Goal: Communication & Community: Answer question/provide support

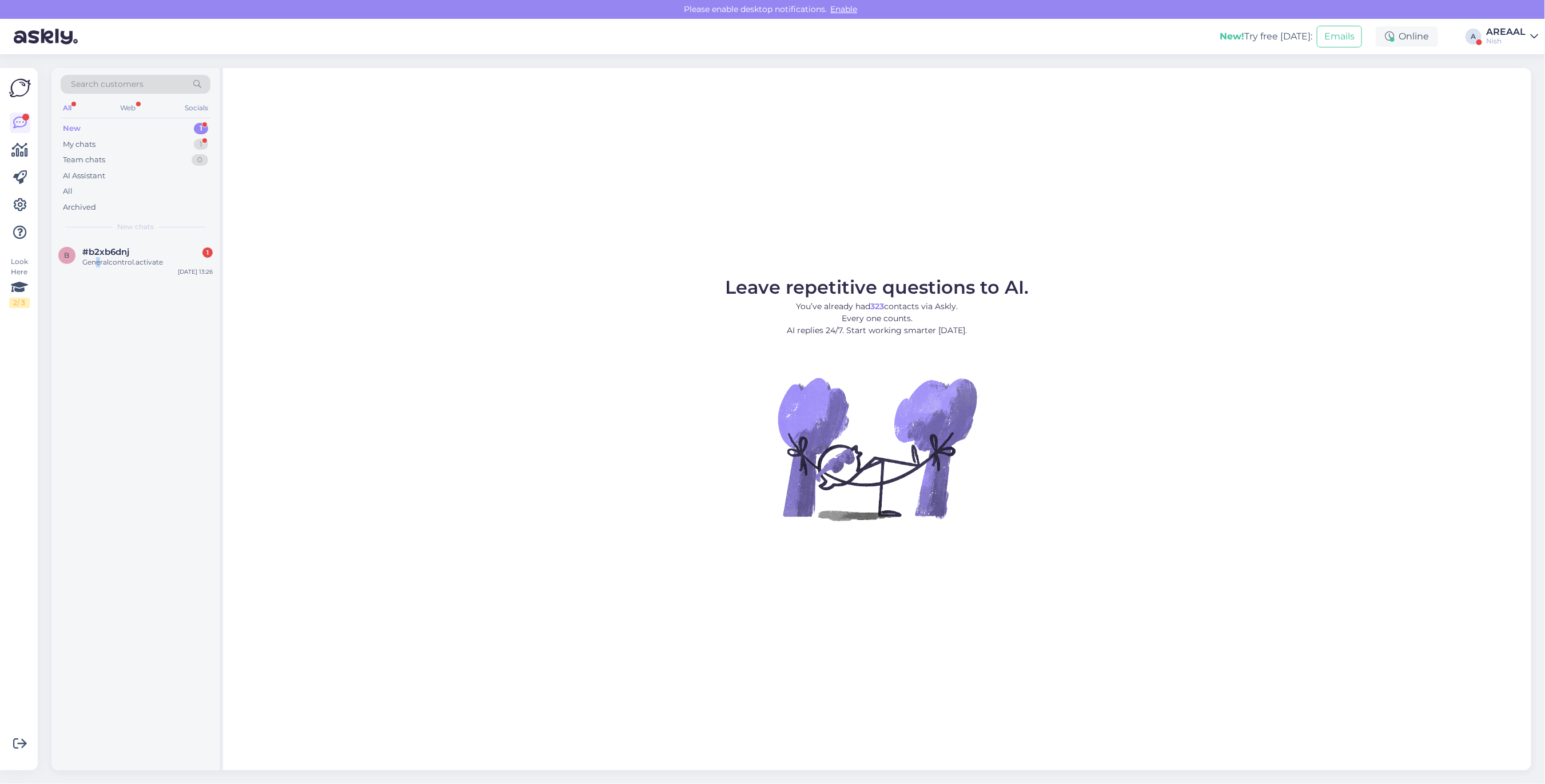
click at [98, 289] on div "b #b2xb6dnj 1 Generalcontrol.activate [DATE] 13:26" at bounding box center [136, 505] width 168 height 532
click at [106, 264] on div "Generalcontrol.activate" at bounding box center [147, 262] width 130 height 10
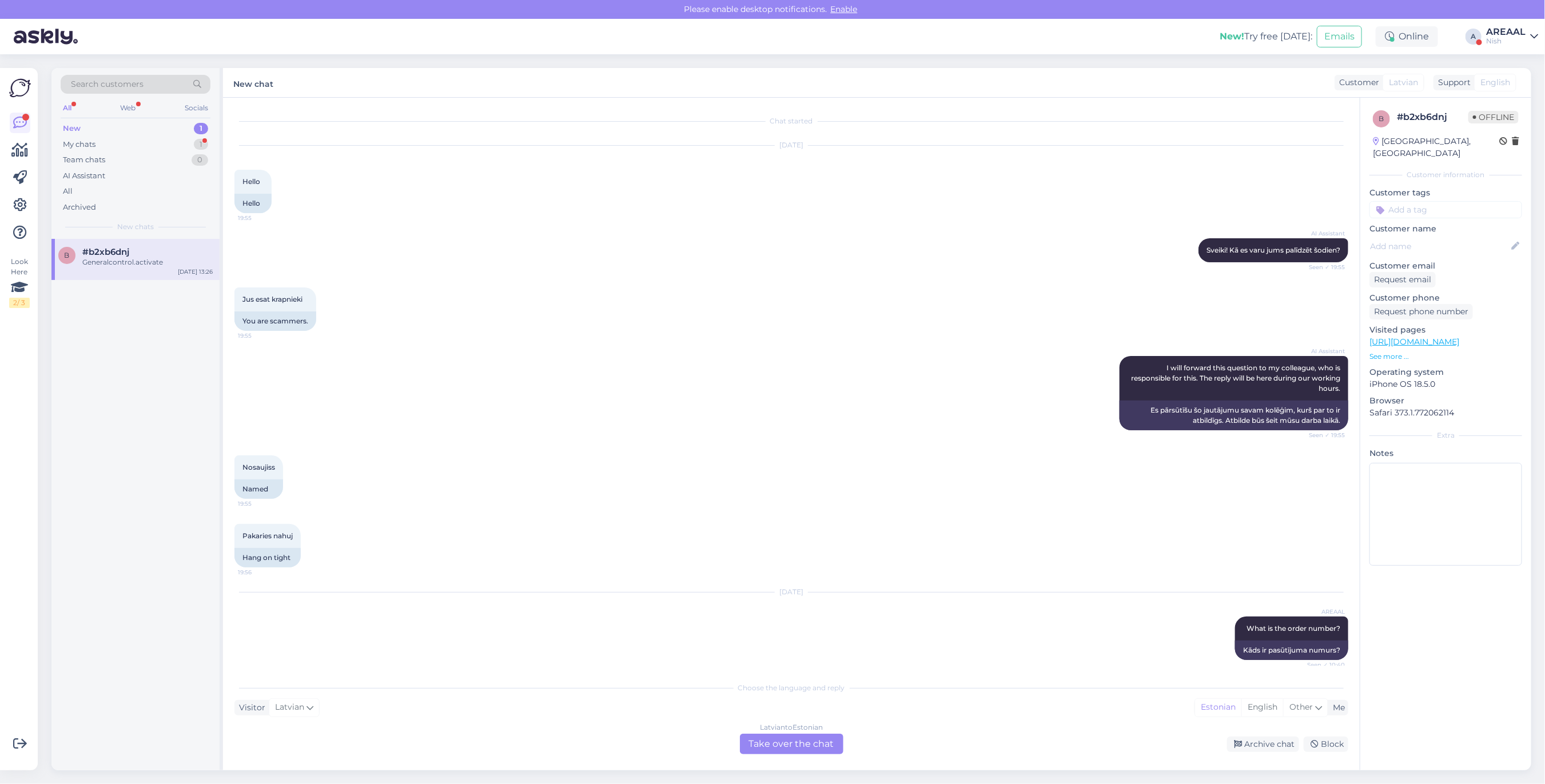
click at [582, 435] on div "AI Assistant I will forward this question to my colleague, who is responsible f…" at bounding box center [791, 393] width 1114 height 99
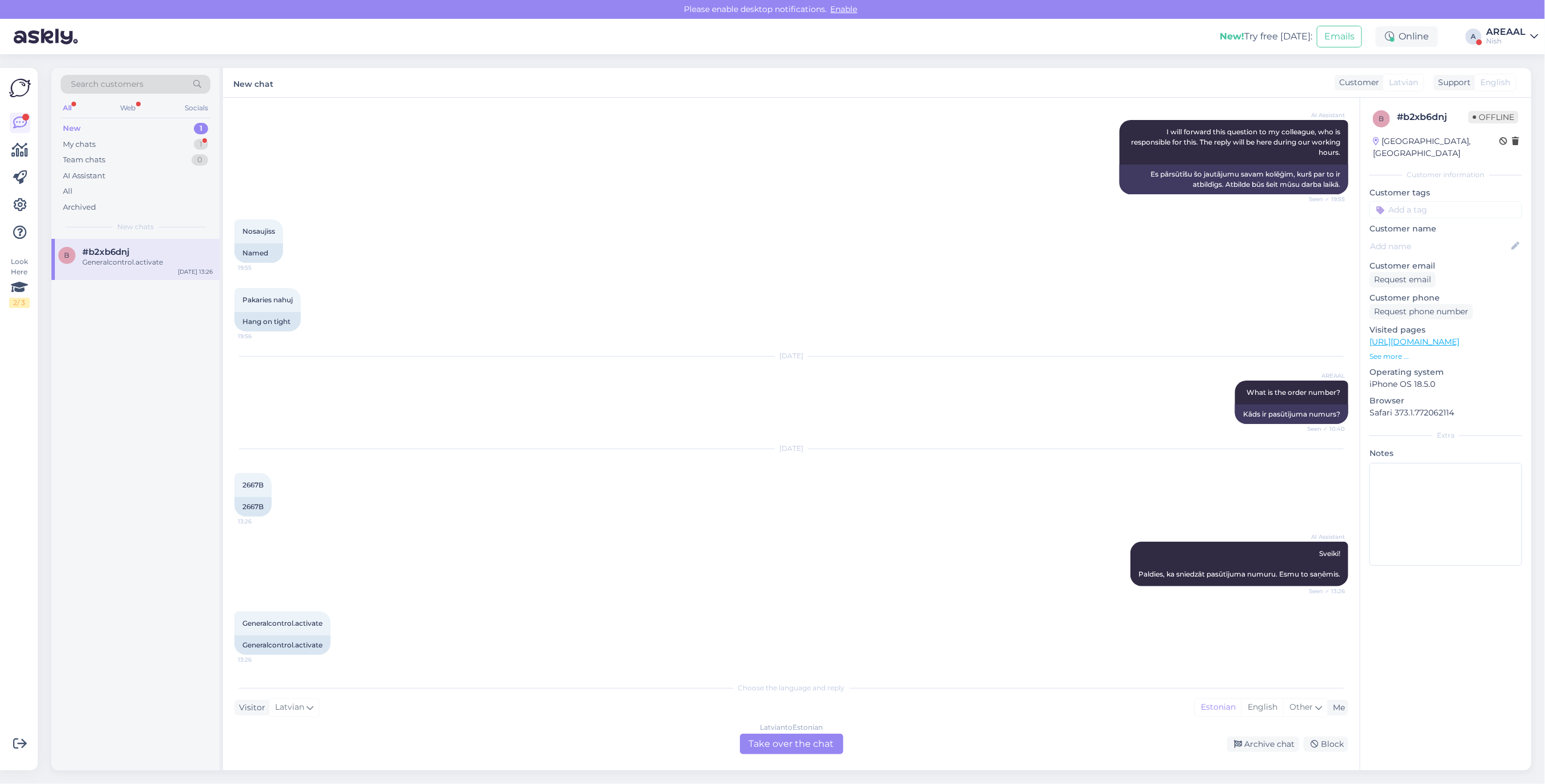
click at [586, 436] on div "Aug 28 2025 2667B 13:26 2667B" at bounding box center [791, 483] width 1114 height 92
click at [1280, 746] on div "Archive chat" at bounding box center [1263, 744] width 72 height 16
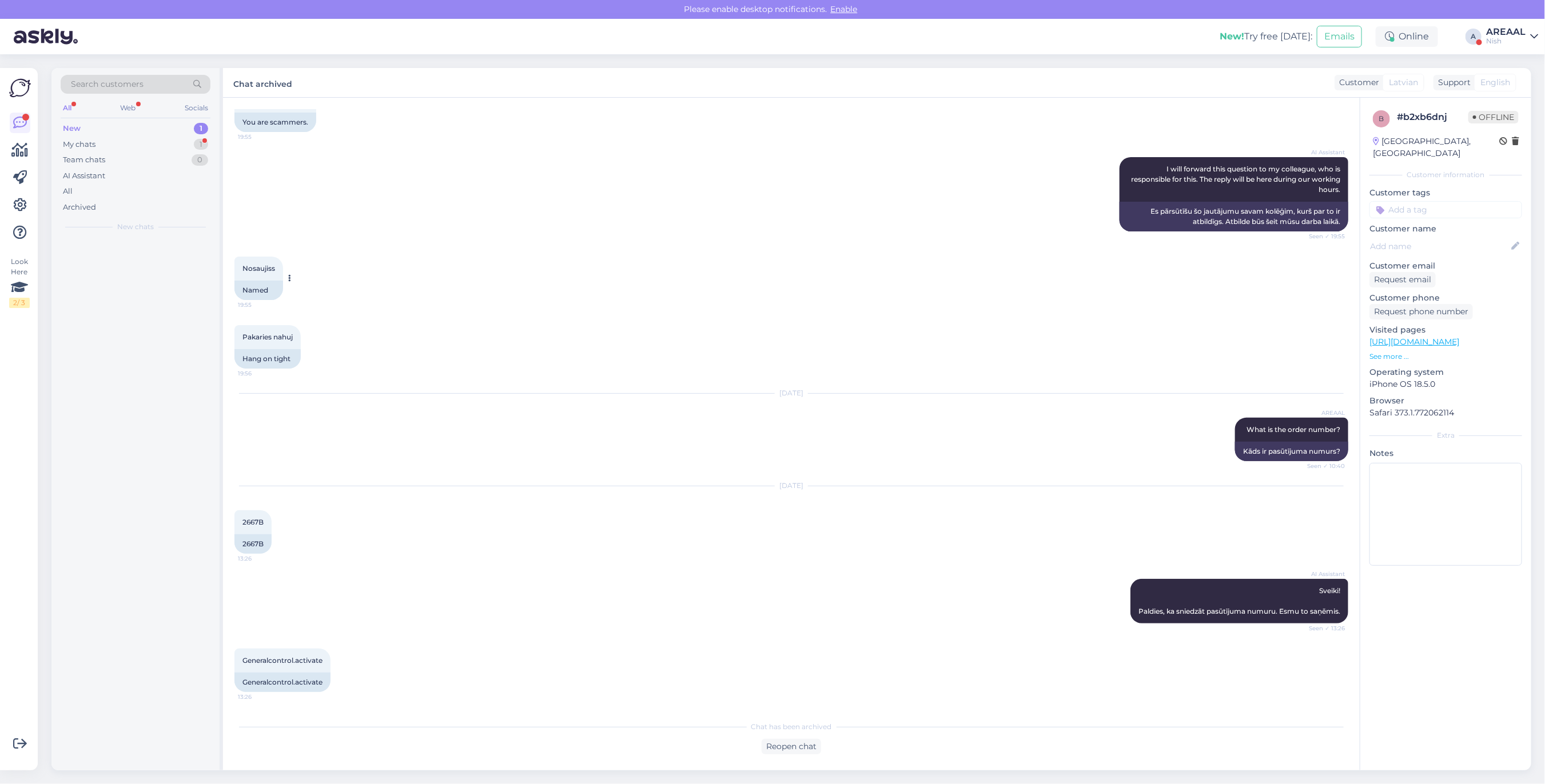
scroll to position [198, 0]
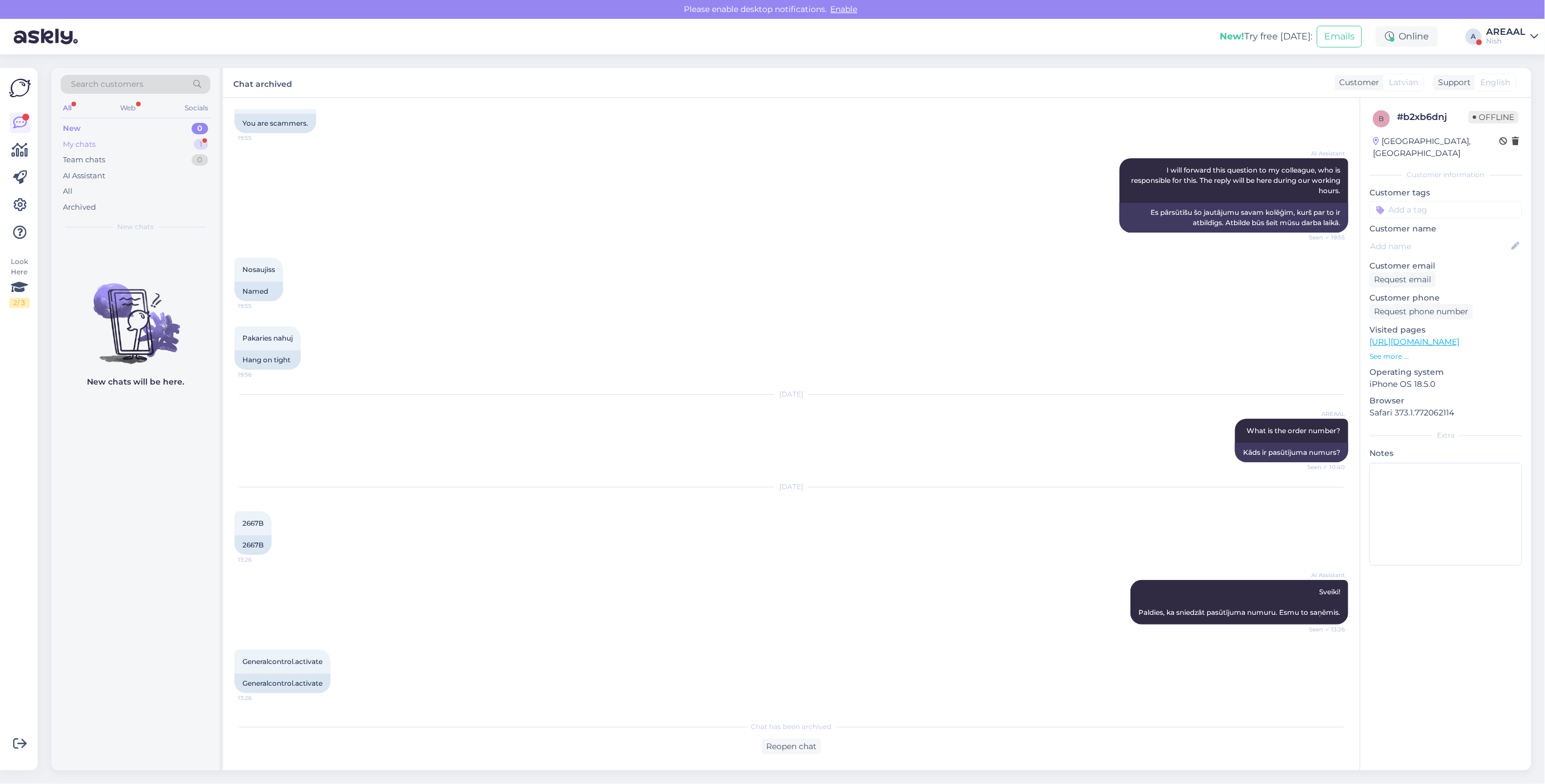
click at [200, 146] on div "1" at bounding box center [201, 144] width 14 height 11
click at [184, 247] on div "#2li0xpfl 4" at bounding box center [147, 252] width 130 height 10
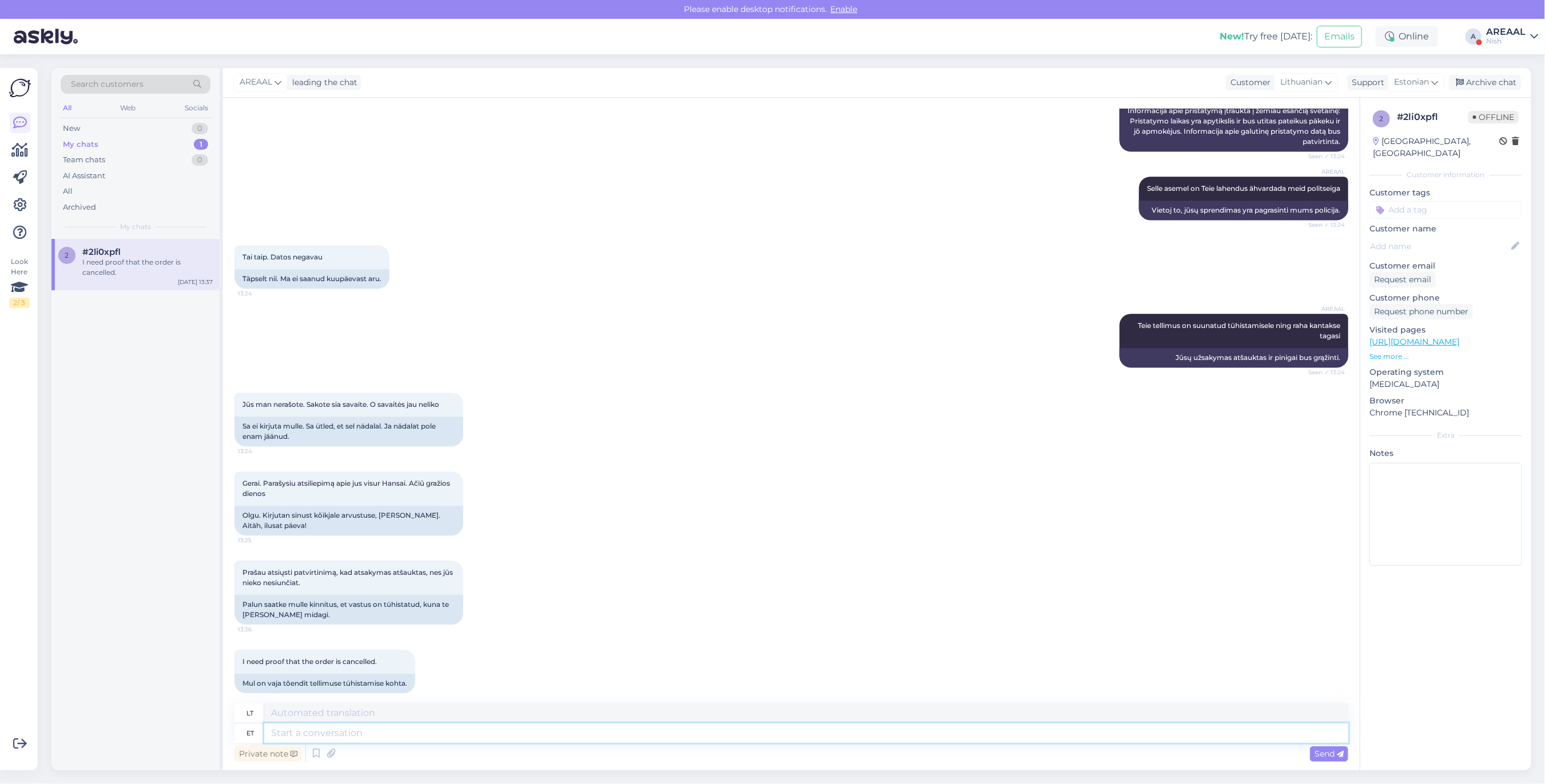
click at [701, 736] on textarea at bounding box center [806, 733] width 1084 height 19
click at [850, 735] on textarea at bounding box center [806, 733] width 1084 height 19
type textarea "Teie tell"
type textarea "Jūsų"
type textarea "Teie tellimus on t"
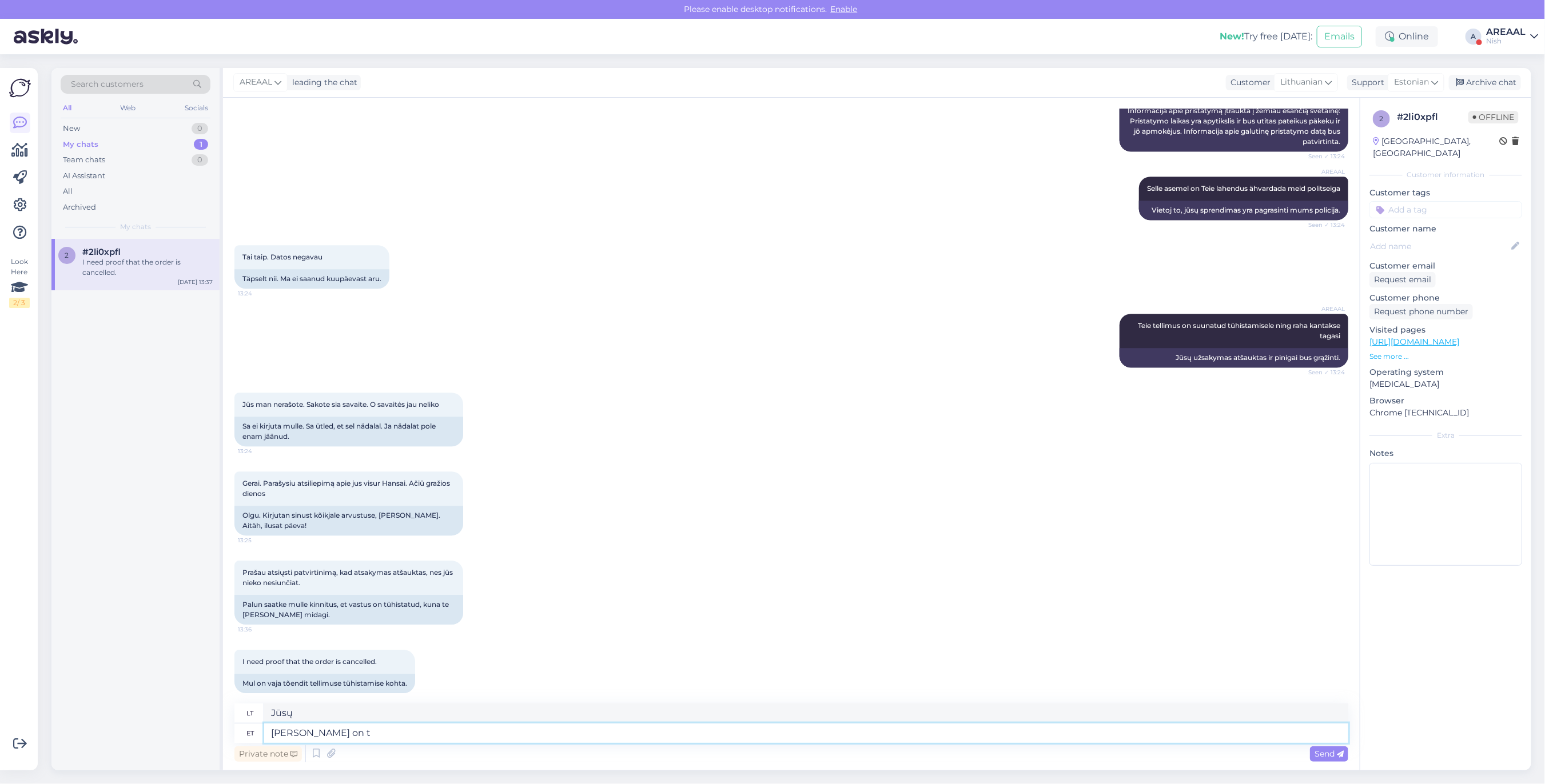
type textarea "Jūsų užsakymas"
type textarea "Teie tellimus on tüh"
type textarea "Jūsų užsakymas yra"
type textarea "Teie tellimus on tühistatud"
type textarea "Teie tel"
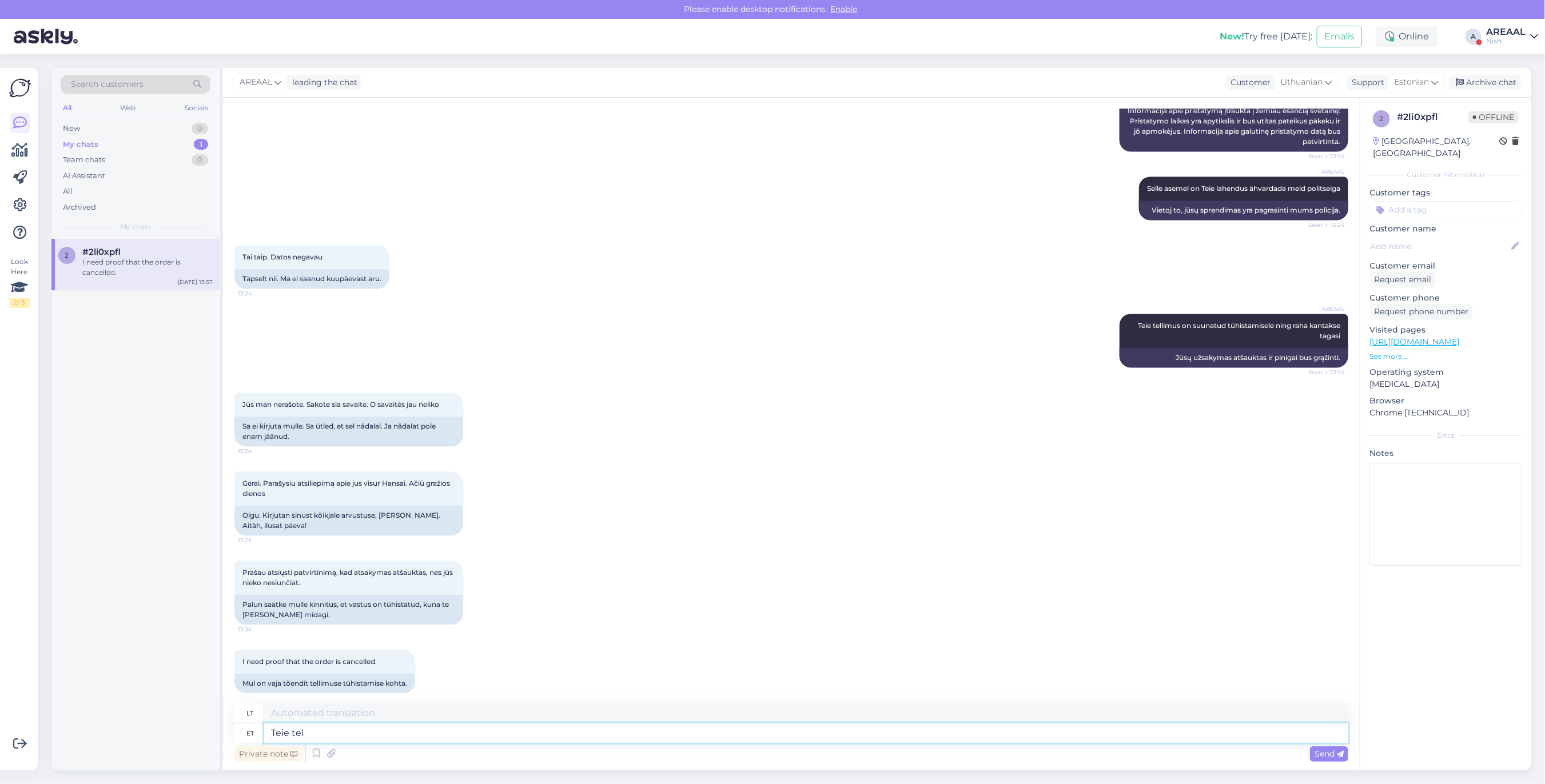
type textarea "Jūsų"
type textarea "Teie tellimus on"
type textarea "Jūsų užsakymas"
type textarea "Teie tellimus on tüõhi"
type textarea "Jūsų užsakymas yra"
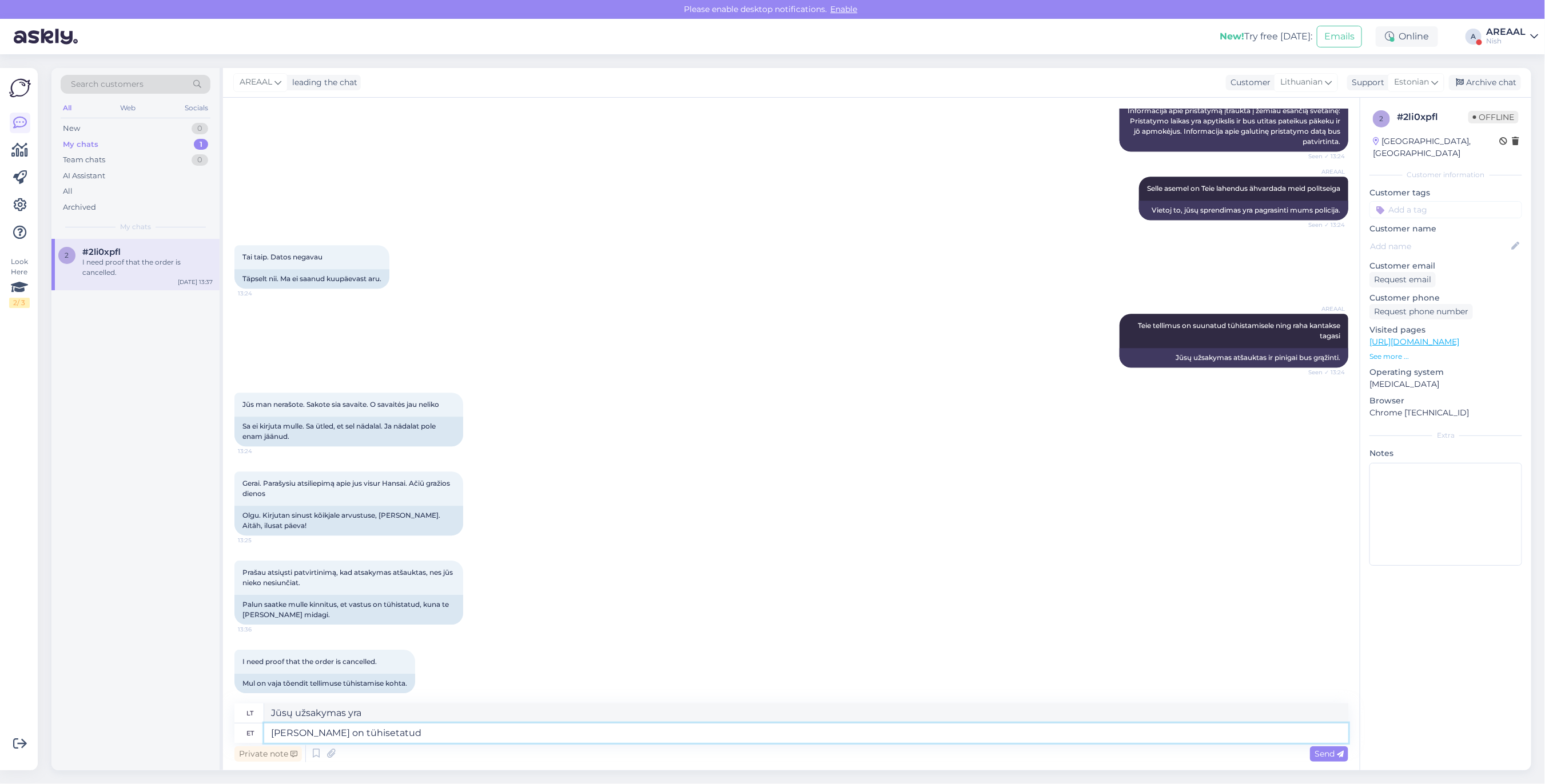
type textarea "Teie tellimus on tühisetatud"
type textarea "Jūsų užsakymas atšauktas."
type textarea "Teie tellimus on tühistatud ning su"
type textarea "Jūsų užsakymas atšauktas ir"
type textarea "Teie tellimus on tühistatud ning suunatud ta"
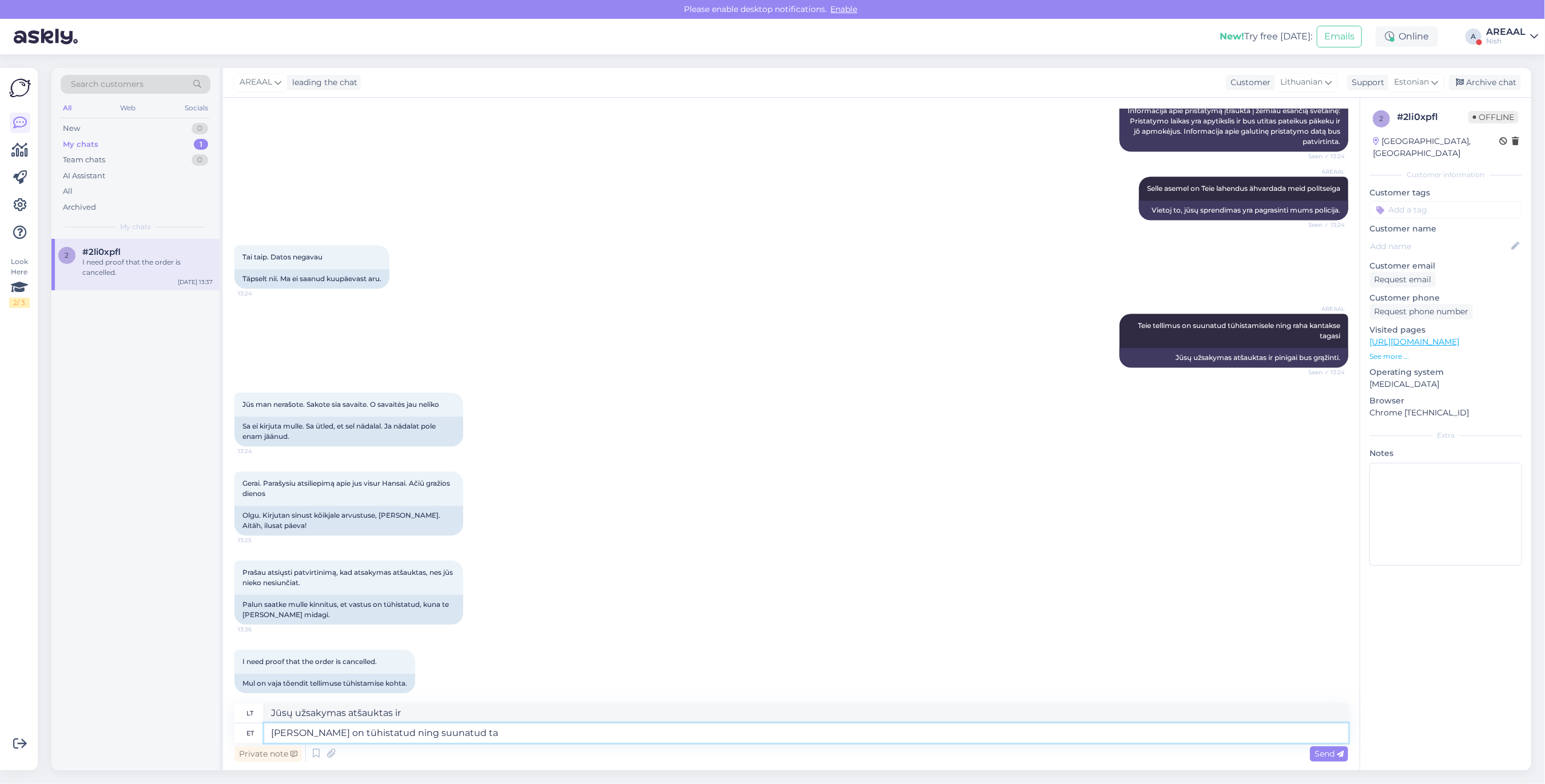
type textarea "Jūsų užsakymas atšauktas ir nukreiptas."
type textarea "Teie tellimus on tühistatud ning suunatud tagasikandesse."
type textarea "Jūsų užsakymas atšauktas ir grąžinamas."
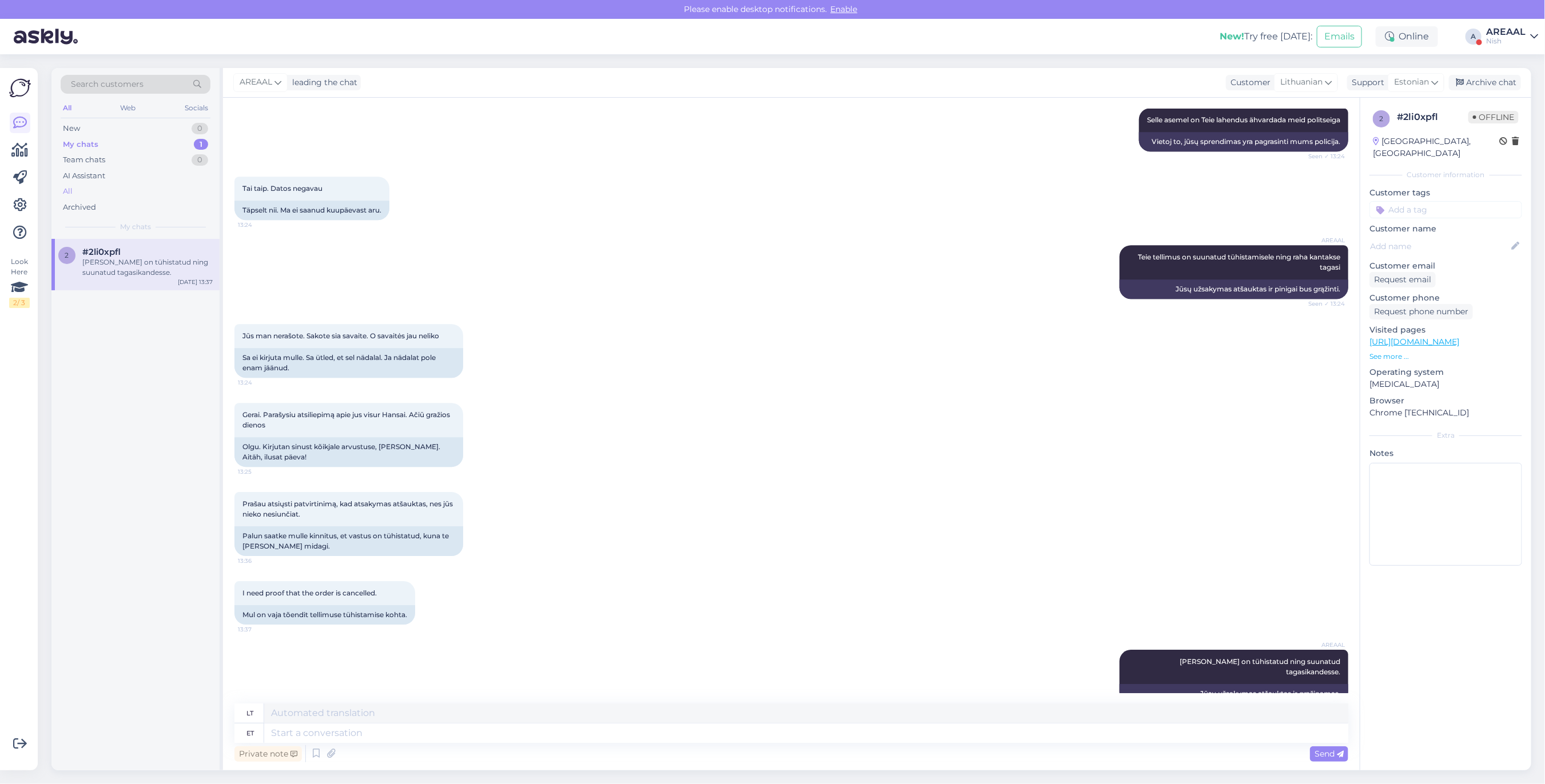
click at [152, 190] on div "All" at bounding box center [136, 191] width 150 height 16
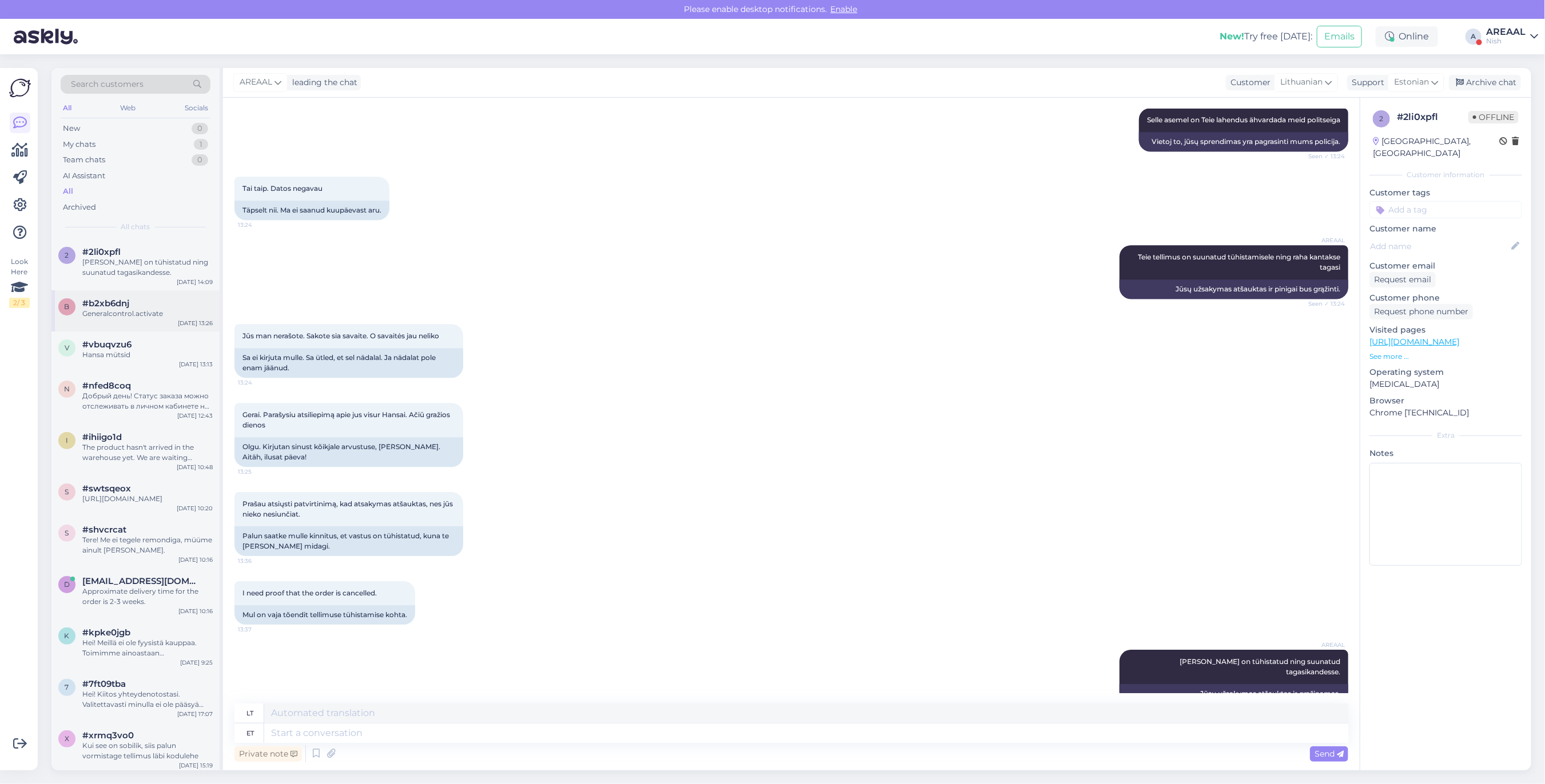
click at [143, 310] on div "Generalcontrol.activate" at bounding box center [147, 313] width 130 height 10
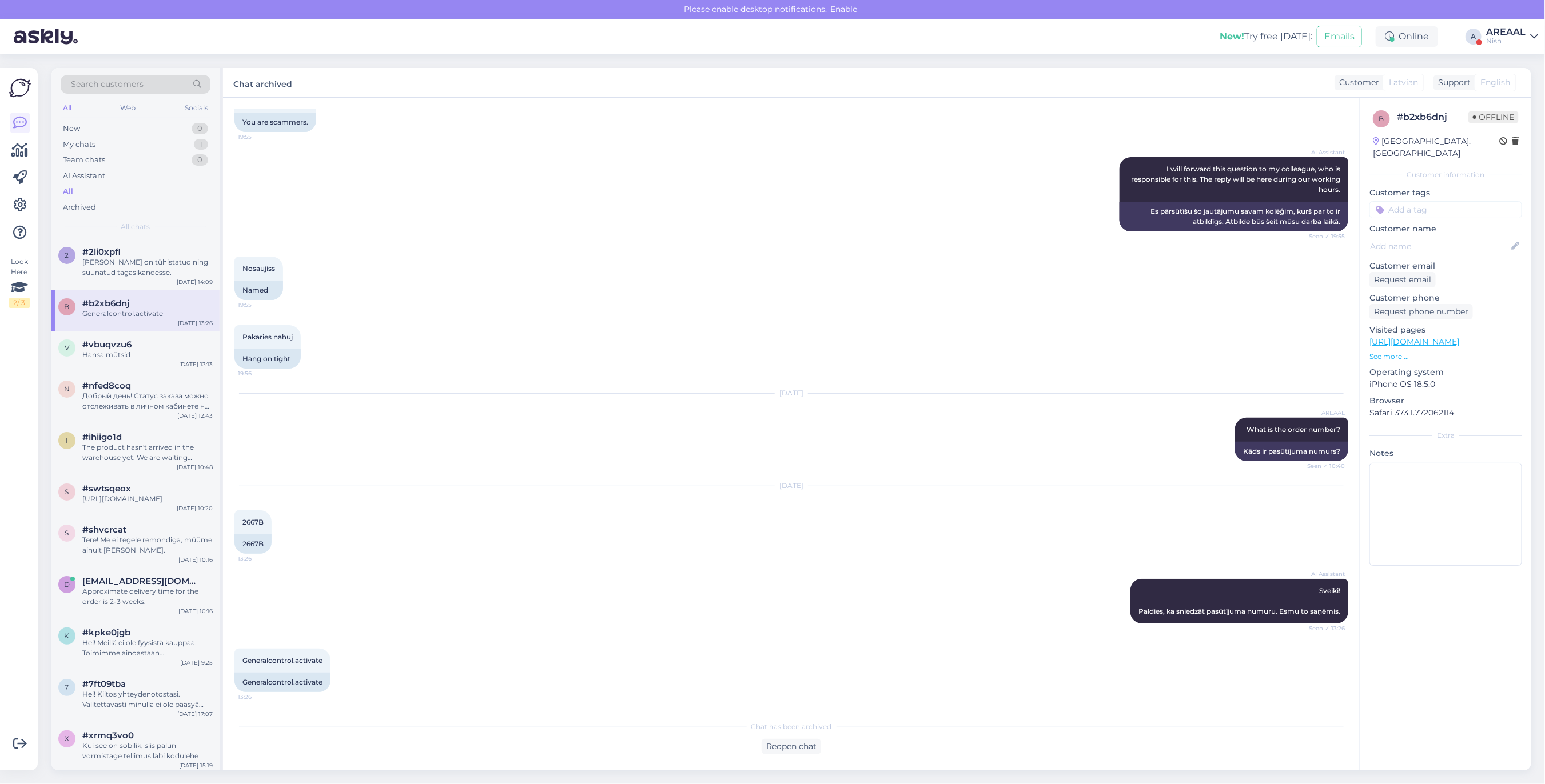
scroll to position [198, 0]
click at [804, 739] on div "Reopen chat" at bounding box center [791, 747] width 59 height 16
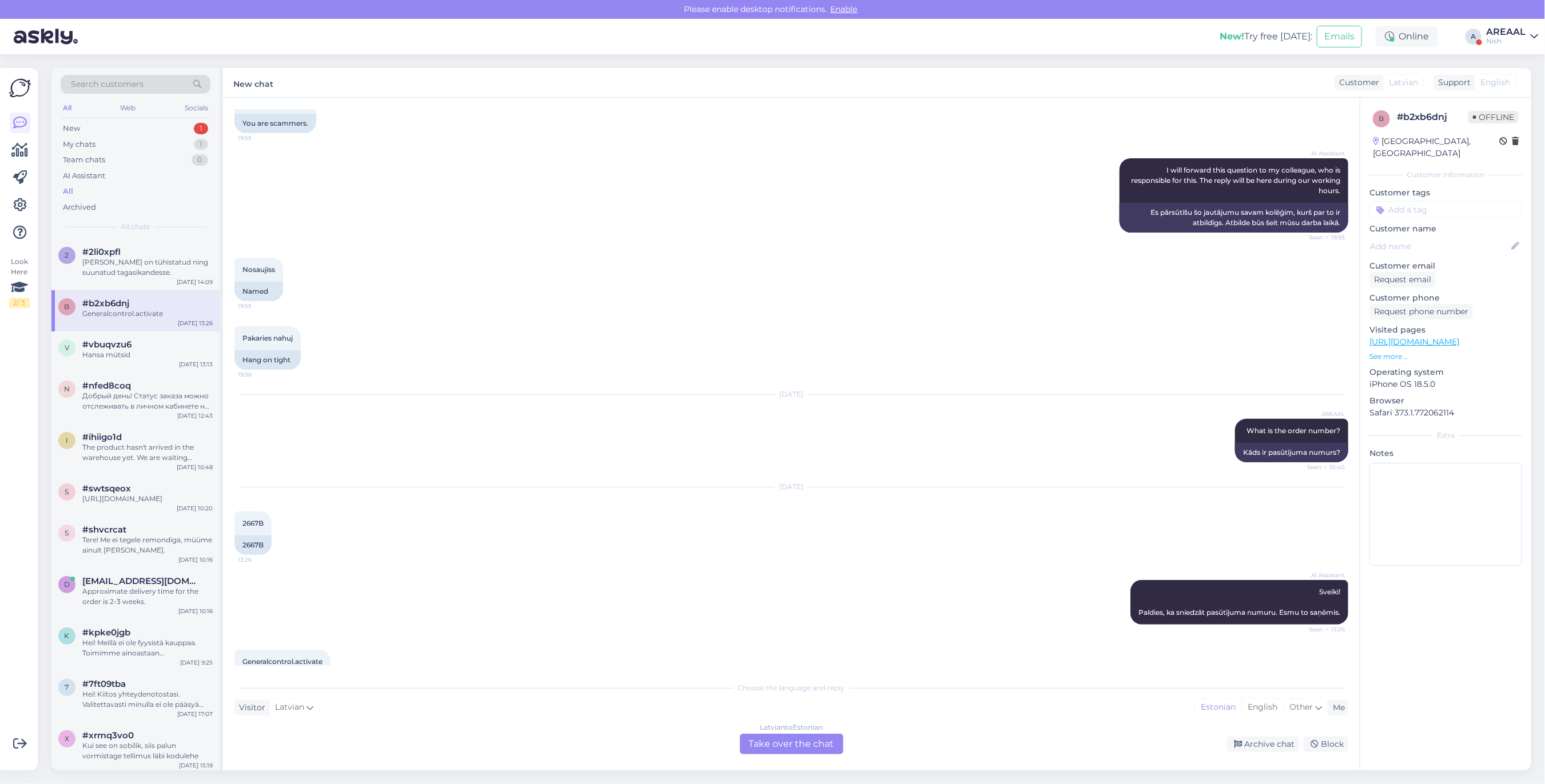
click at [787, 741] on div "Latvian to Estonian Take over the chat" at bounding box center [792, 744] width 104 height 20
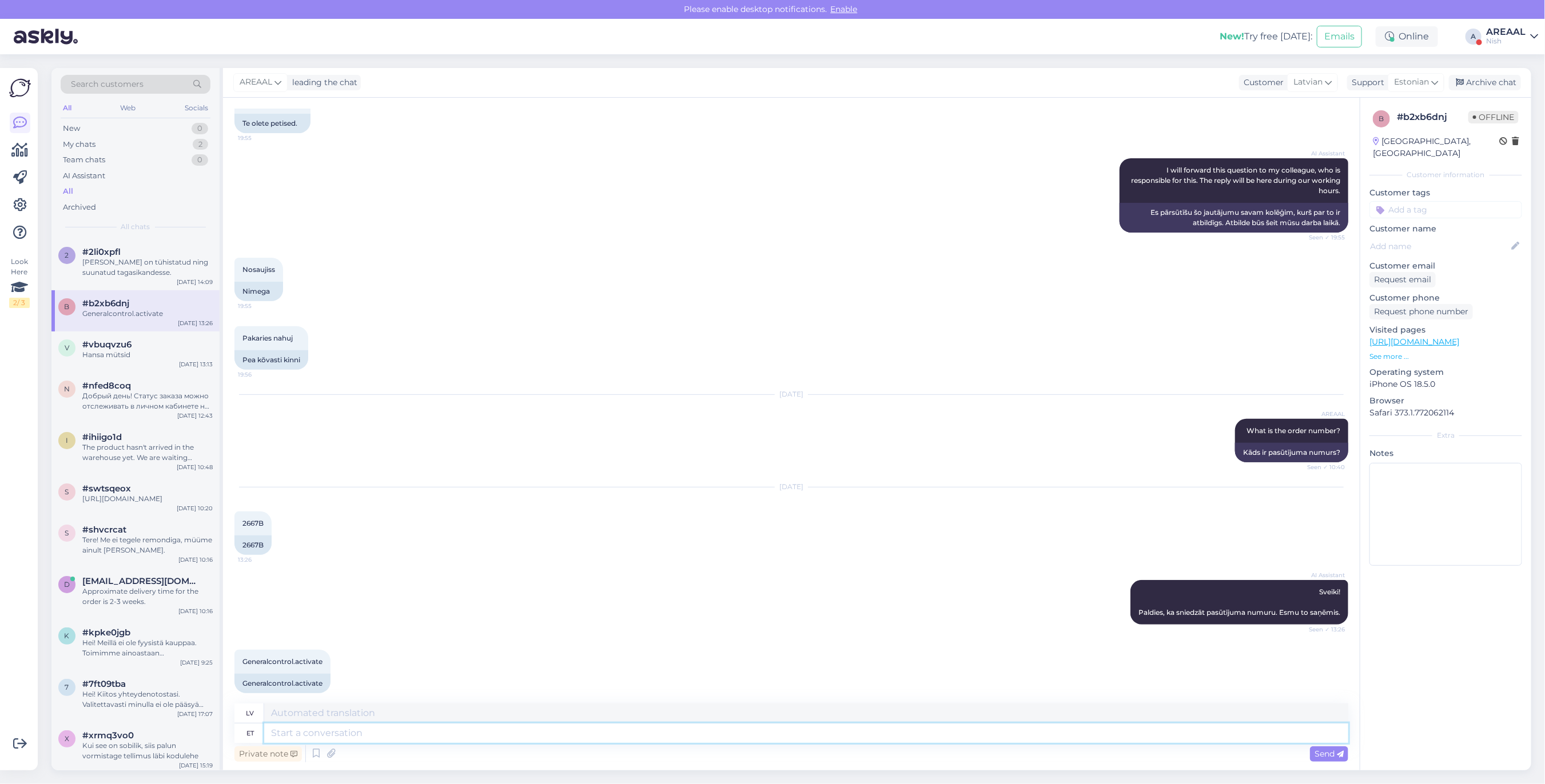
click at [774, 732] on textarea at bounding box center [806, 733] width 1084 height 19
type textarea "T"
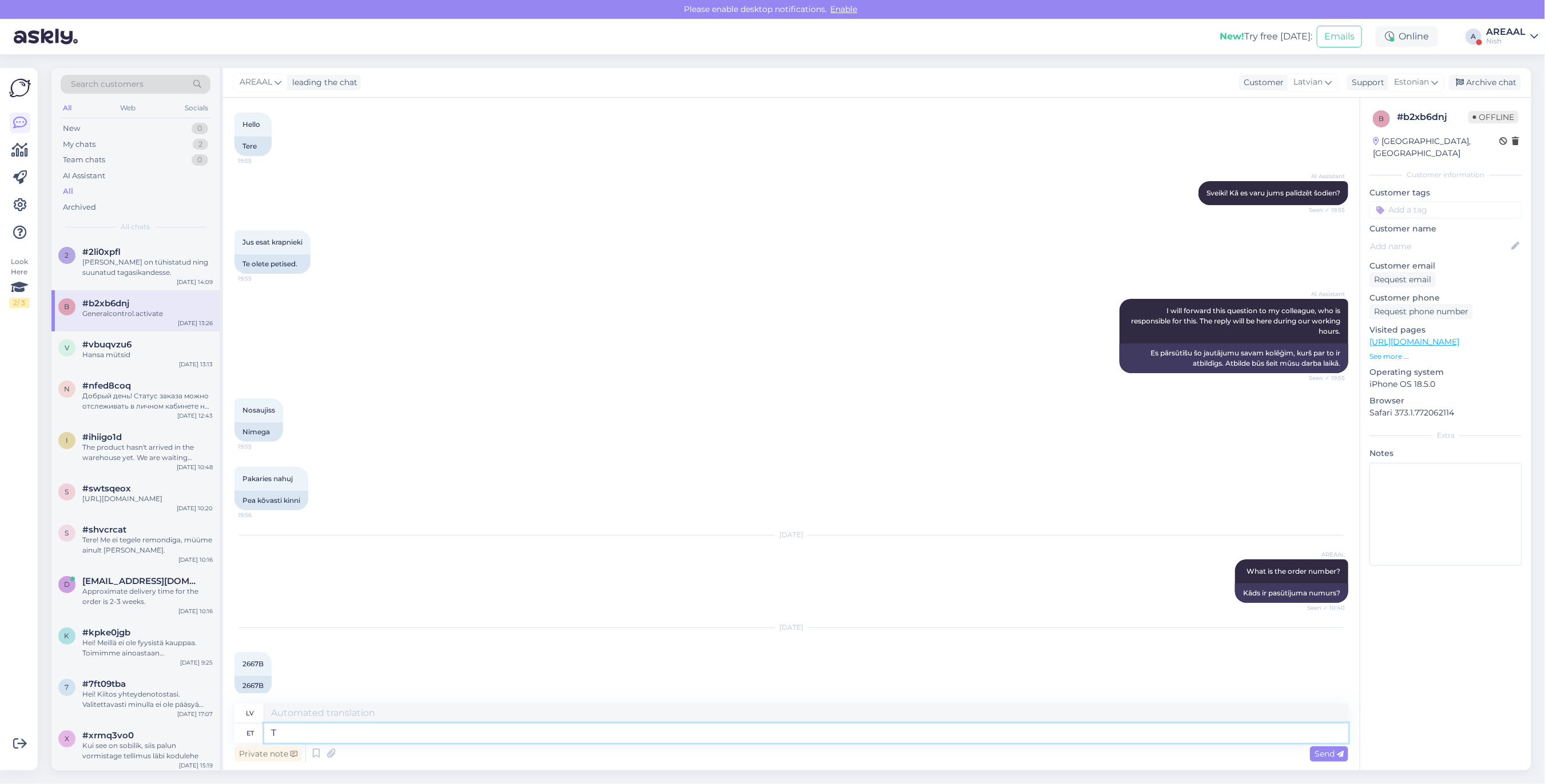
type textarea "T"
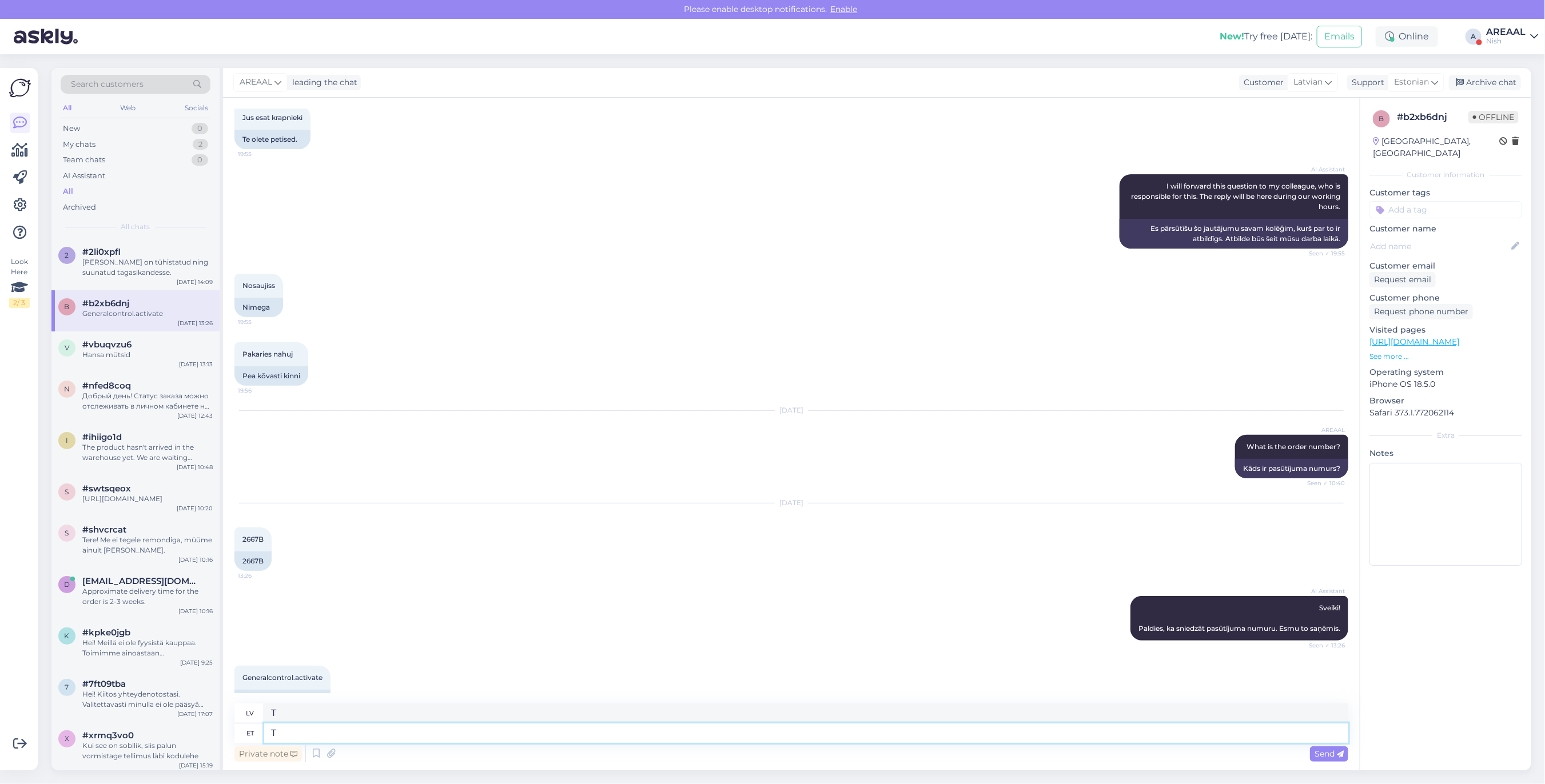
scroll to position [209, 0]
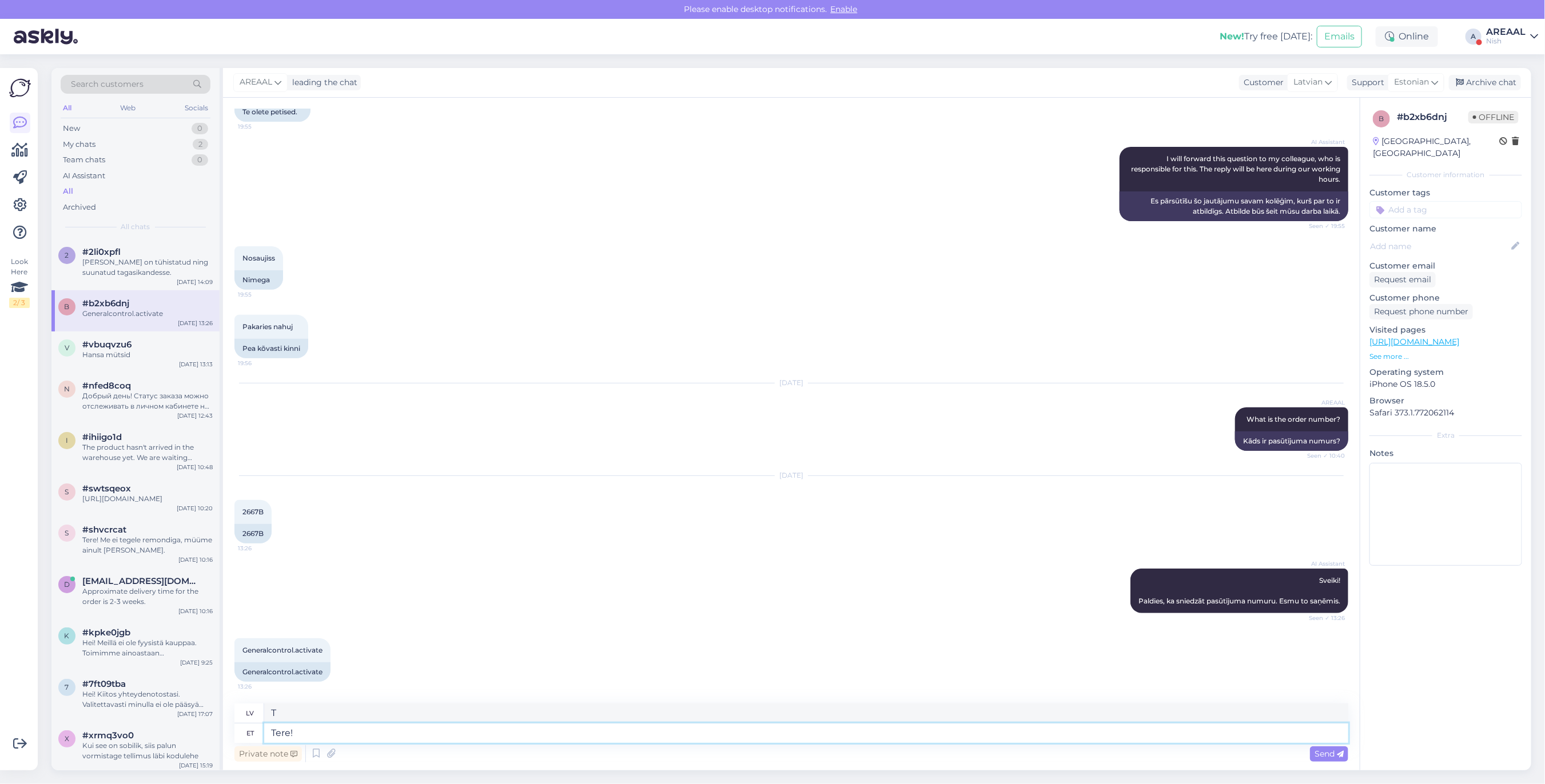
type textarea "Tere!"
type textarea "Sveiki!"
type textarea "Tere! Kui T"
type textarea "Sveiki! Ja"
type textarea "Tere! Kui Teil on"
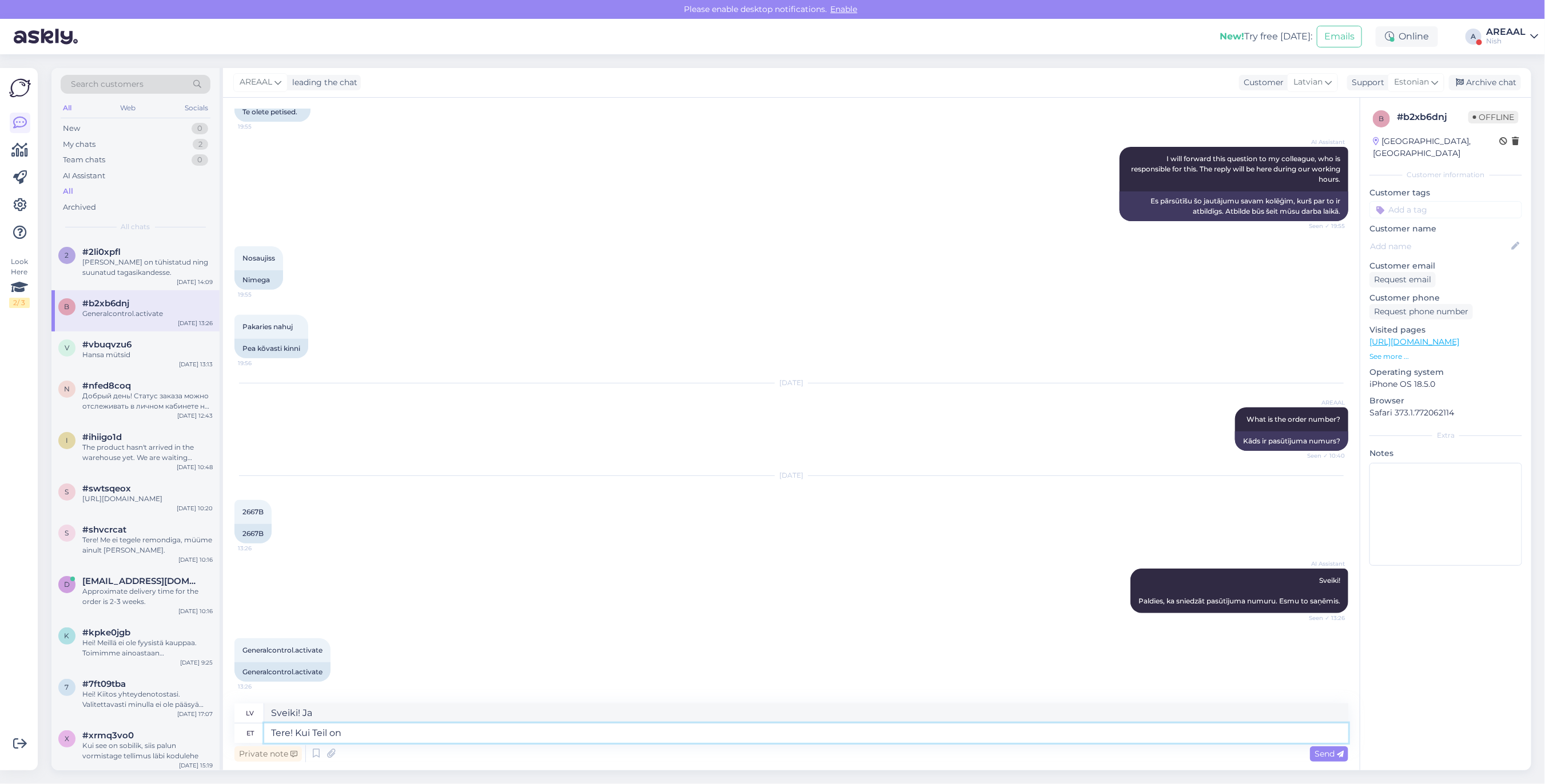
type textarea "Sveiki! Ja jūs"
type textarea "Tere! Kui Teil on küs"
type textarea "Sveiki! Ja jums ir"
type textarea "Tere! Kui Teil on küsimusi tel"
type textarea "Sveiki! Ja jums ir kādi jautājumi"
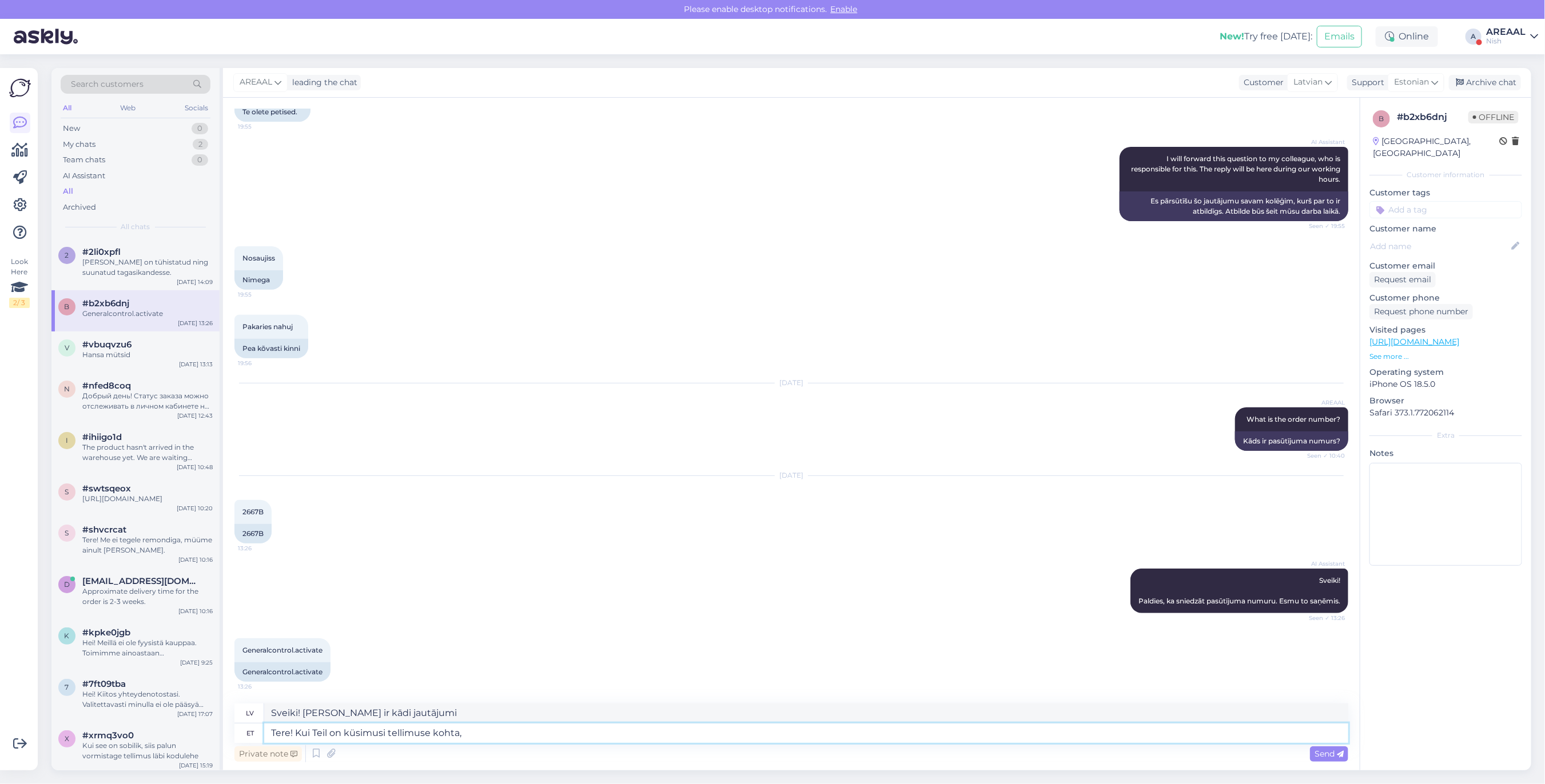
type textarea "Tere! Kui Teil on küsimusi tellimuse kohta,"
type textarea "Sveiki! Ja jums ir kādi jautājumi par jūsu pasūtījumu"
type textarea "Tere! Kui Teil on küsimusi tellimuse kohta, siis p"
type textarea "Sveiki! Ja jums ir kādi jautājumi par jūsu pasūtījumu,"
type textarea "Tere! Kui Teil on küsimusi tellimuse kohta, siis palun saa"
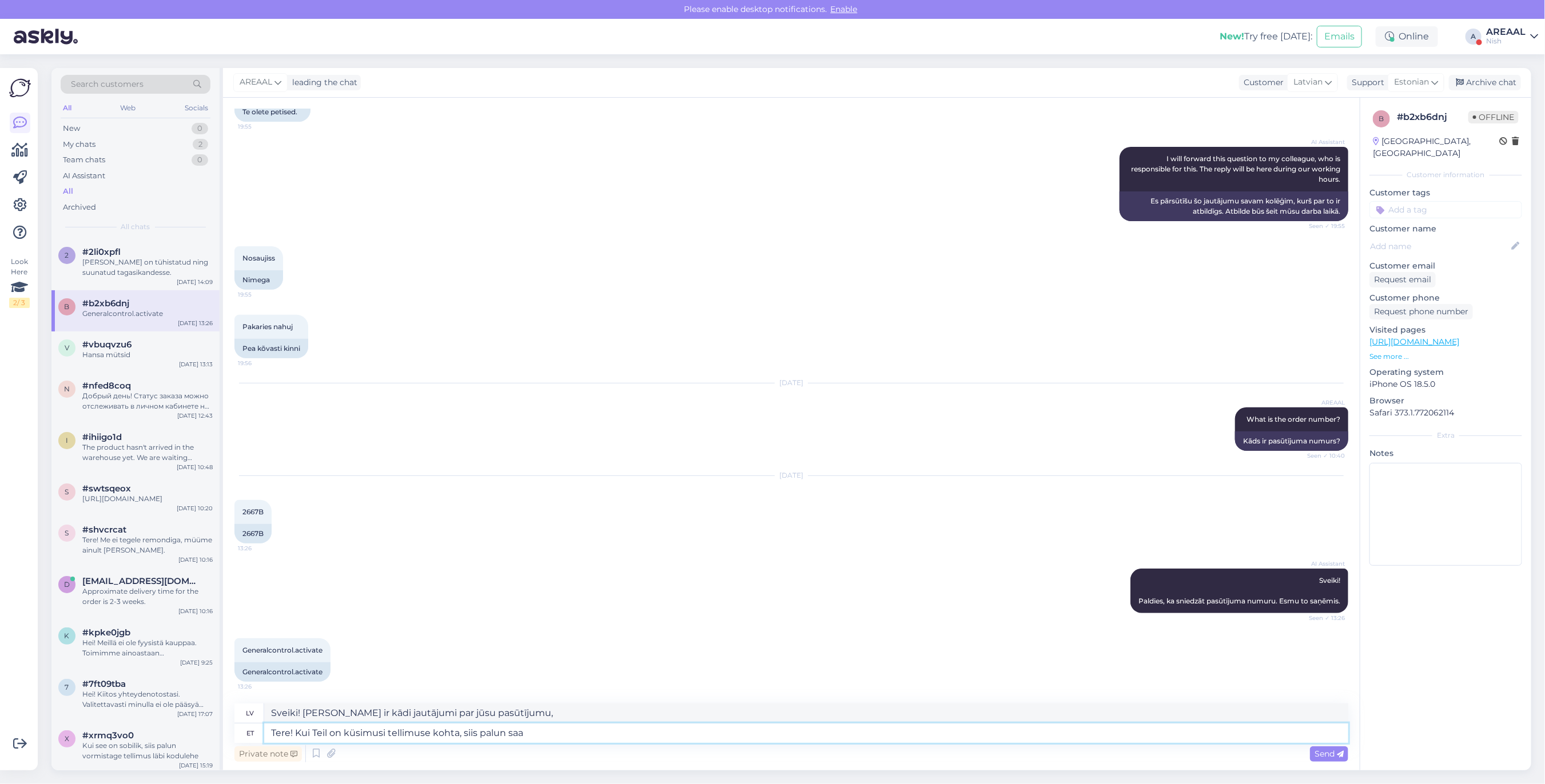
type textarea "Sveiki! Ja jums ir kādi jautājumi par jūsu pasūtījumu, lūdzu,"
type textarea "Tere! Kui Teil on küsimusi tellimuse kohta, siis palun saatke kir"
type textarea "Sveiki! Ja jums ir kādi jautājumi par jūsu pasūtījumu, lūdzu, sūtiet"
type textarea "Tere! Kui Teil on küsimusi tellimuse kohta, siis palun saatke kiri"
type textarea "Sveiki! Ja jums ir kādi jautājumi par jūsu pasūtījumu, lūdzu, rakstiet e-pastu."
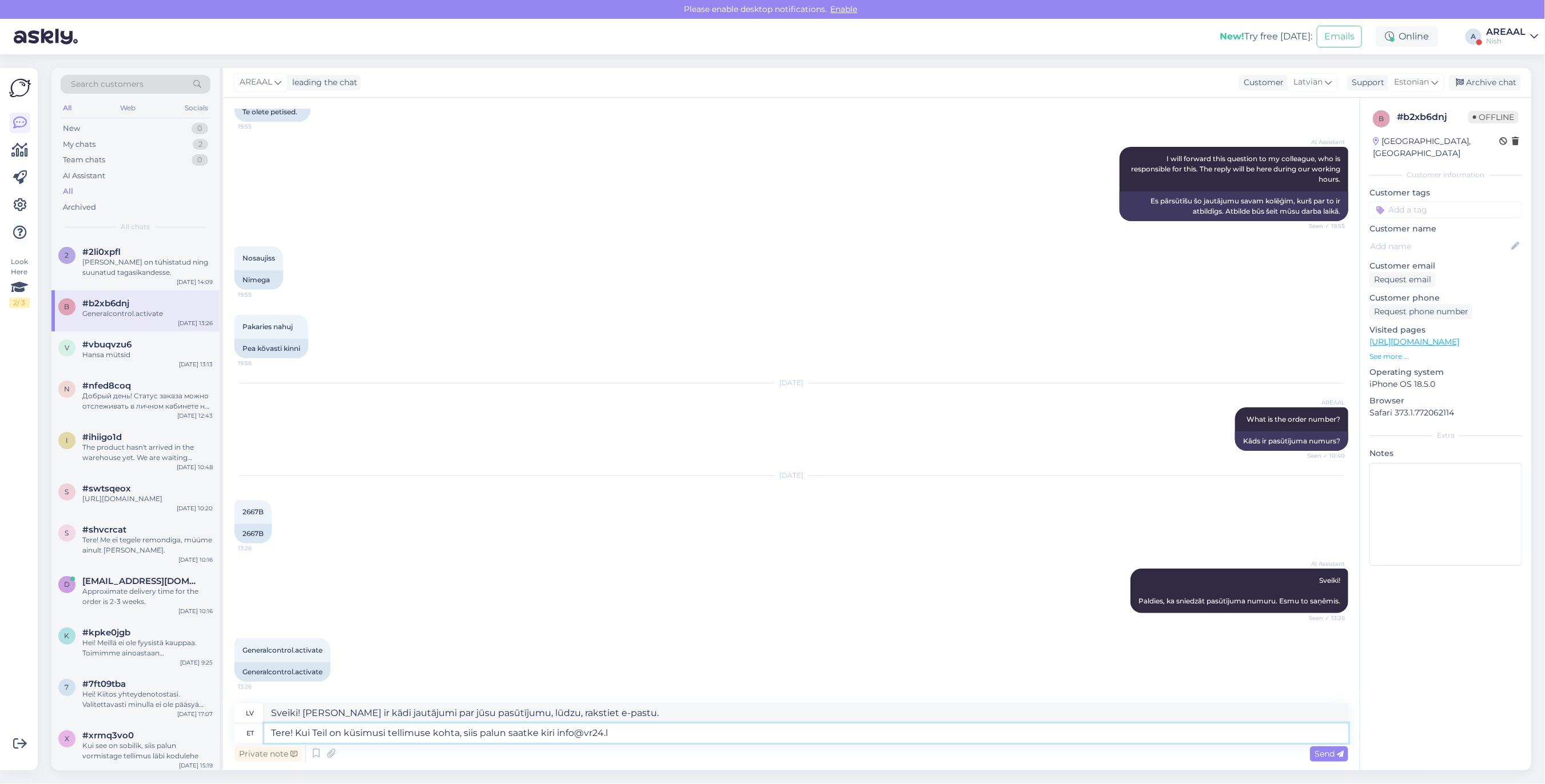
type textarea "Tere! Kui Teil on küsimusi tellimuse kohta, siis palun saatke kiri info@vr24.lv"
type textarea "Sveiki! Ja jums ir kādi jautājumi par jūsu pasūtījumu, lūdzu, rakstiet info@vr2…"
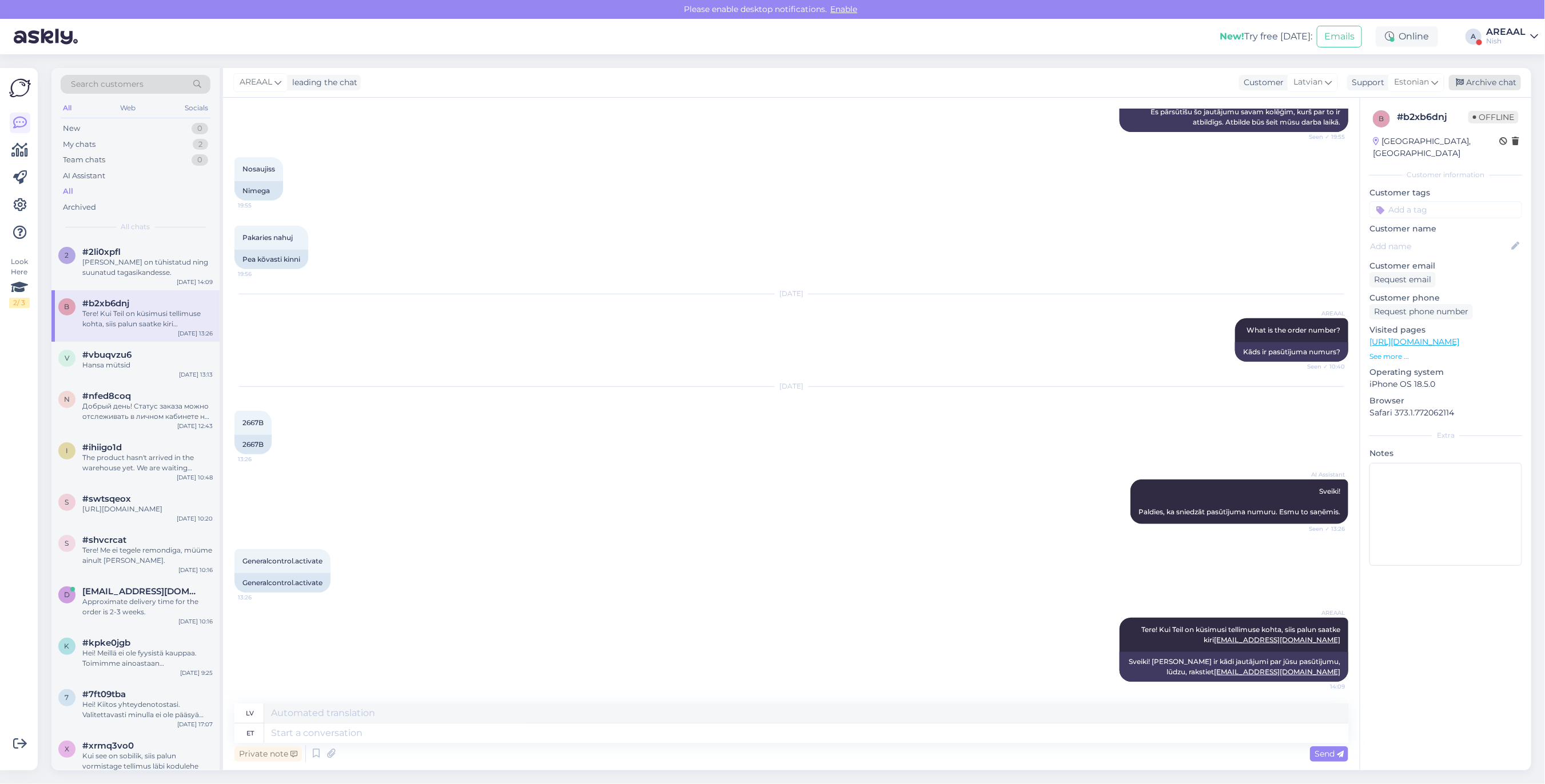
click at [1507, 85] on div "Archive chat" at bounding box center [1485, 83] width 72 height 16
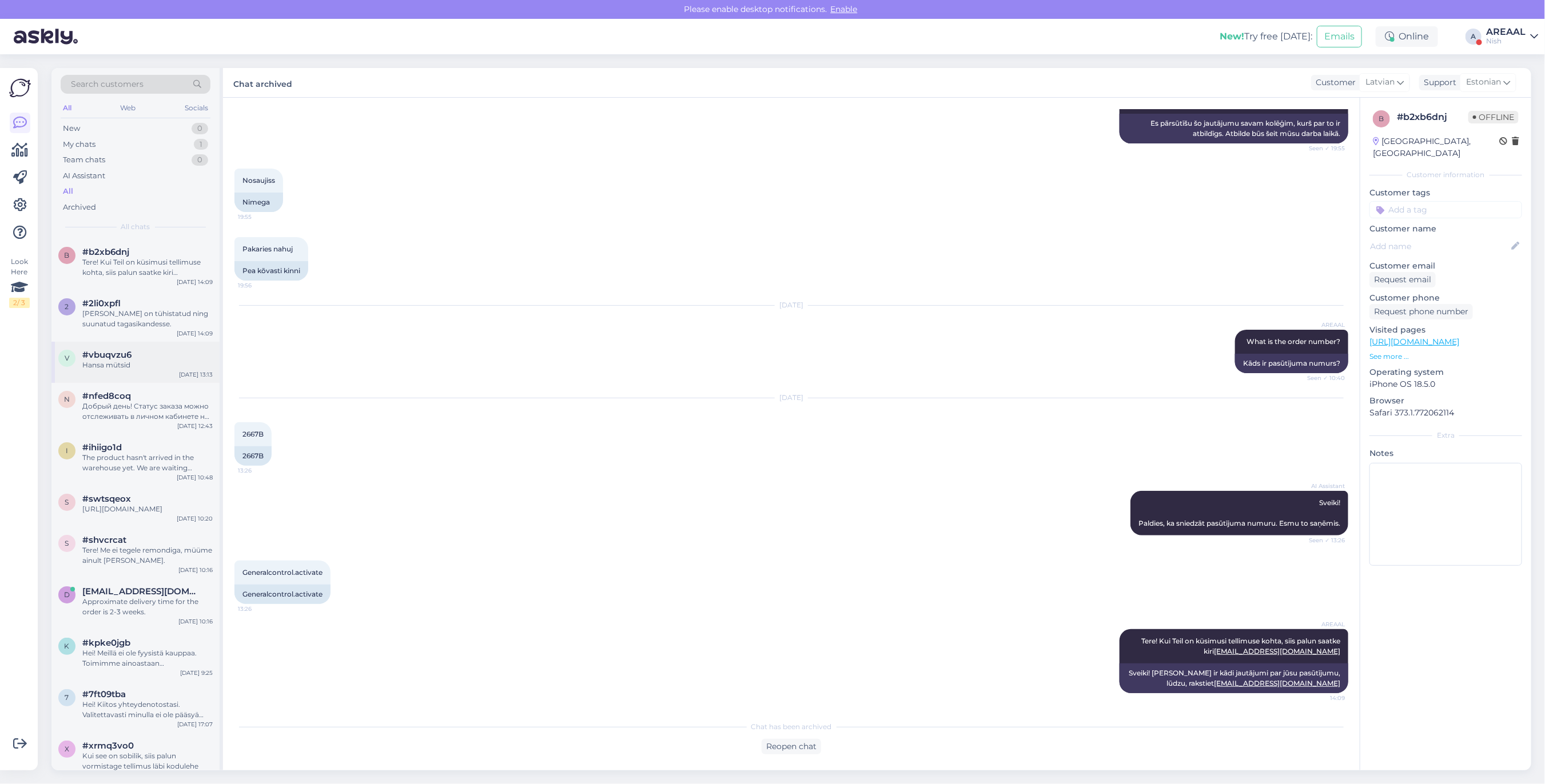
click at [104, 366] on div "Hansa mütsid" at bounding box center [147, 365] width 130 height 10
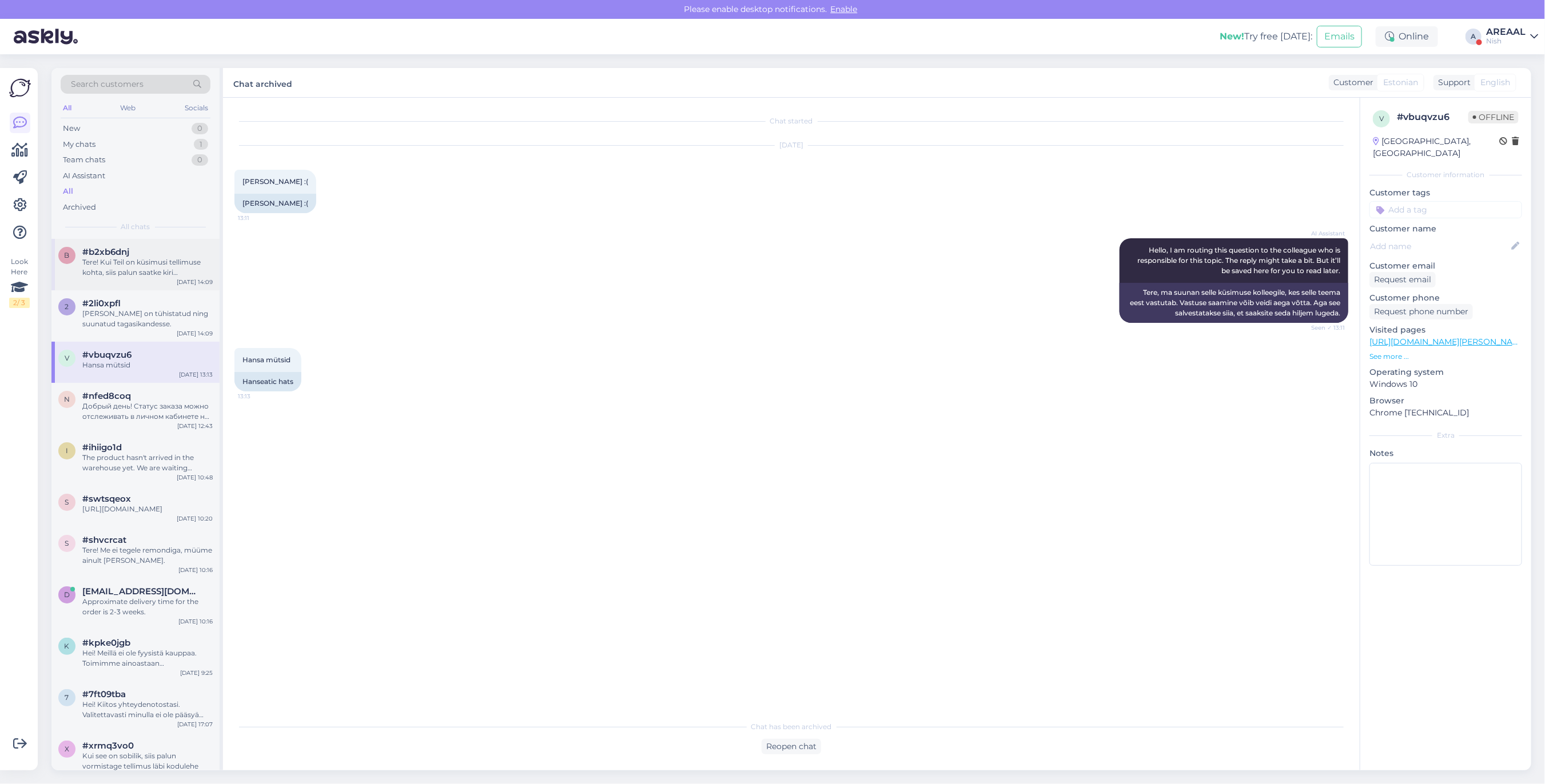
click at [132, 247] on div "#b2xb6dnj" at bounding box center [147, 252] width 130 height 10
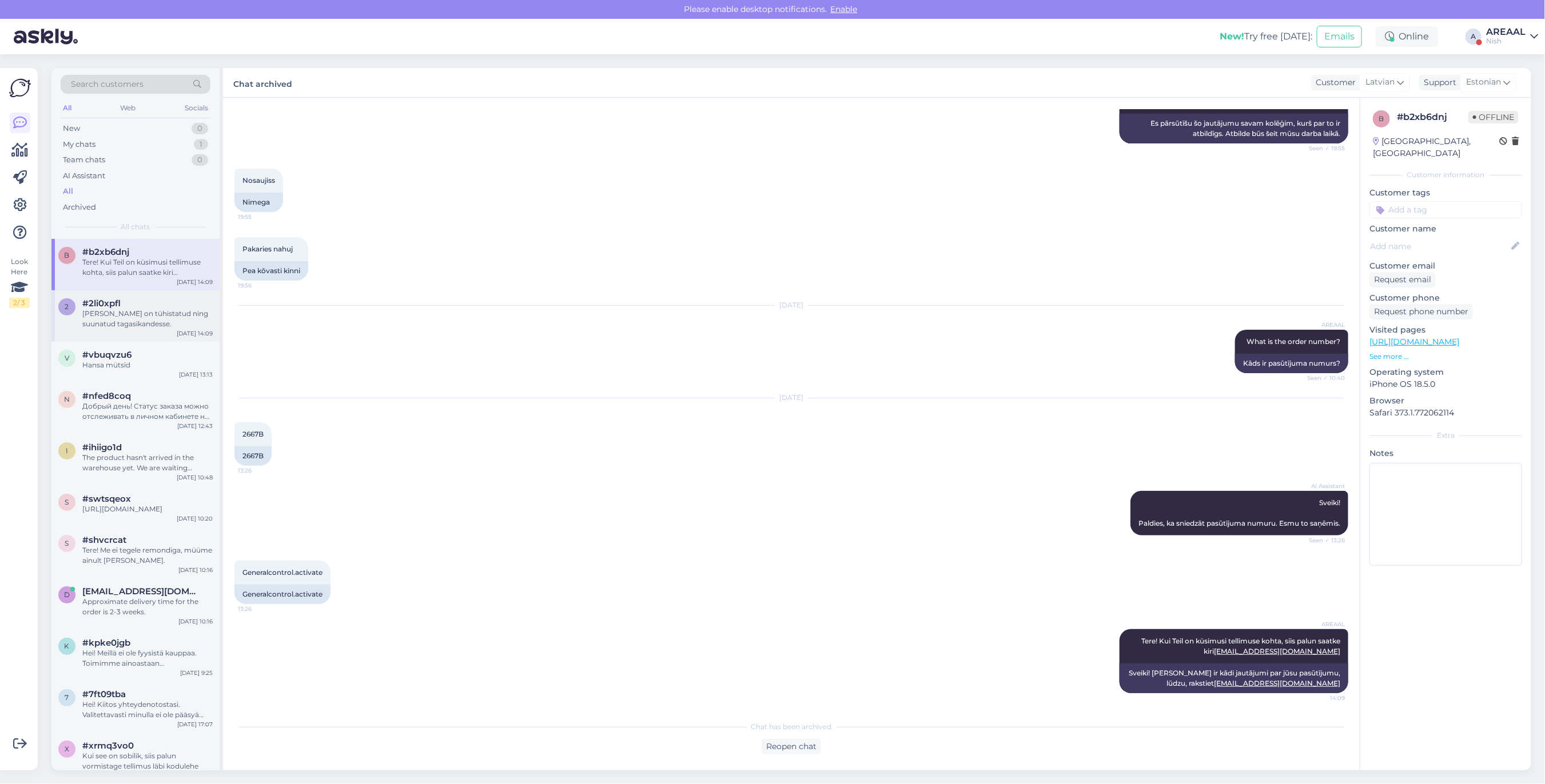
click at [135, 310] on div "Teie tellimus on tühistatud ning suunatud tagasikandesse." at bounding box center [147, 319] width 130 height 20
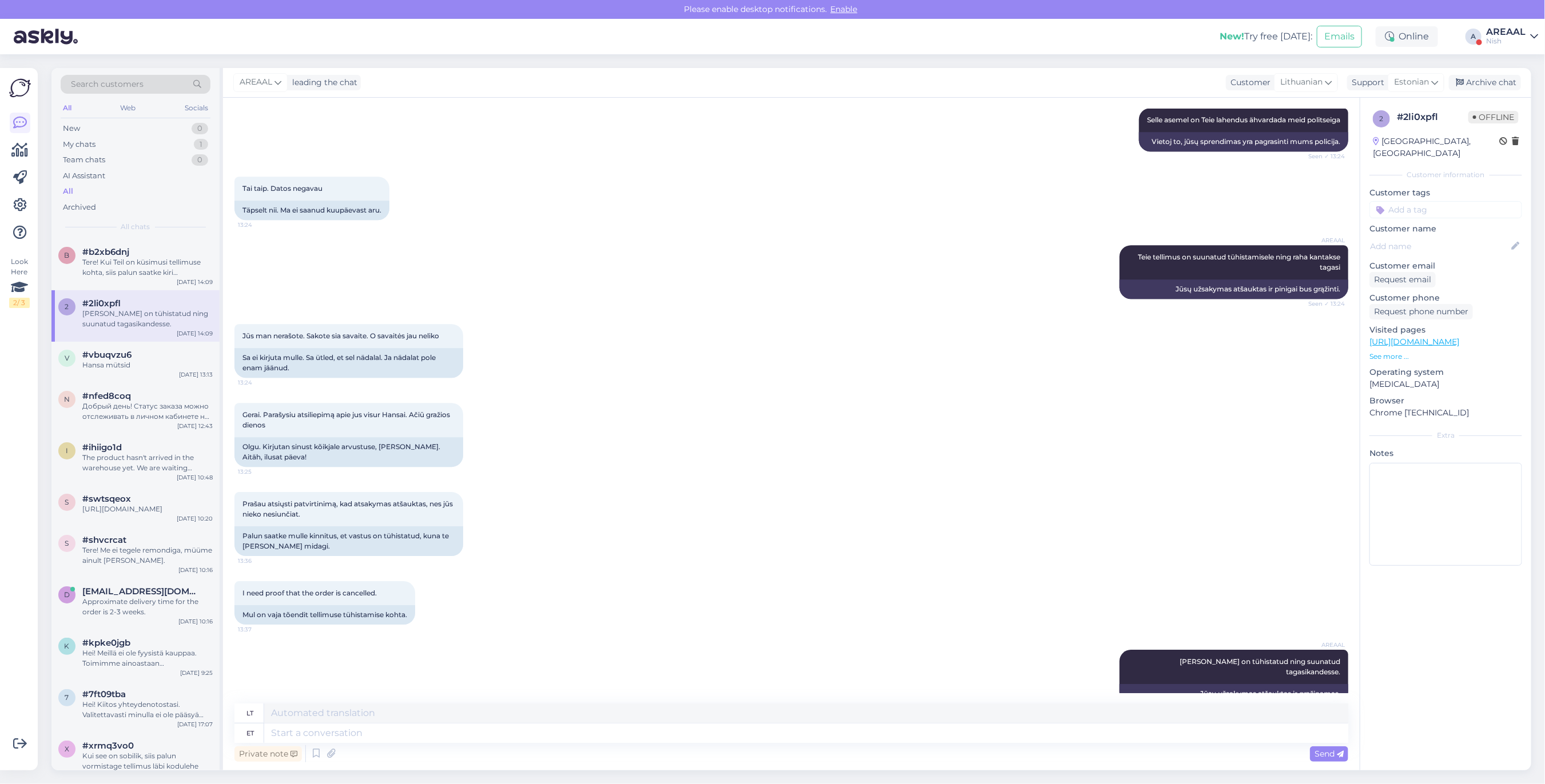
click at [717, 336] on div "Jūs man nerašote. Sakote sia savaite. O savaitės jau neliko 13:24 Sa ei kirjuta…" at bounding box center [791, 351] width 1114 height 79
drag, startPoint x: 1517, startPoint y: 75, endPoint x: 1511, endPoint y: 80, distance: 7.8
click at [1511, 80] on div "Archive chat" at bounding box center [1485, 83] width 72 height 16
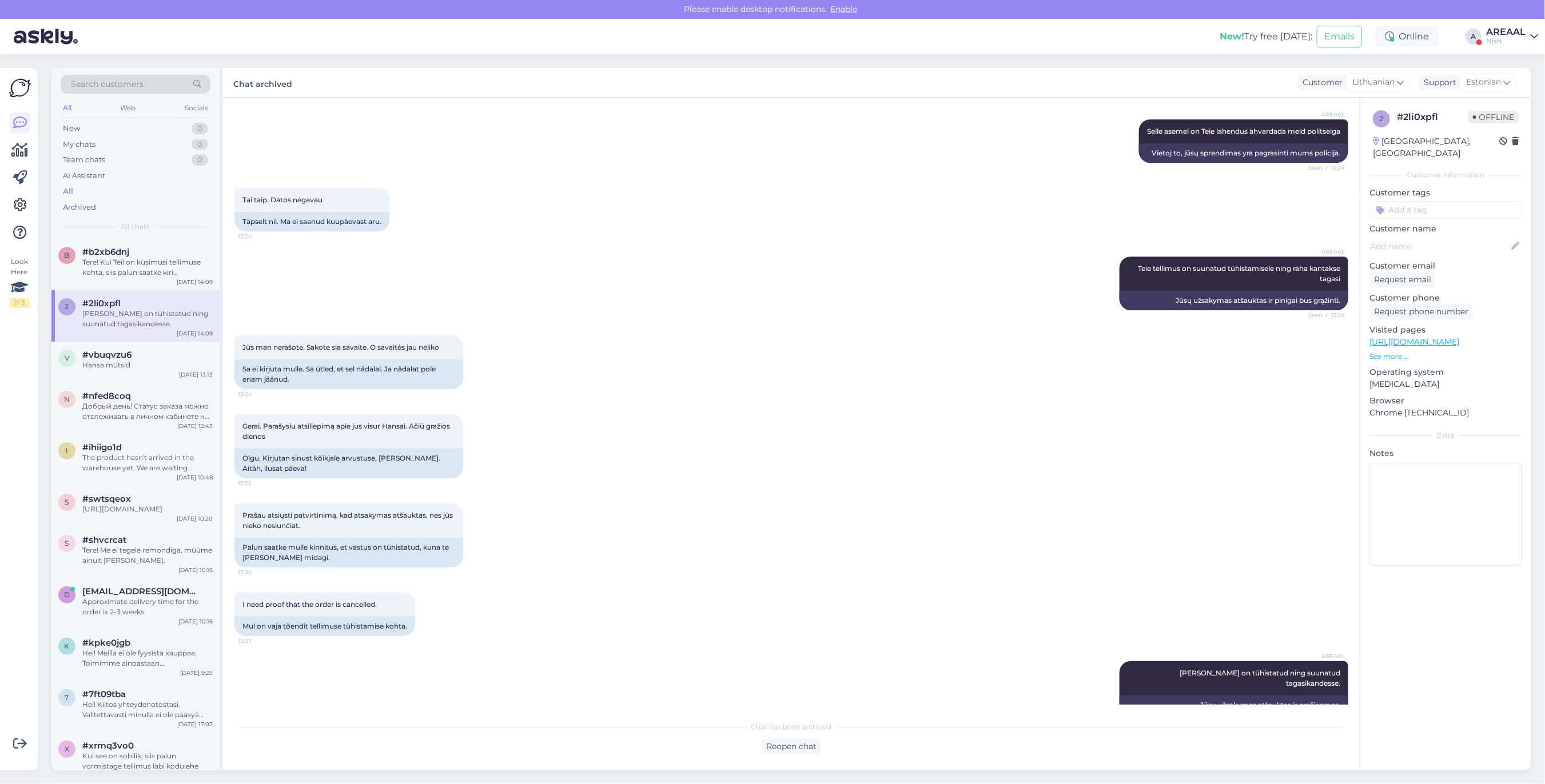
click at [1511, 80] on div "Estonian" at bounding box center [1488, 82] width 56 height 19
click at [1514, 32] on div "AREAAL" at bounding box center [1506, 32] width 40 height 9
click at [1516, 68] on button "Open" at bounding box center [1513, 64] width 32 height 18
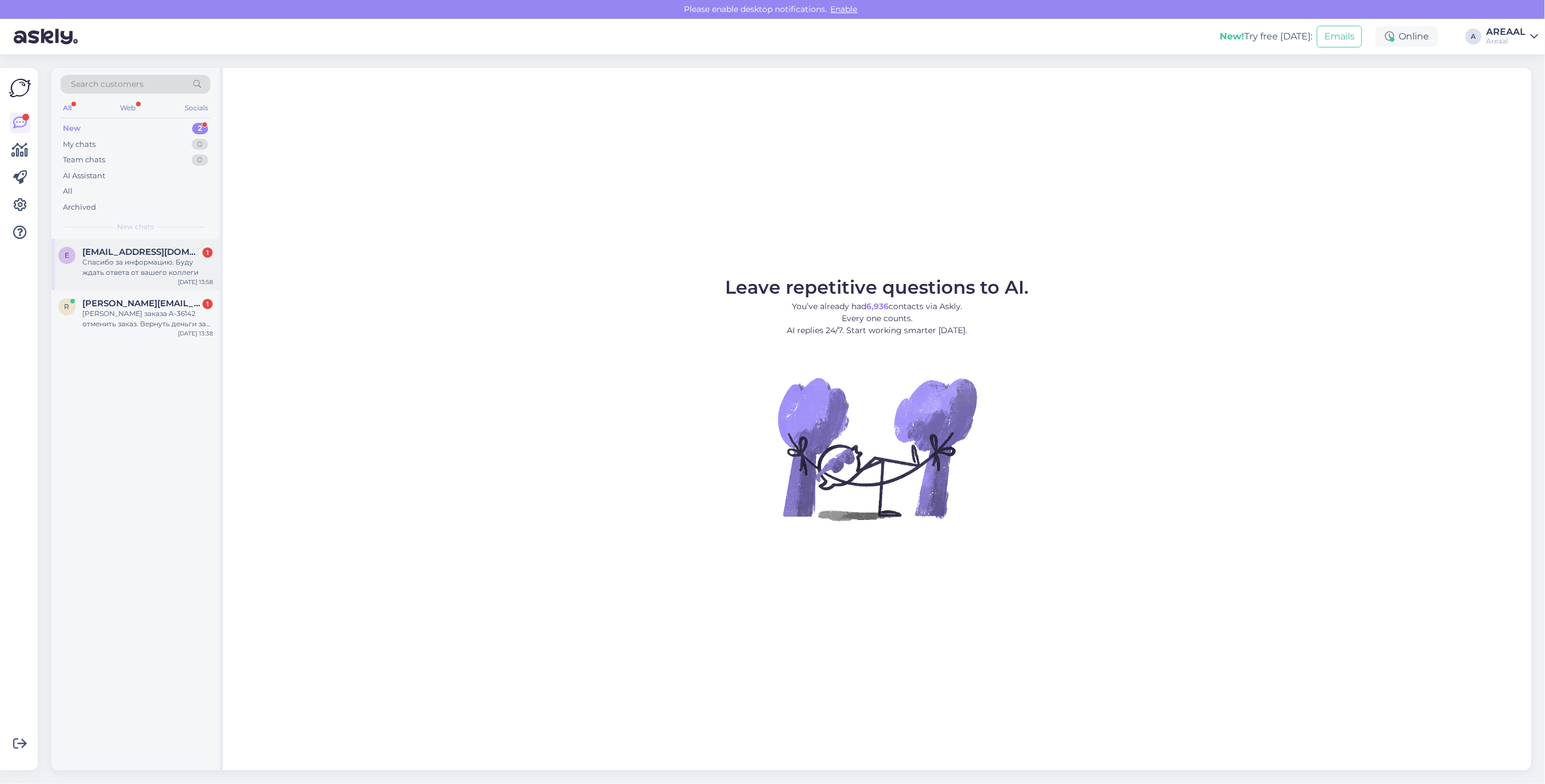
click at [157, 284] on div "e etstallinn@icloud.com 1 Спасибо за информацию. Буду ждать ответа от вашего ко…" at bounding box center [136, 265] width 168 height 52
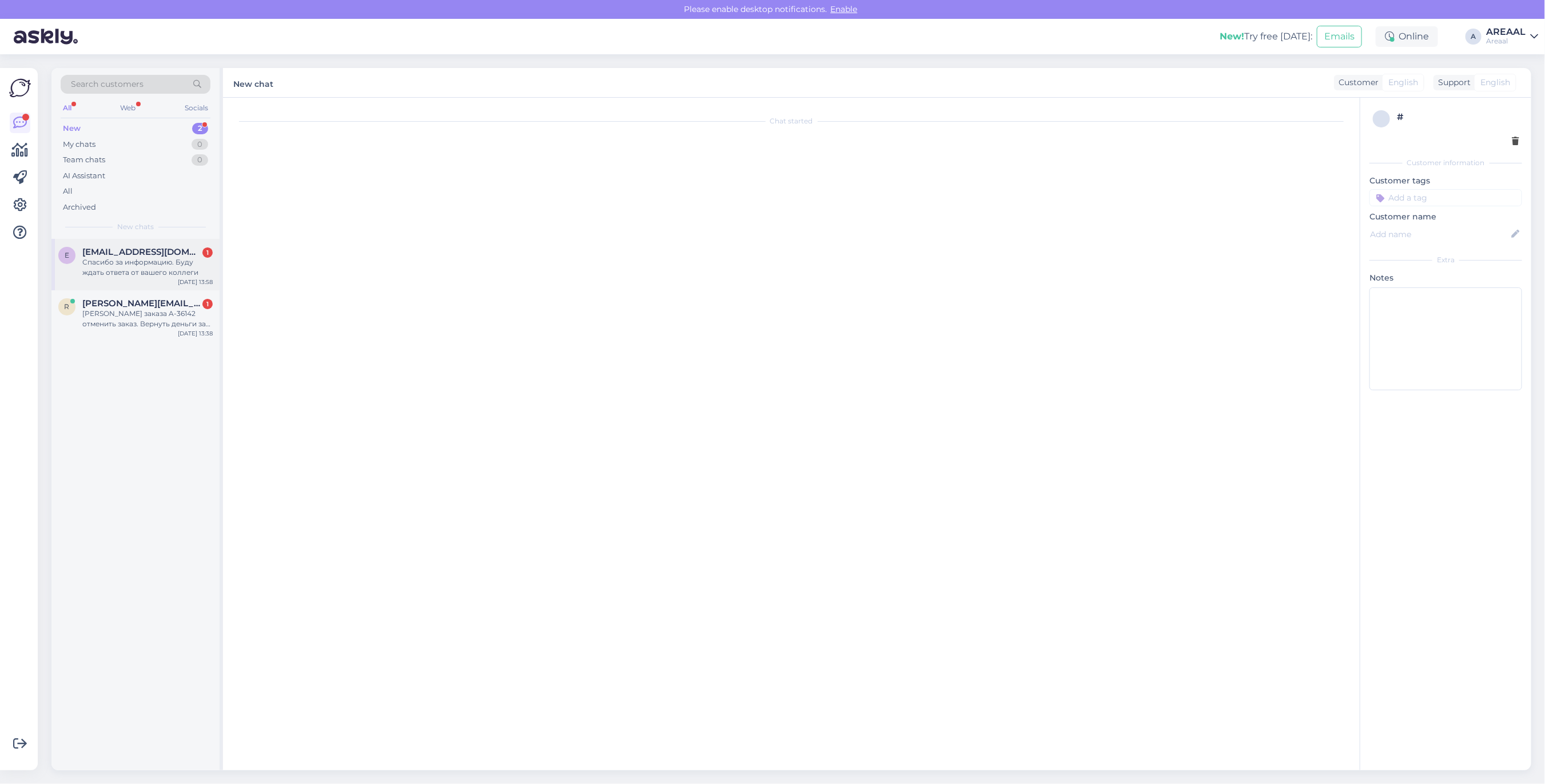
scroll to position [1104, 0]
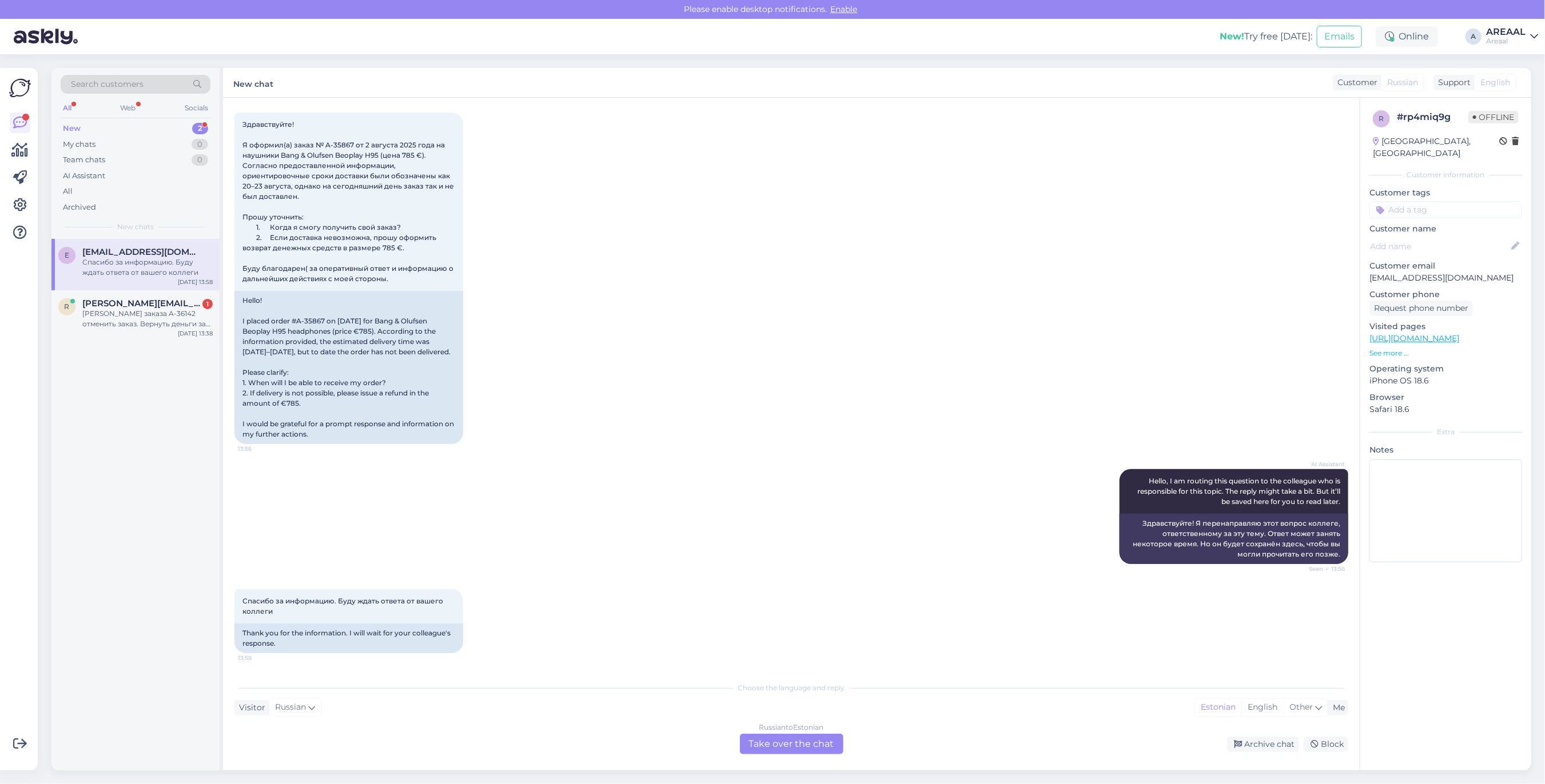
click at [805, 750] on div "Russian to Estonian Take over the chat" at bounding box center [792, 744] width 104 height 20
click at [801, 735] on div "Russian to Estonian Take over the chat" at bounding box center [792, 744] width 104 height 20
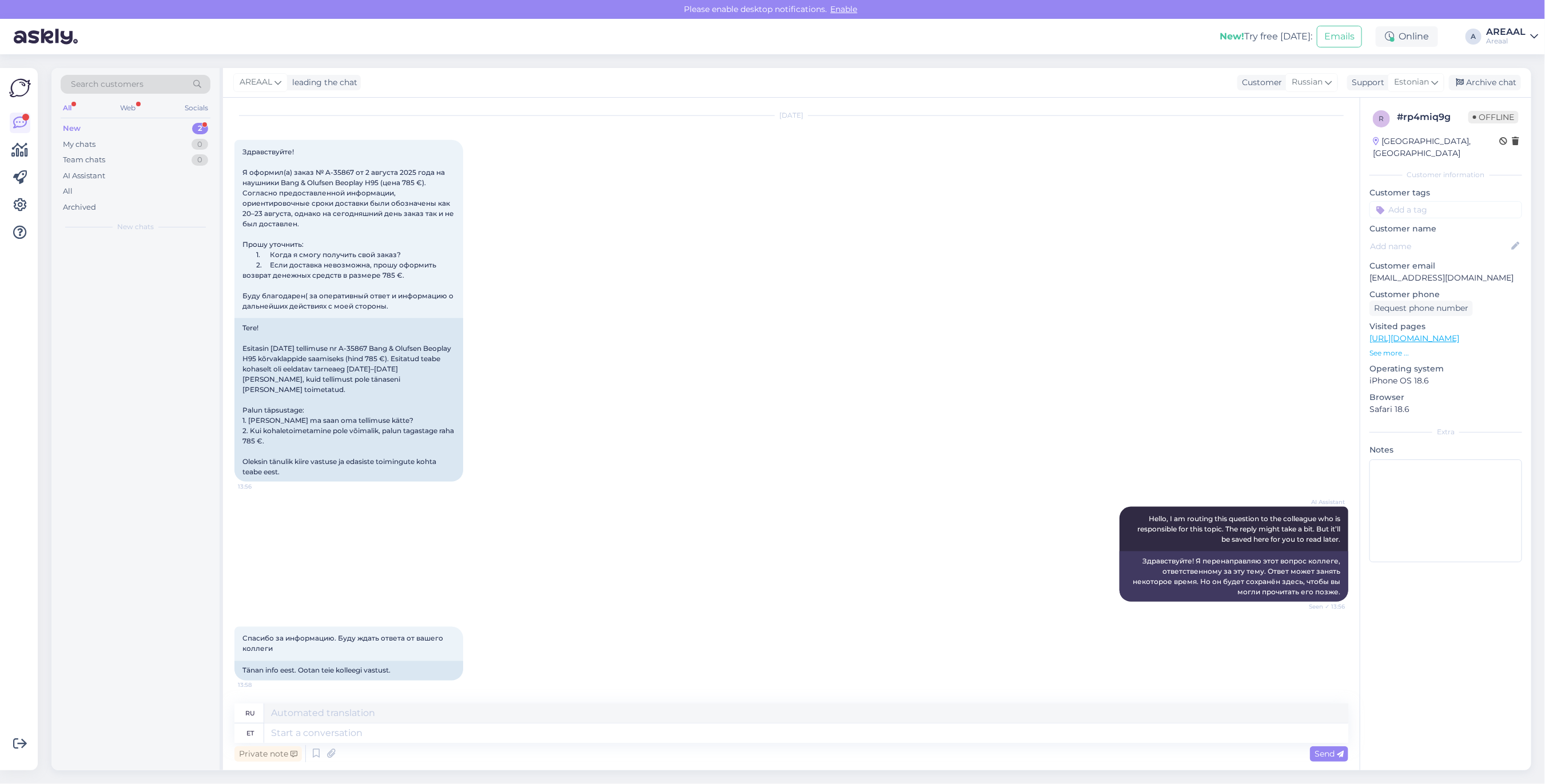
scroll to position [1057, 0]
click at [802, 734] on textarea at bounding box center [806, 733] width 1084 height 19
type textarea "Tere! K"
type textarea "Привет!"
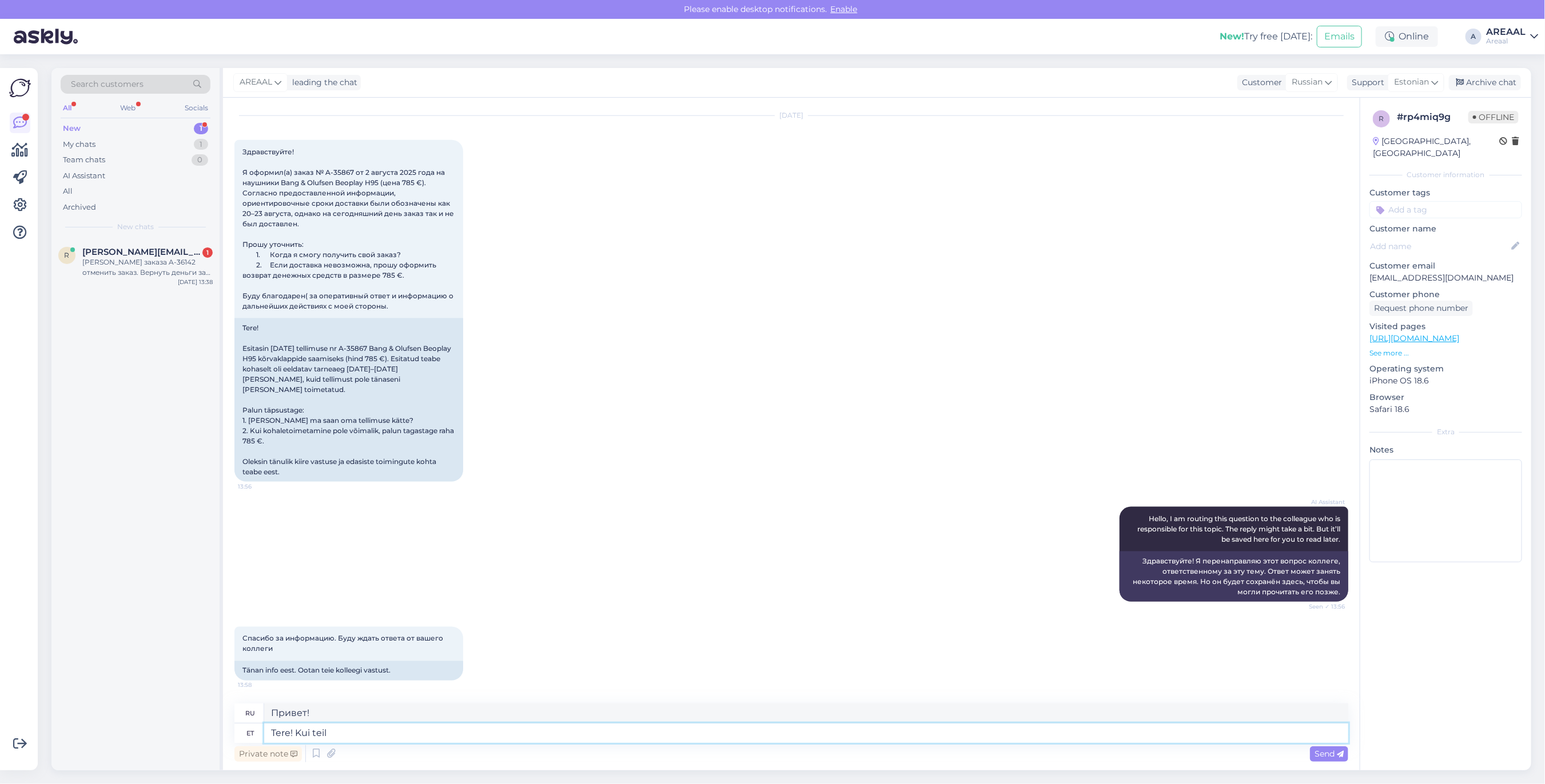
type textarea "Tere! Kui teil"
type textarea "Привет! Если"
type textarea "Tere! Kui teil on kü"
type textarea "Привет! Если у вас есть"
type textarea "Tere! Kui teil on küsimus tel"
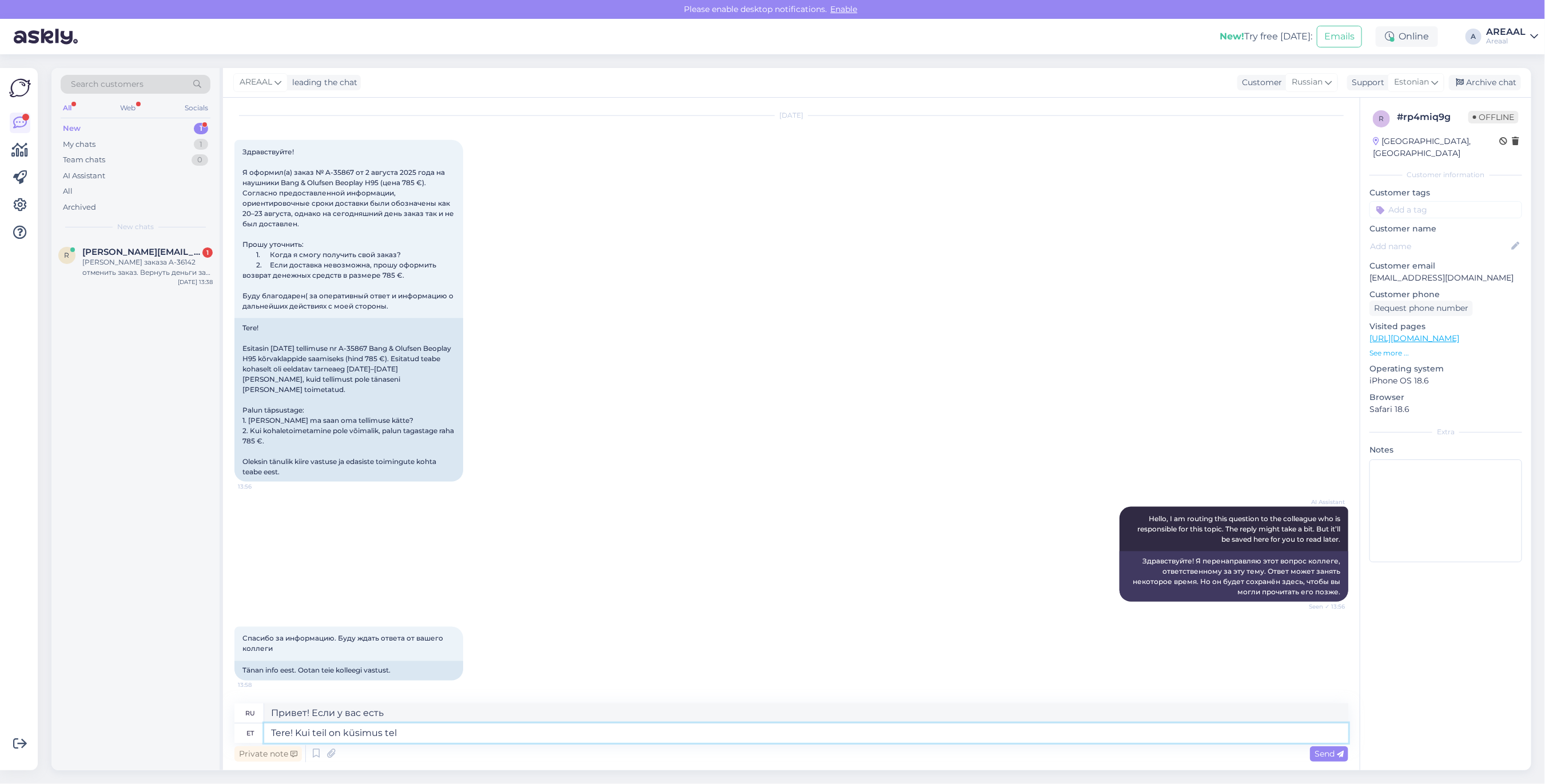
type textarea "Здравствуйте! Если у вас есть вопрос"
type textarea "Tere! Kui teil on küsimus tellimuse kohta"
type textarea "Здравствуйте! Если у вас есть вопрос по вашему заказу,"
type textarea "Tere! Kui teil on küsimus tellimuse kohta, si"
type textarea "Здравствуйте! Если у вас есть вопросы по заказу,"
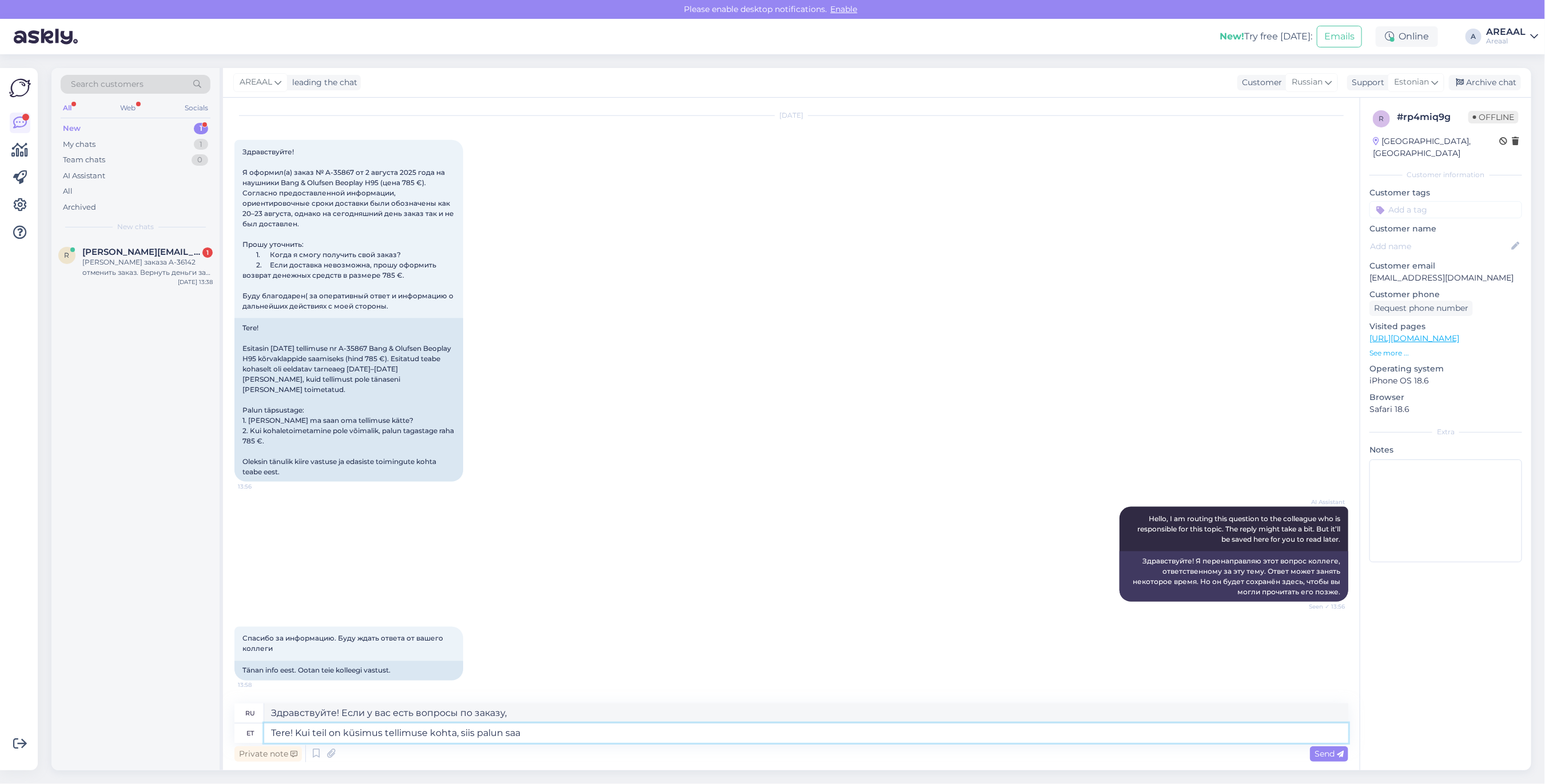
type textarea "Tere! Kui teil on küsimus tellimuse kohta, siis palun saat"
type textarea "Здравствуйте! Если у вас есть вопросы по заказу, пожалуйста,"
type textarea "Tere! Kui teil on küsimus tellimuse kohta, siis palun saatke kik"
type textarea "Здравствуйте! Если у вас есть вопросы по заказу, пожалуйста, отправьте"
type textarea "Tere! Kui teil on küsimus tellimuse kohta, siis palun saatke kiri info"
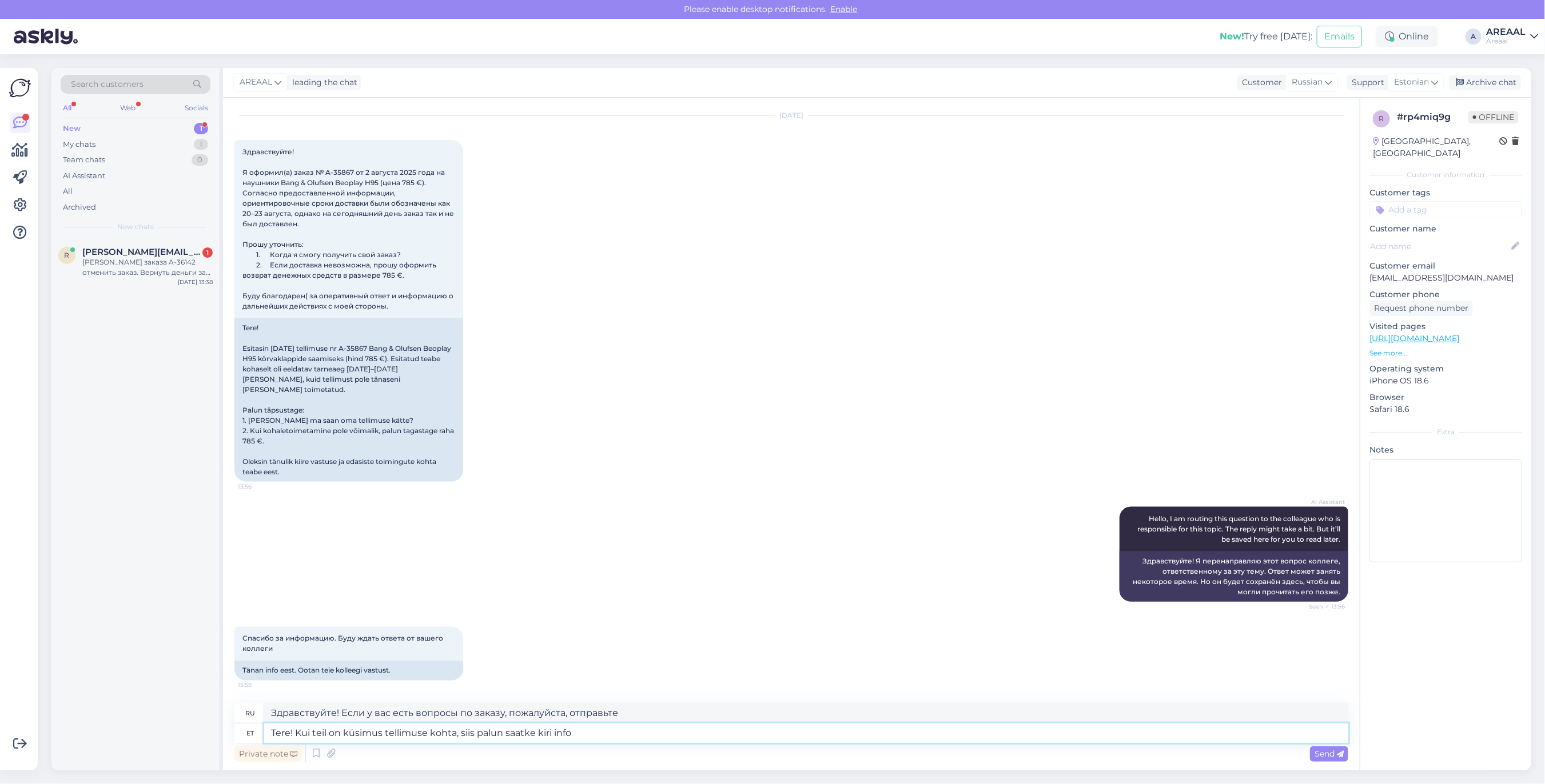
type textarea "Здравствуйте! Если у вас есть вопросы по заказу, пожалуйста, напишите нам."
type textarea "Tere! Kui teil on küsimus tellimuse kohta, siis palun saatke kiri info@areaal.ee"
type textarea "Здравствуйте! Если у вас есть вопросы по заказу, отправьте письмо info@areaal.ee"
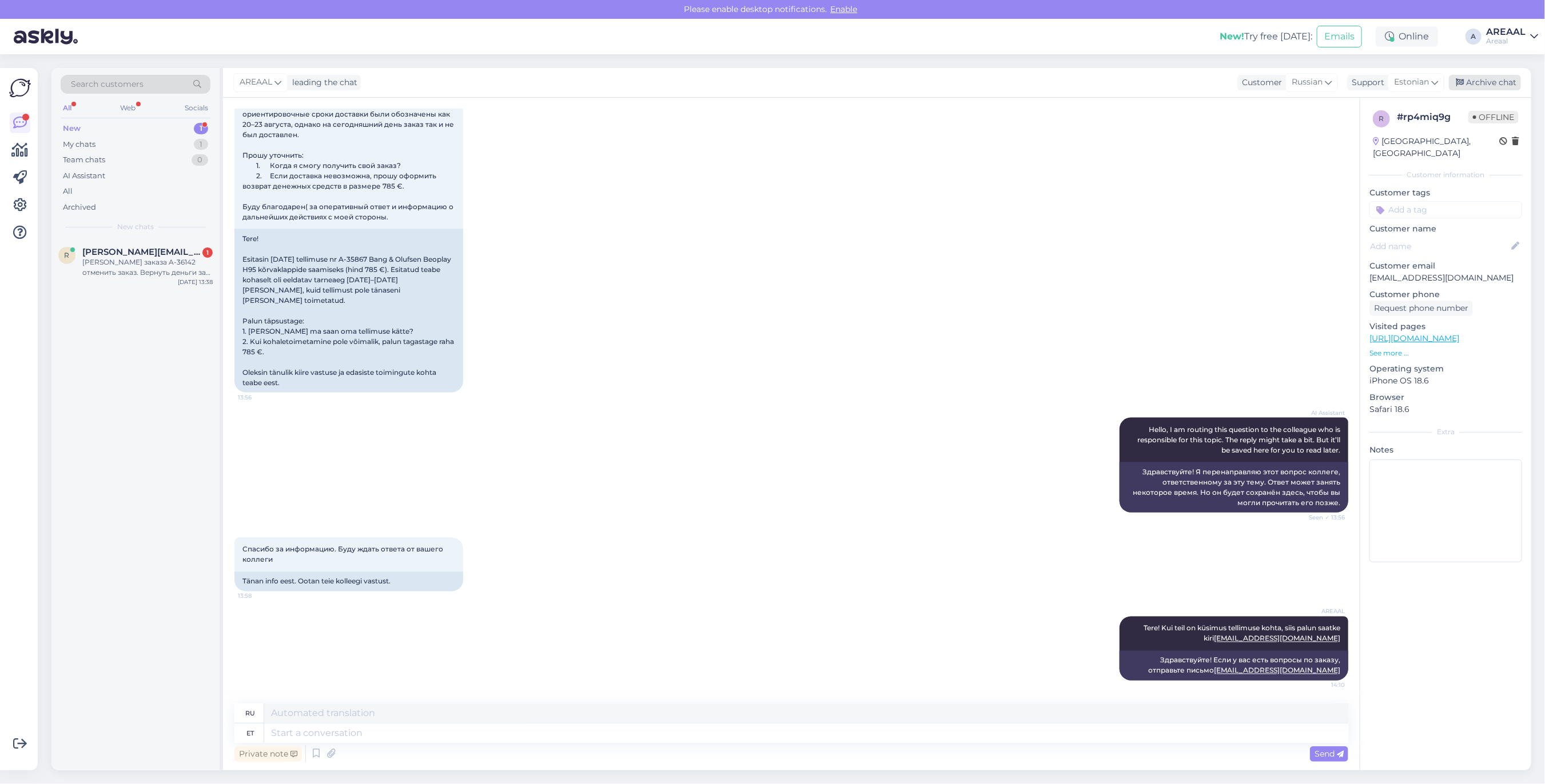
click at [1519, 79] on div "Archive chat" at bounding box center [1485, 83] width 72 height 16
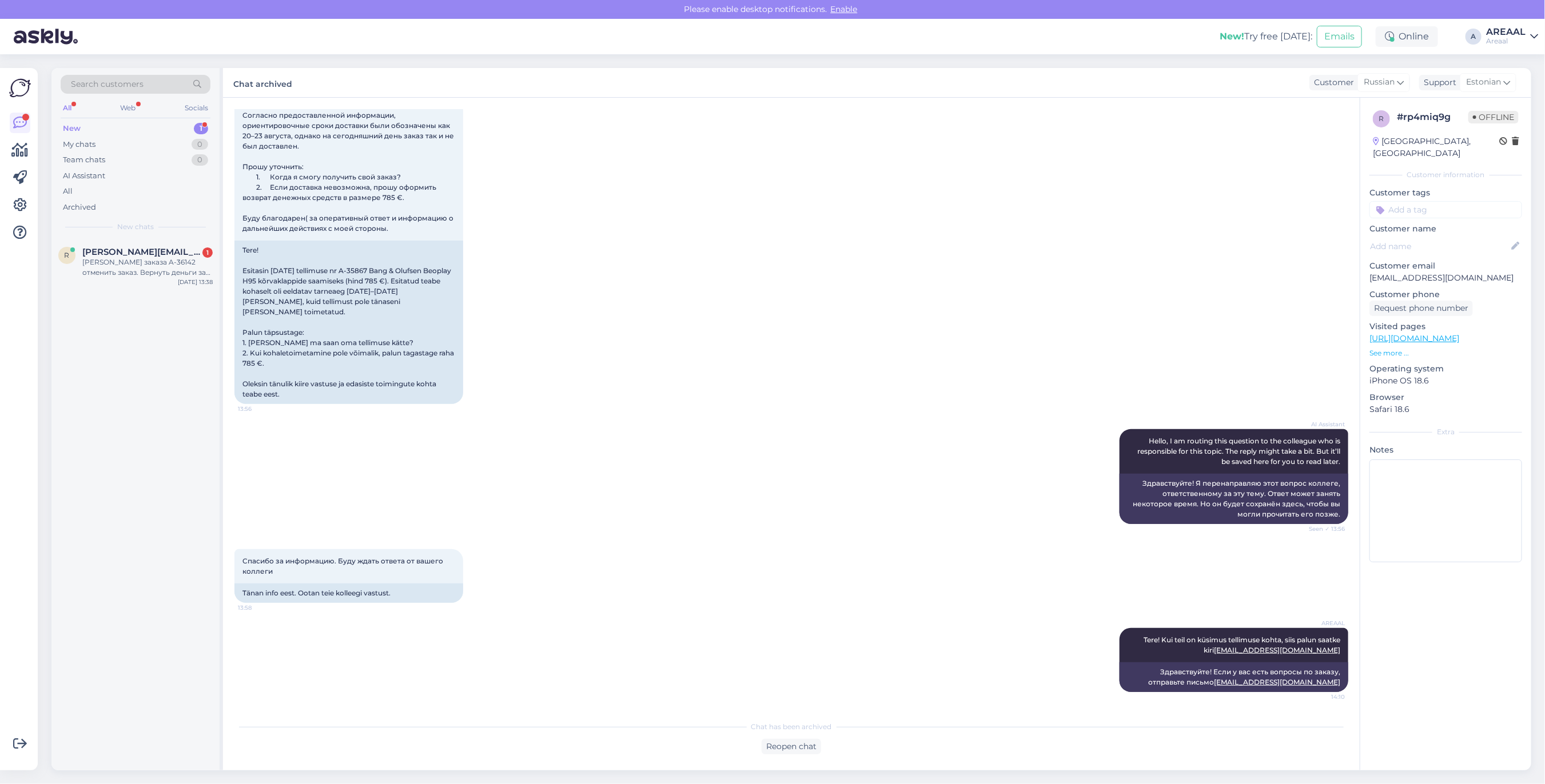
click at [79, 296] on div "r ropp.o@list.ru 1 Номер заказа A-36142 отменить заказ. Вернуть деньги за товар…" at bounding box center [136, 505] width 168 height 532
click at [98, 269] on div "Номер заказа A-36142 отменить заказ. Вернуть деньги за товар." at bounding box center [147, 267] width 130 height 20
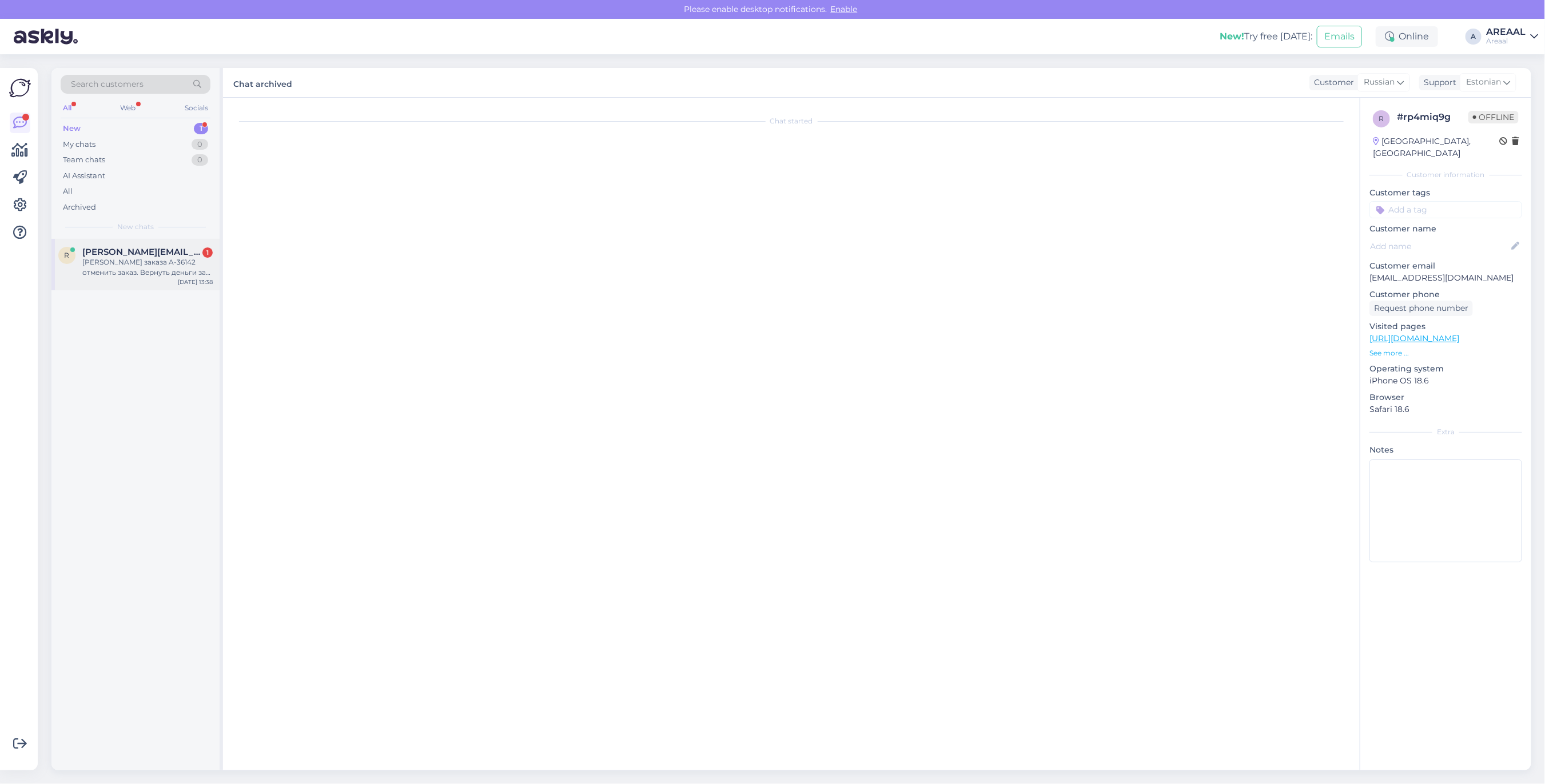
scroll to position [1201, 0]
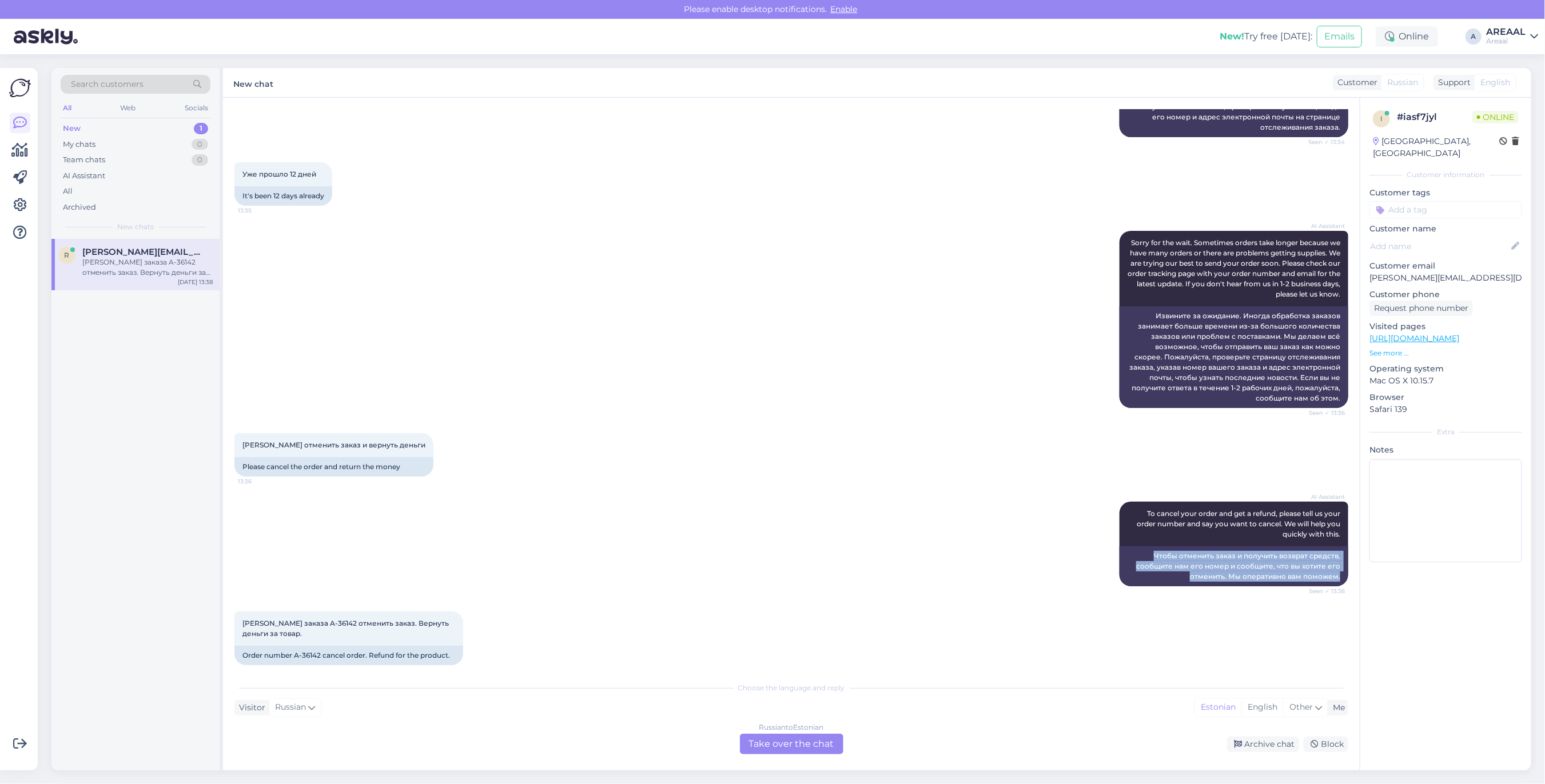
copy div "Чтобы отменить заказ и получить возврат средств, сообщите нам его номер и сообщ…"
drag, startPoint x: 1125, startPoint y: 541, endPoint x: 1316, endPoint y: 575, distance: 194.0
click at [1355, 564] on div "Chat started Aug 21 2025 Здравствуйте. Подскажите пожалуйста товар A-36142 есть…" at bounding box center [796, 387] width 1124 height 557
click at [753, 749] on div "Russian to Estonian Take over the chat" at bounding box center [792, 744] width 104 height 20
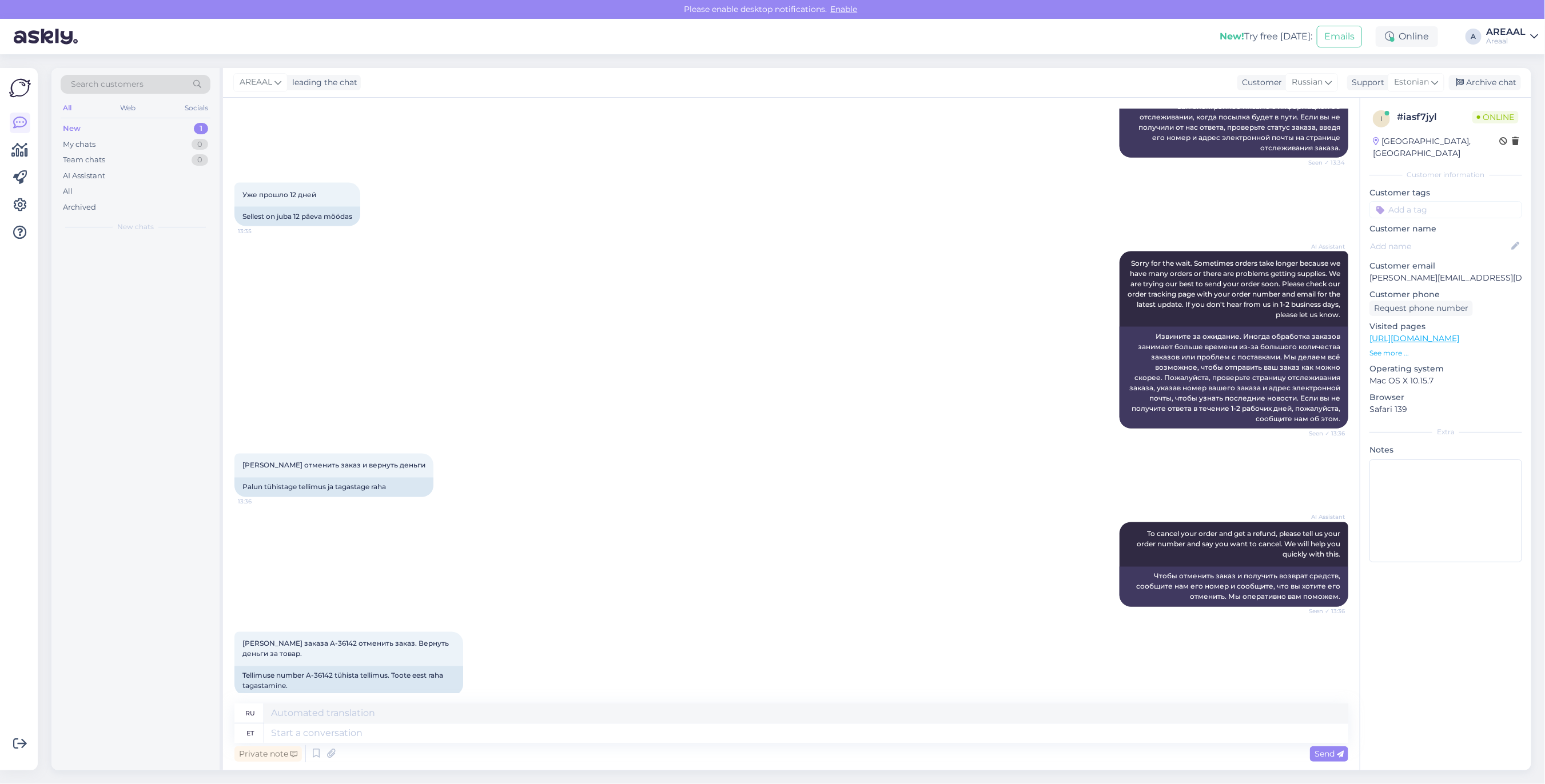
scroll to position [1195, 0]
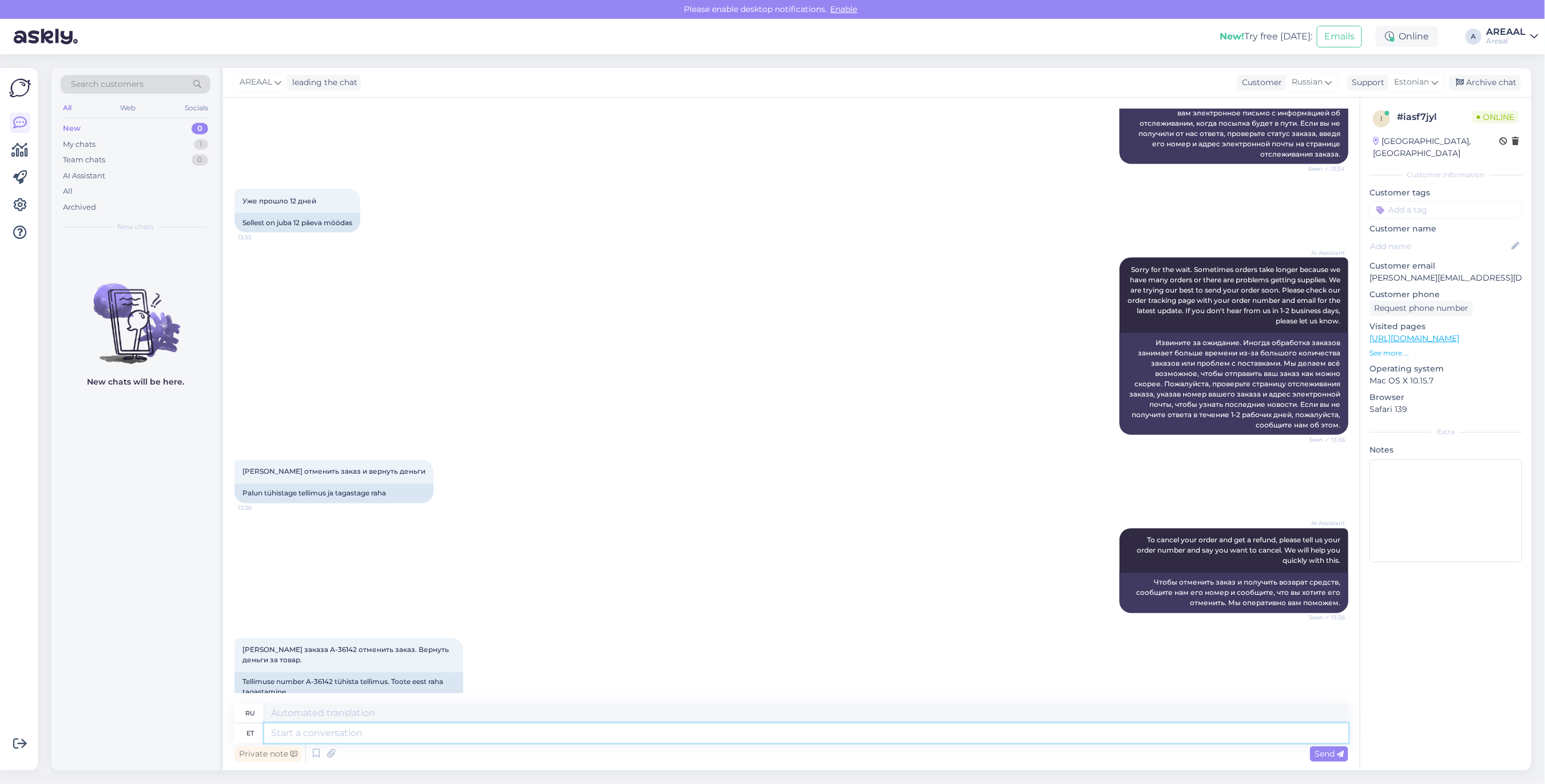
click at [431, 734] on textarea at bounding box center [806, 733] width 1084 height 19
paste textarea "Чтобы отменить заказ и получить возврат средств, сообщите нам его номер и сообщ…"
type textarea "Чтобы отменить заказ и получить возврат средств, сообщите нам его номер и сообщ…"
click at [418, 702] on div "Chat started Aug 21 2025 Здравствуйте. Подскажите пожалуйста товар A-36142 есть…" at bounding box center [791, 434] width 1137 height 673
click at [413, 708] on textarea at bounding box center [806, 713] width 1084 height 19
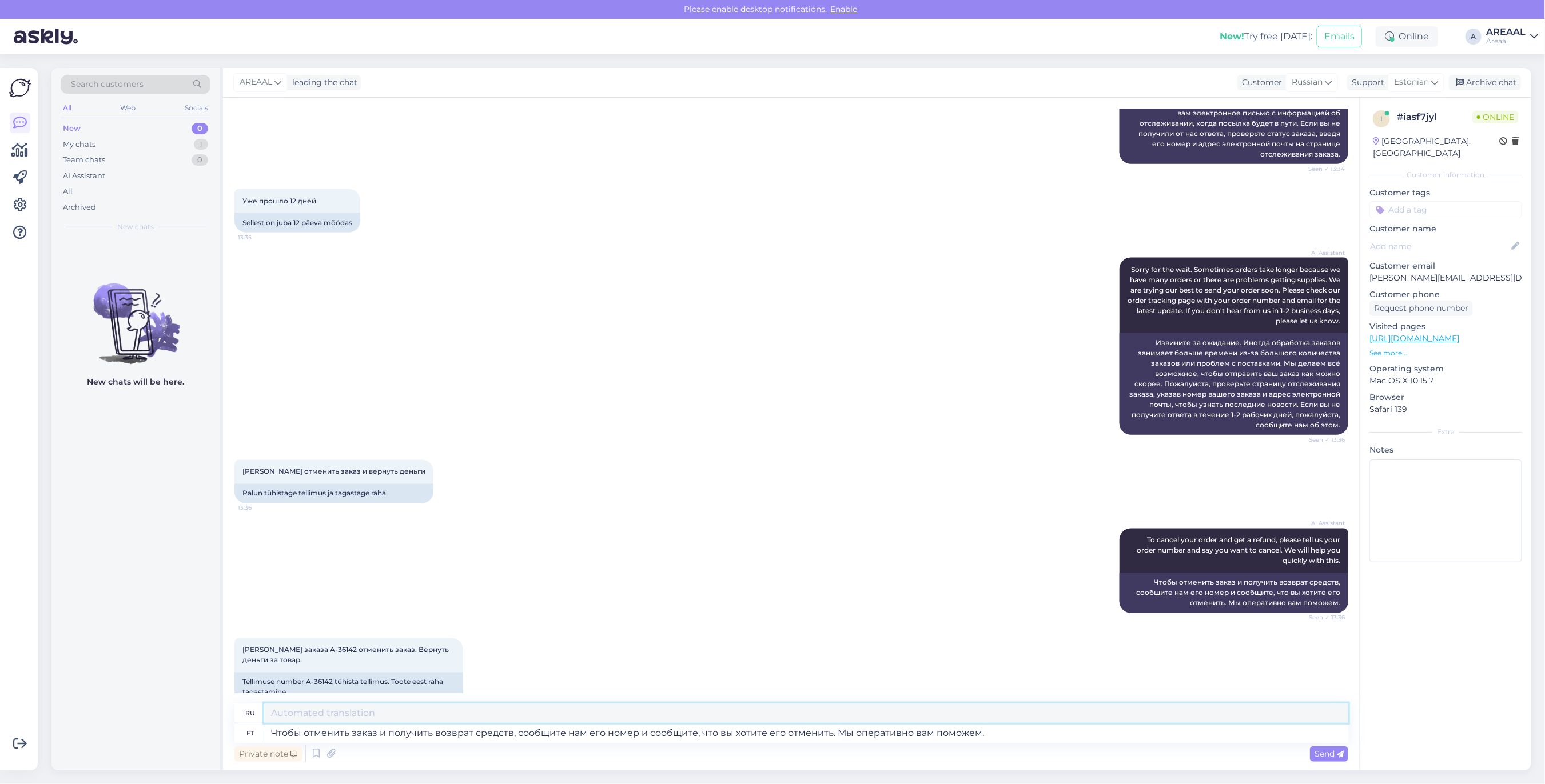
paste textarea "Чтобы отменить заказ и получить возврат средств, сообщите нам его номер и сообщ…"
paste textarea ", что вы хотите"
type textarea "Чтобы отменить заказ и получить возврат средств, сообщите нам его номер и сообщ…"
click at [954, 731] on textarea "Чтобы отменить заказ и получить возврат средств, сообщите нам его номер и сообщ…" at bounding box center [806, 733] width 1084 height 19
type textarea "Kui so"
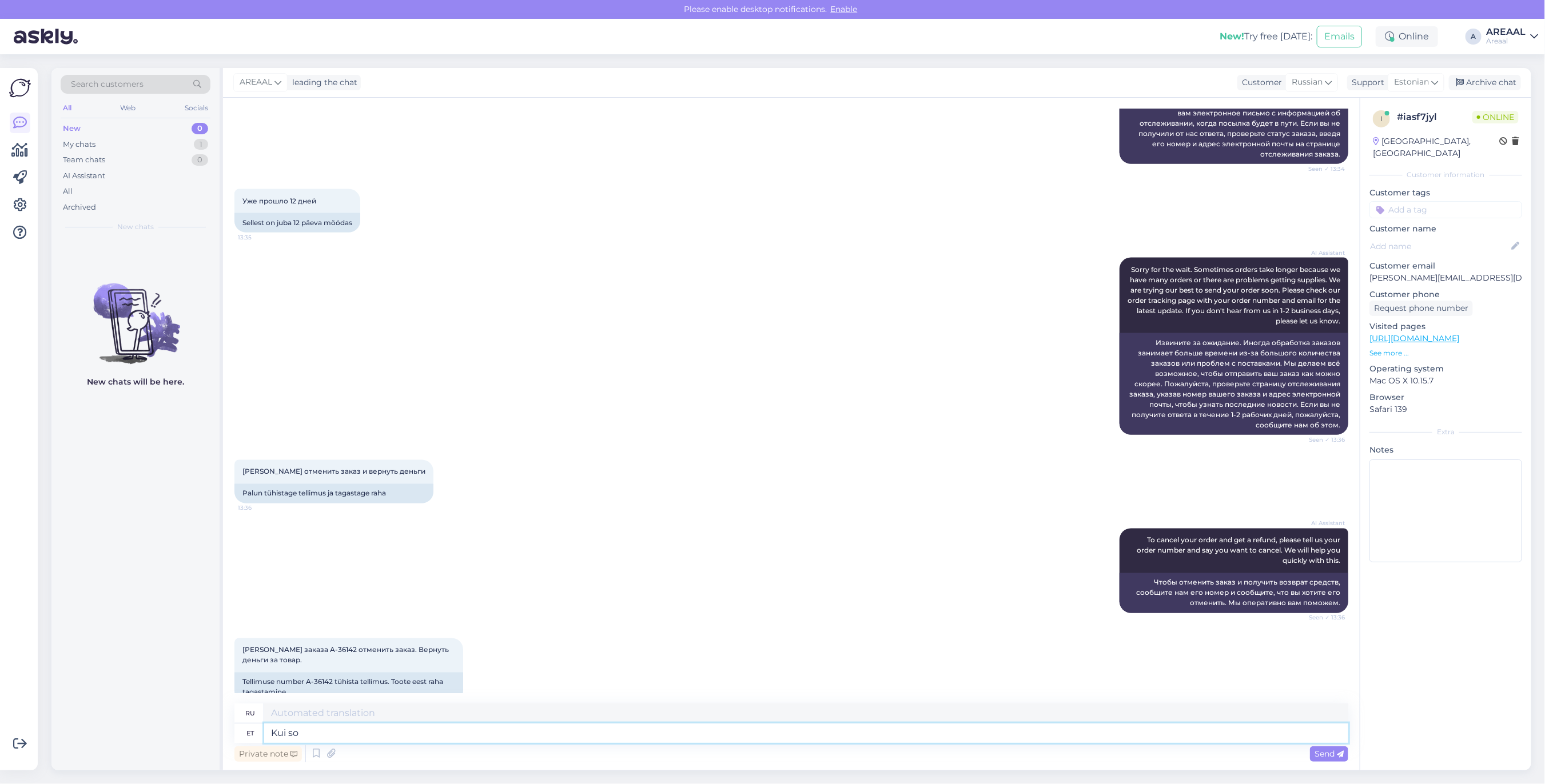
type textarea "Если"
type textarea "Kui soovitew tel"
type textarea "Если ты хочешь"
type textarea "Kui soovite tellimuse tühis"
type textarea "Если вы хотите заказать"
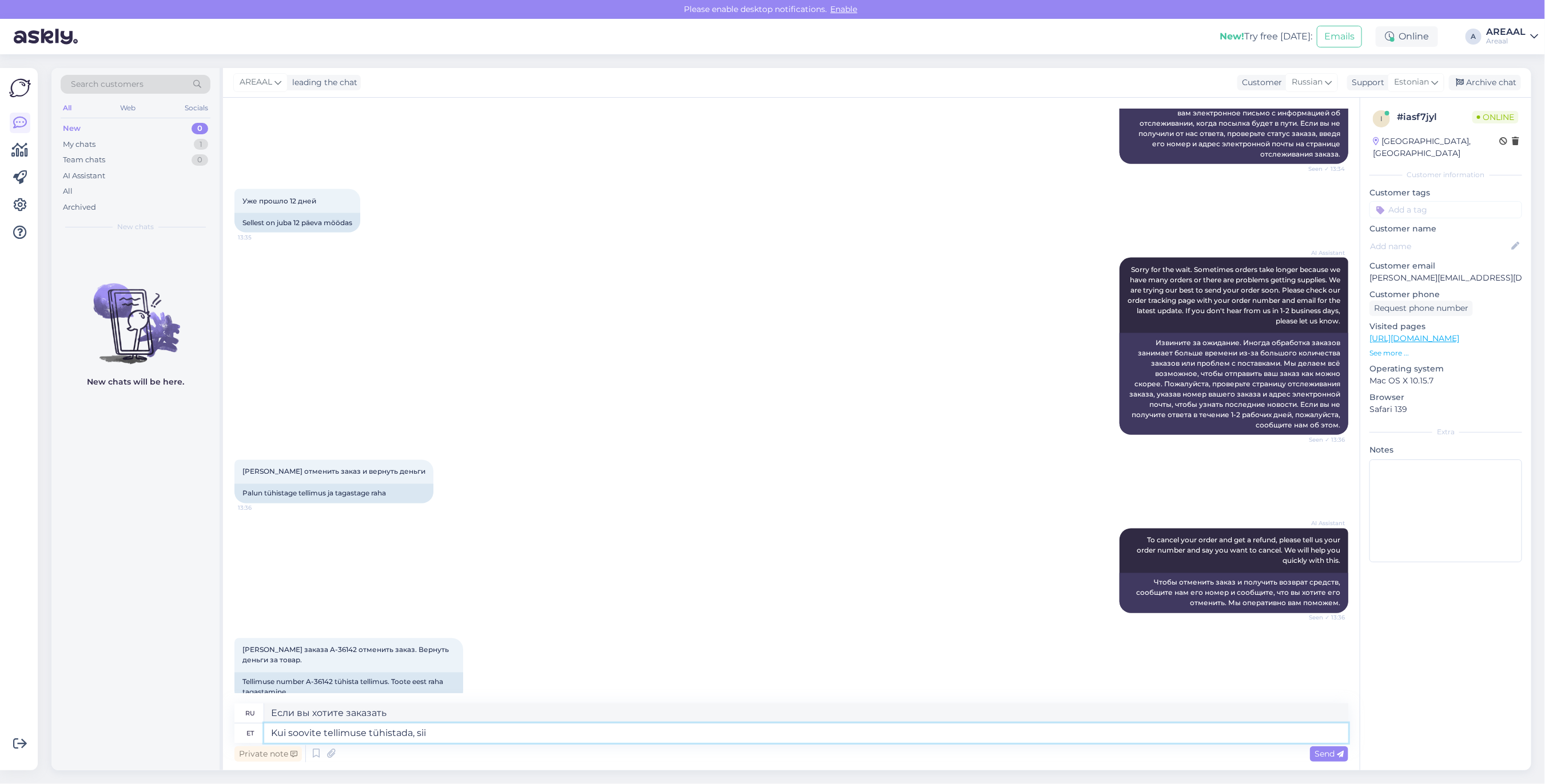
type textarea "Kui soovite tellimuse tühistada, siis"
type textarea "Если вы хотите отменить свой заказ,"
type textarea "Kui soovite tellimuse tühistada, siis sa"
type textarea "Если вы хотите отменить свой заказ, то"
type textarea "Kui soovite tellimuse tühistada, siis saatke sel"
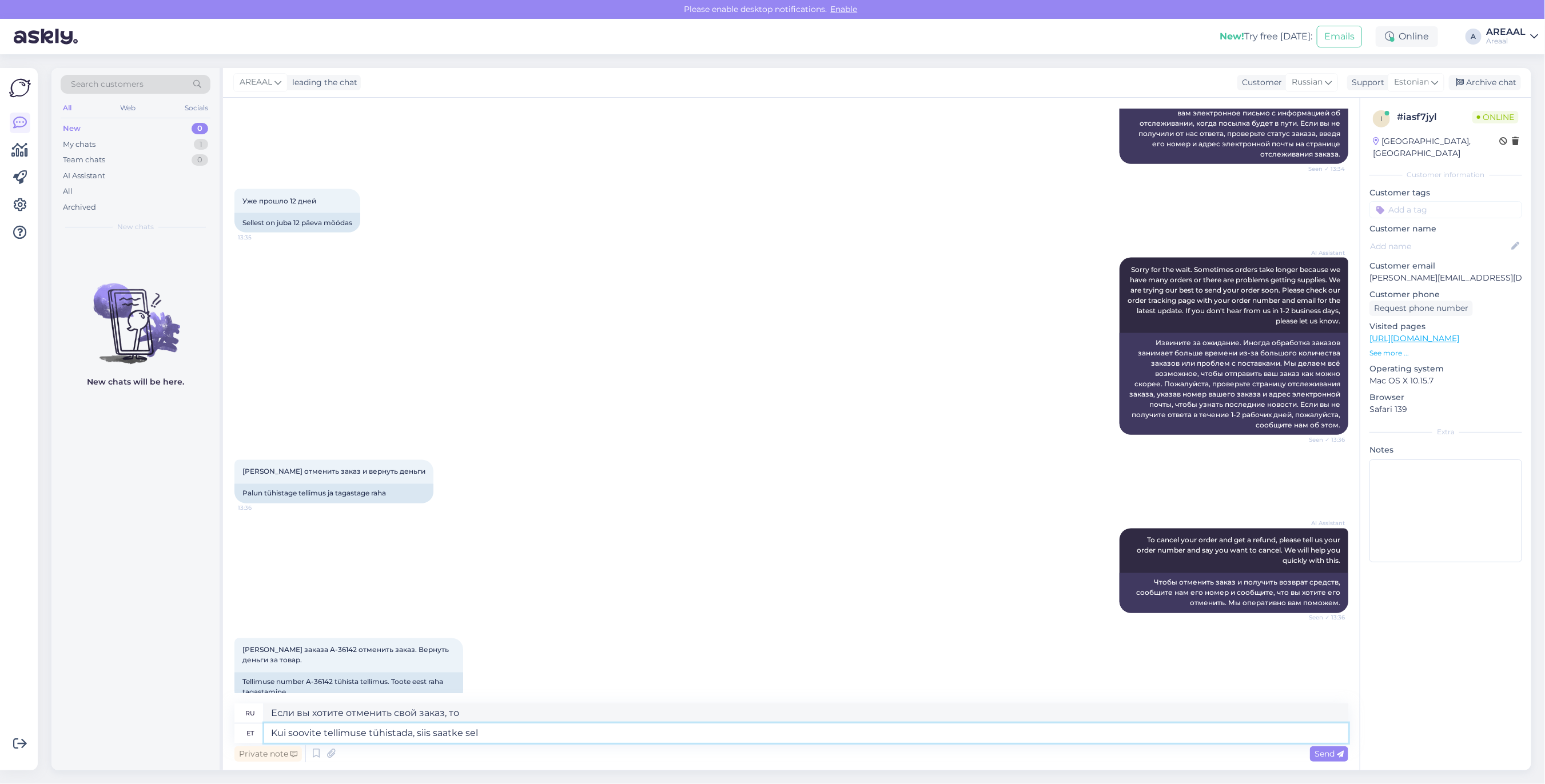
type textarea "Если вы хотите отменить свой заказ, пожалуйста, отправьте"
type textarea "Kui soovite tellimuse tühistada, siis saatke selle kohta k"
type textarea "Если вы хотите отменить свой заказ, пожалуйста, отправьте его по адресу"
type textarea "Kui soovite tellimuse tühistada, siis saatke selle kohta kir"
type textarea "Если вы хотите отменить свой заказ, пожалуйста, отправьте сообщение об этом."
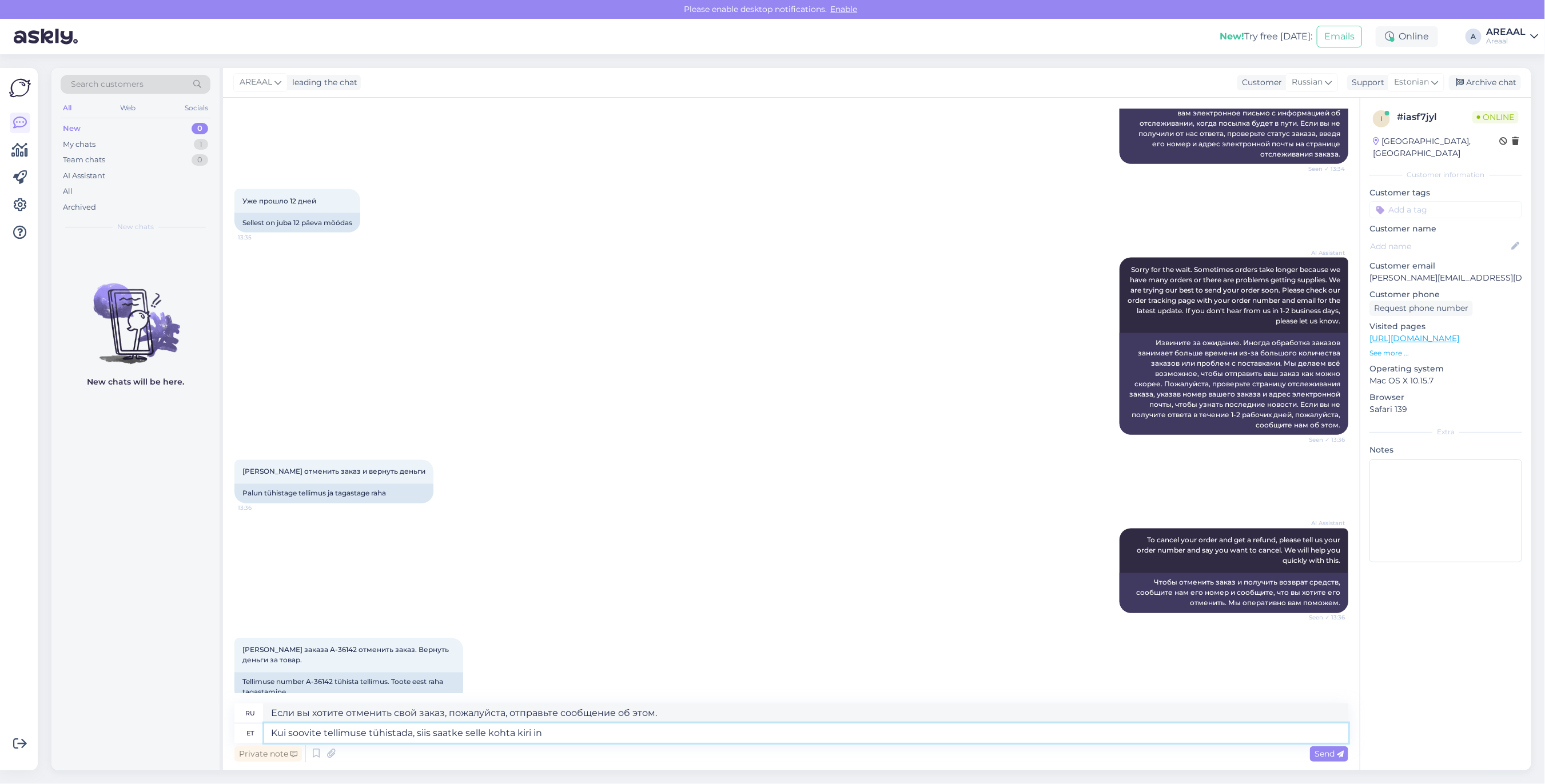
type textarea "Kui soovite tellimuse tühistada, siis saatke selle kohta kiri inf"
type textarea "Если вы хотите отменить свой заказ, пожалуйста, отправьте письмо с этим требова…"
type textarea "Kui soovite tellimuse tühistada, siis saatke selle kohta kiri info@areaal.ee"
type textarea "Если вы хотите отменить свой заказ, отправьте электронное письмо info@areaal.ee"
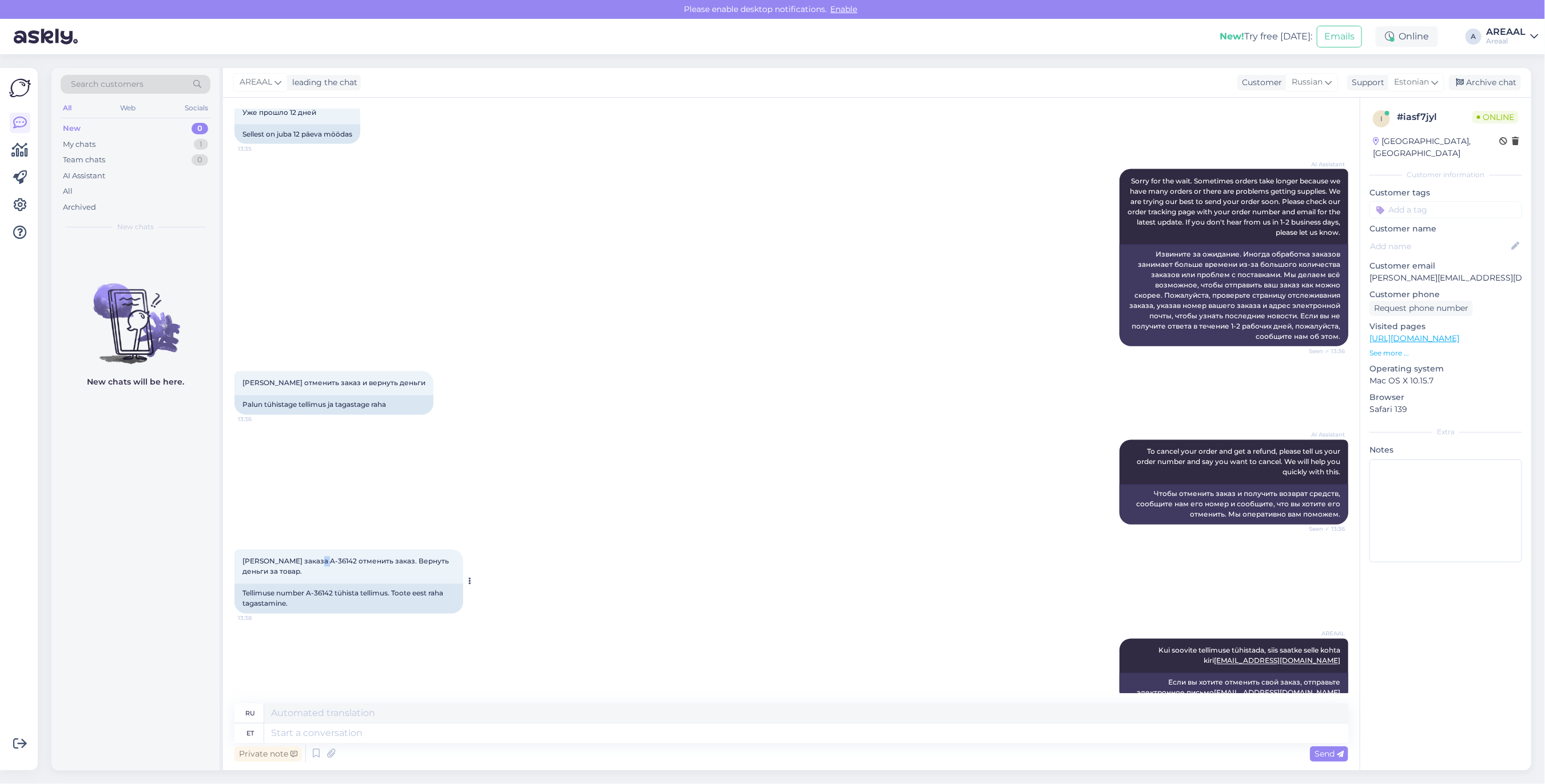
copy span "2"
copy span "аза A-36142"
copy span "A-36142"
drag, startPoint x: 322, startPoint y: 535, endPoint x: 296, endPoint y: 544, distance: 27.5
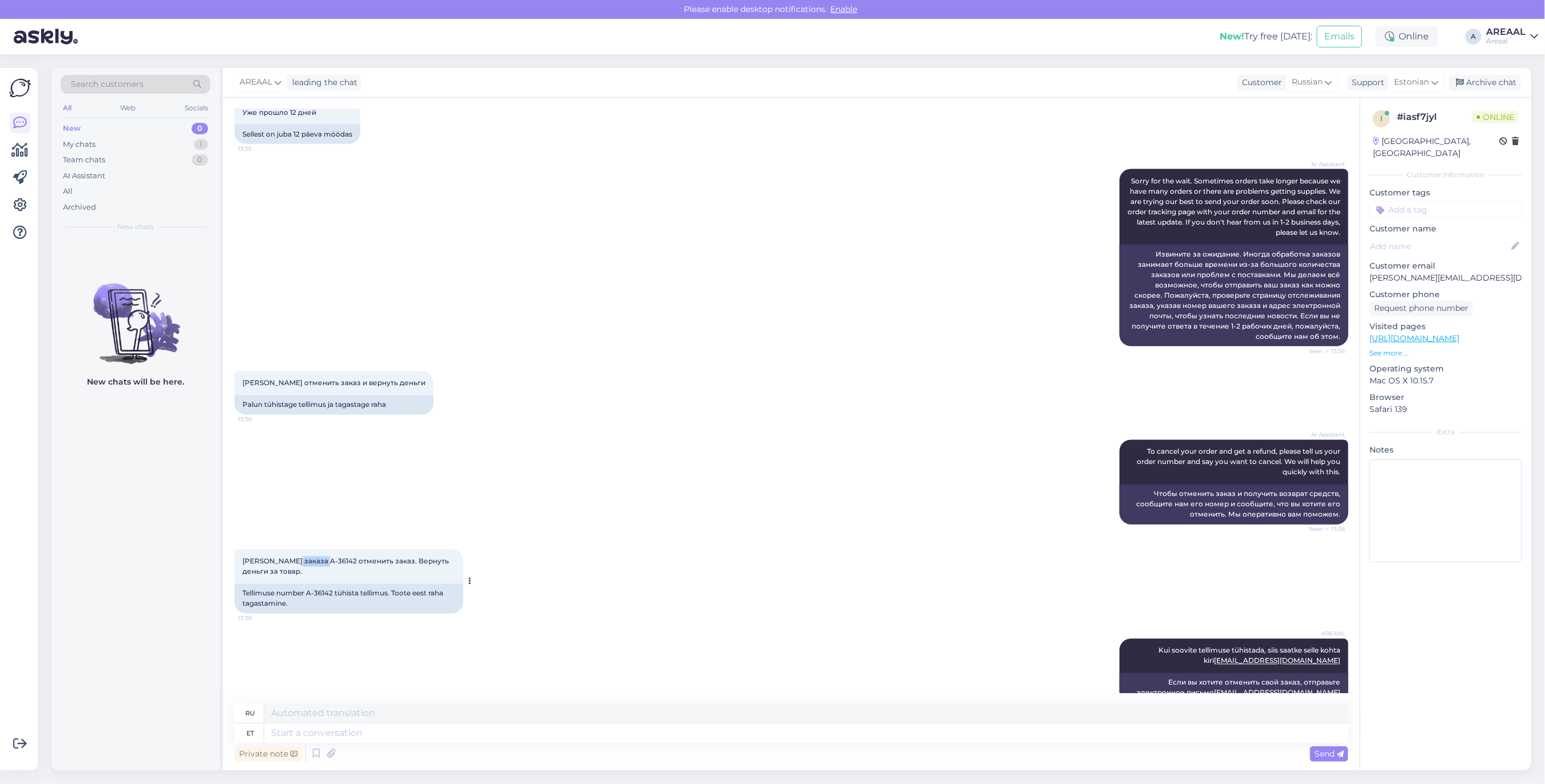
click at [296, 550] on div "Номер заказа A-36142 отменить заказ. Вернуть деньги за товар. 13:38" at bounding box center [348, 566] width 229 height 34
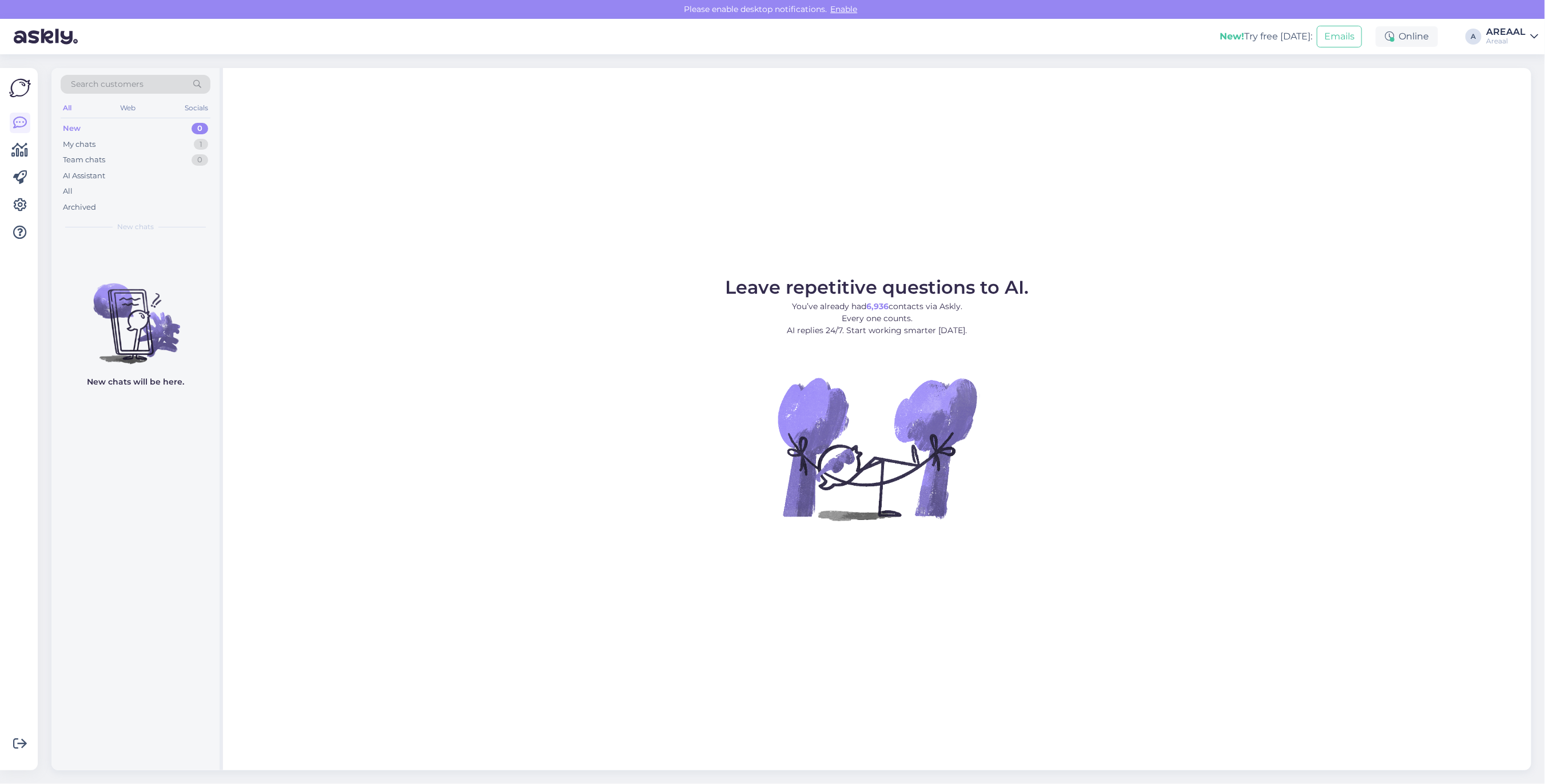
click at [559, 247] on div "Leave repetitive questions to AI. You’ve already had 6,936 contacts via Askly. …" at bounding box center [877, 419] width 1308 height 702
click at [166, 181] on div "AI Assistant" at bounding box center [136, 176] width 150 height 16
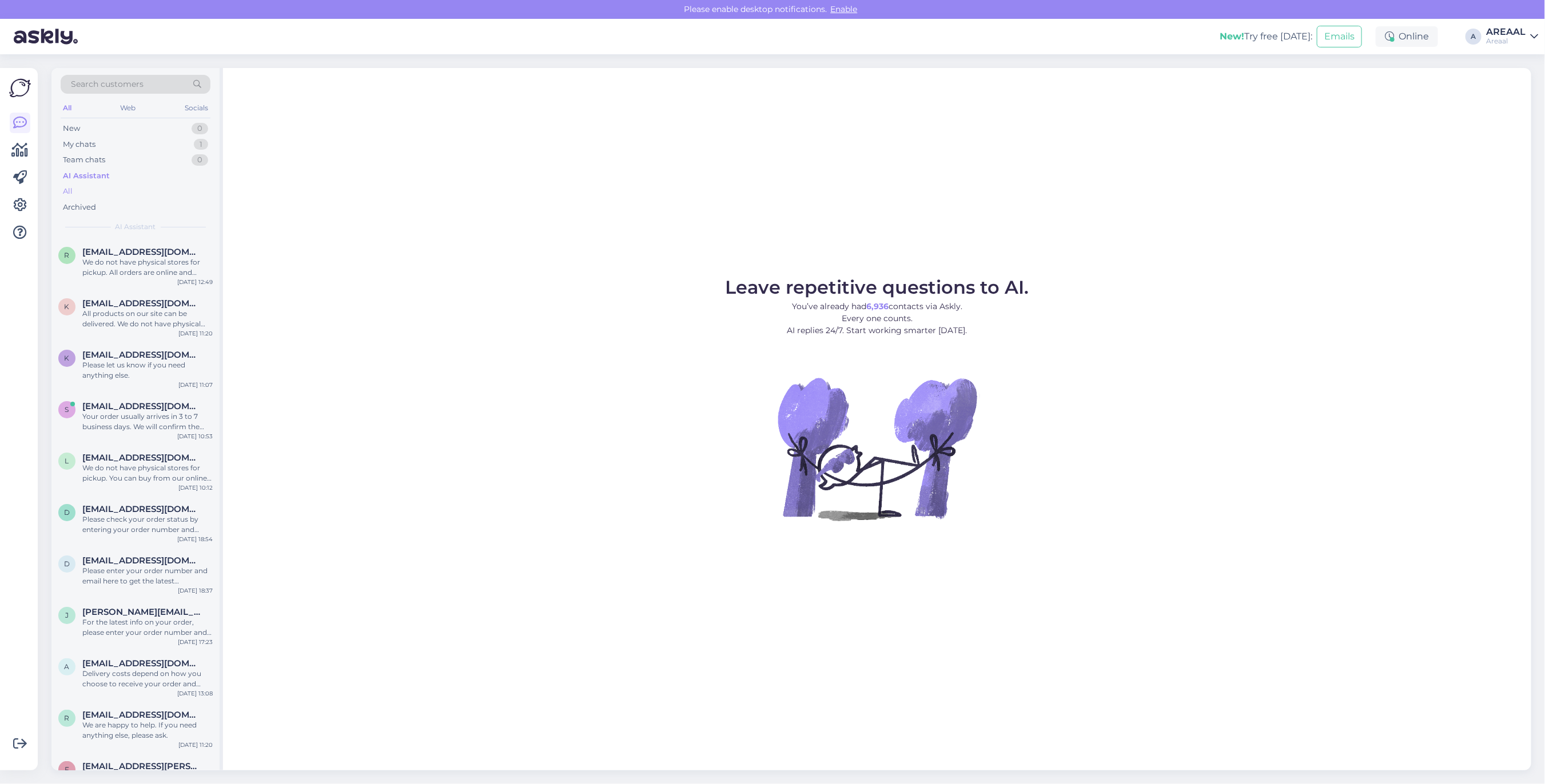
click at [160, 192] on div "All" at bounding box center [136, 191] width 150 height 16
click at [160, 323] on div "Tere! Kui teil on küsimus tellimuse kohta, siis palun saatke kiri info@areaal.ee" at bounding box center [147, 319] width 130 height 20
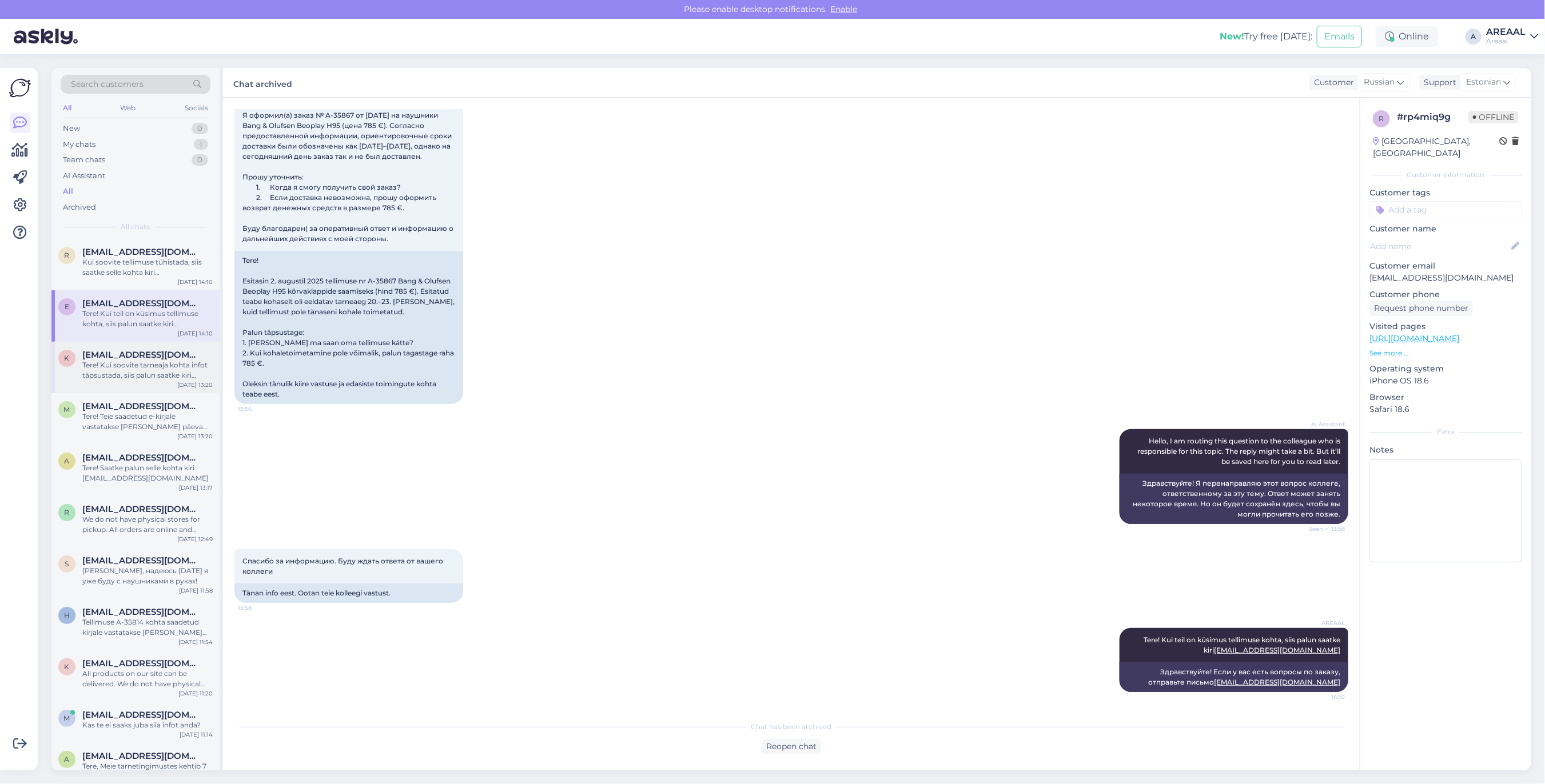
click at [144, 375] on div "Tere! Kui soovite tarneaja kohta infot täpsustada, siis palun saatke kiri info@…" at bounding box center [147, 370] width 130 height 20
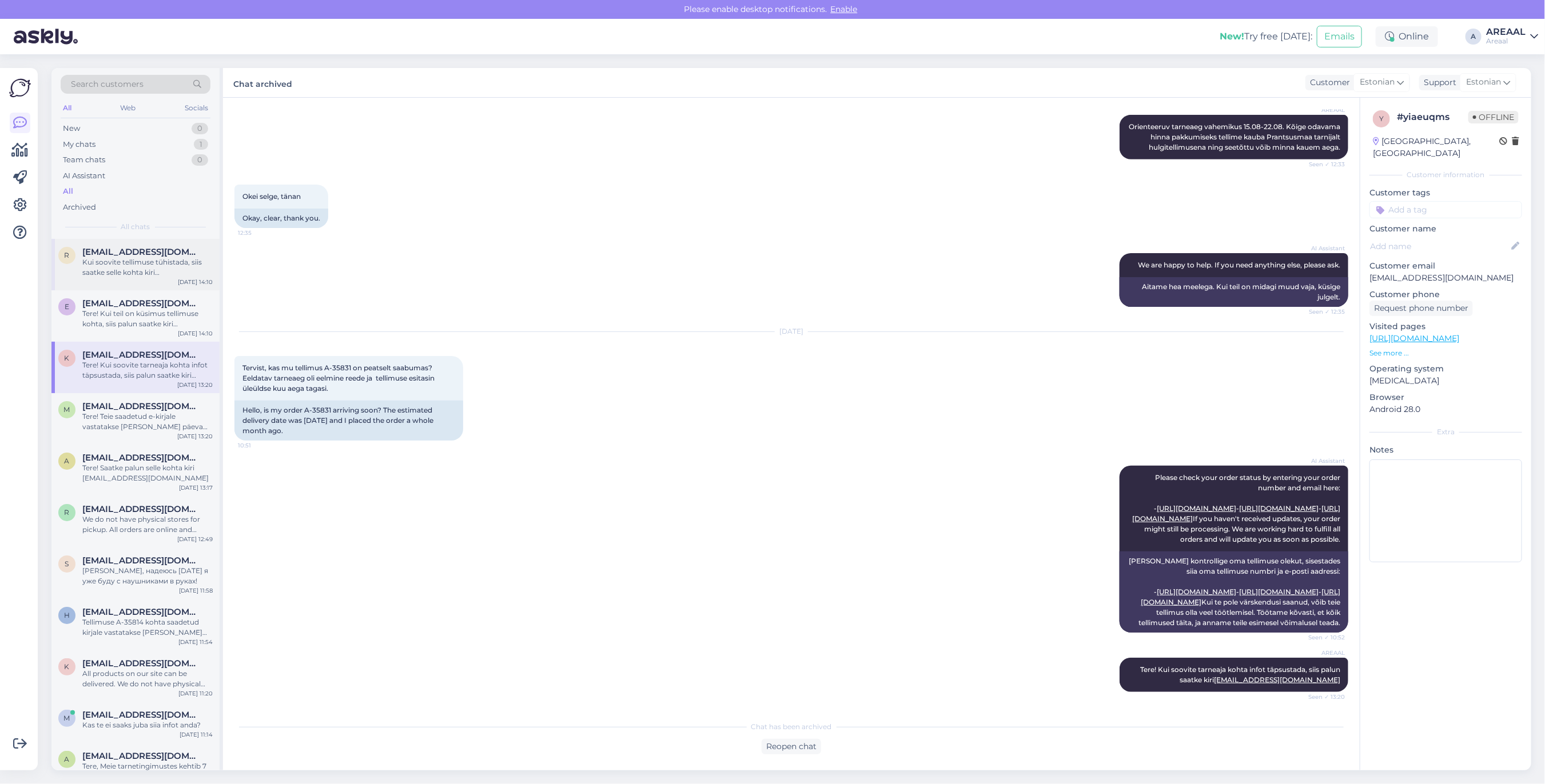
click at [155, 243] on div "r ropp.o@list.ru Kui soovite tellimuse tühistada, siis saatke selle kohta kiri …" at bounding box center [136, 265] width 168 height 52
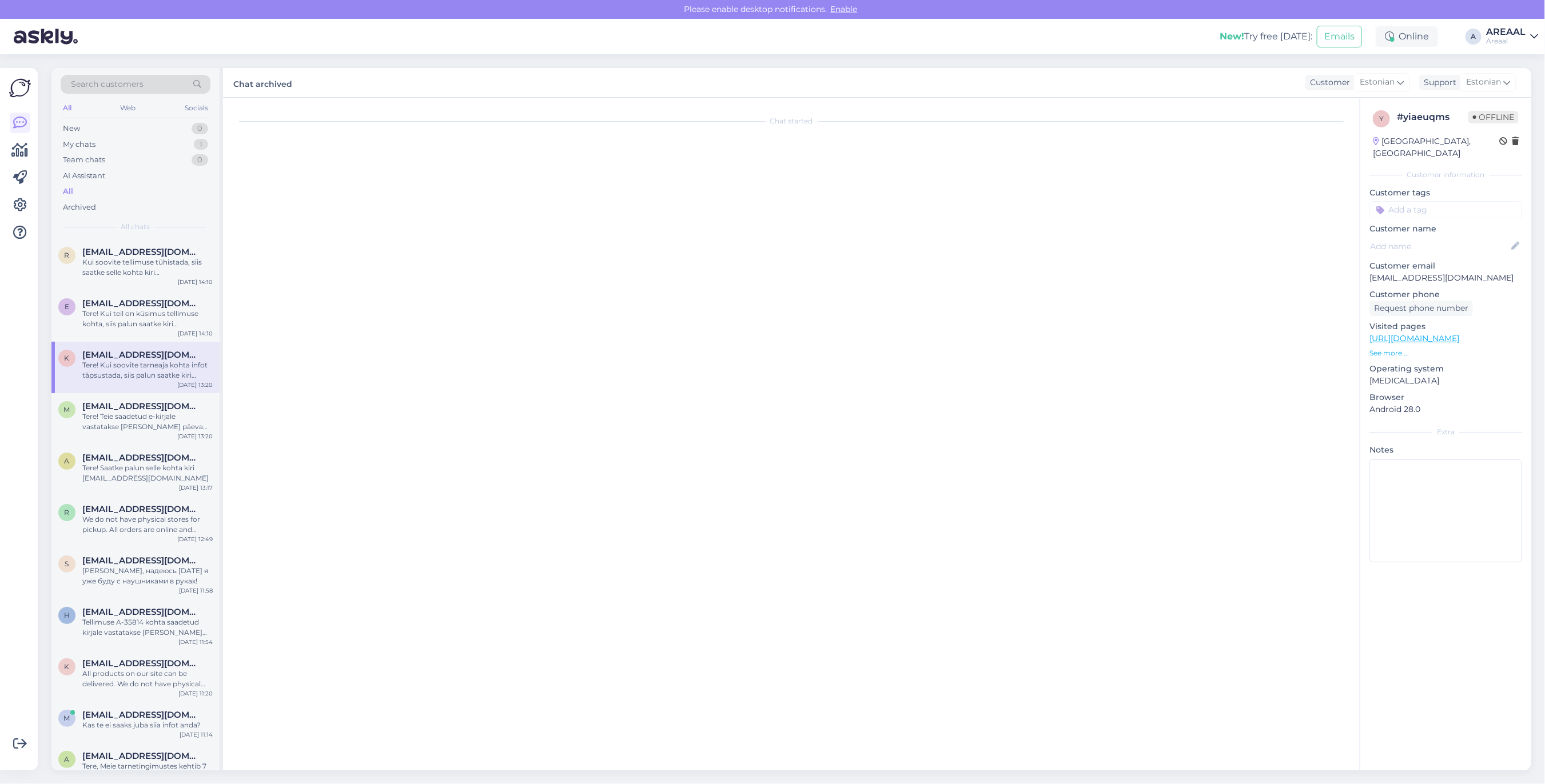
scroll to position [1283, 0]
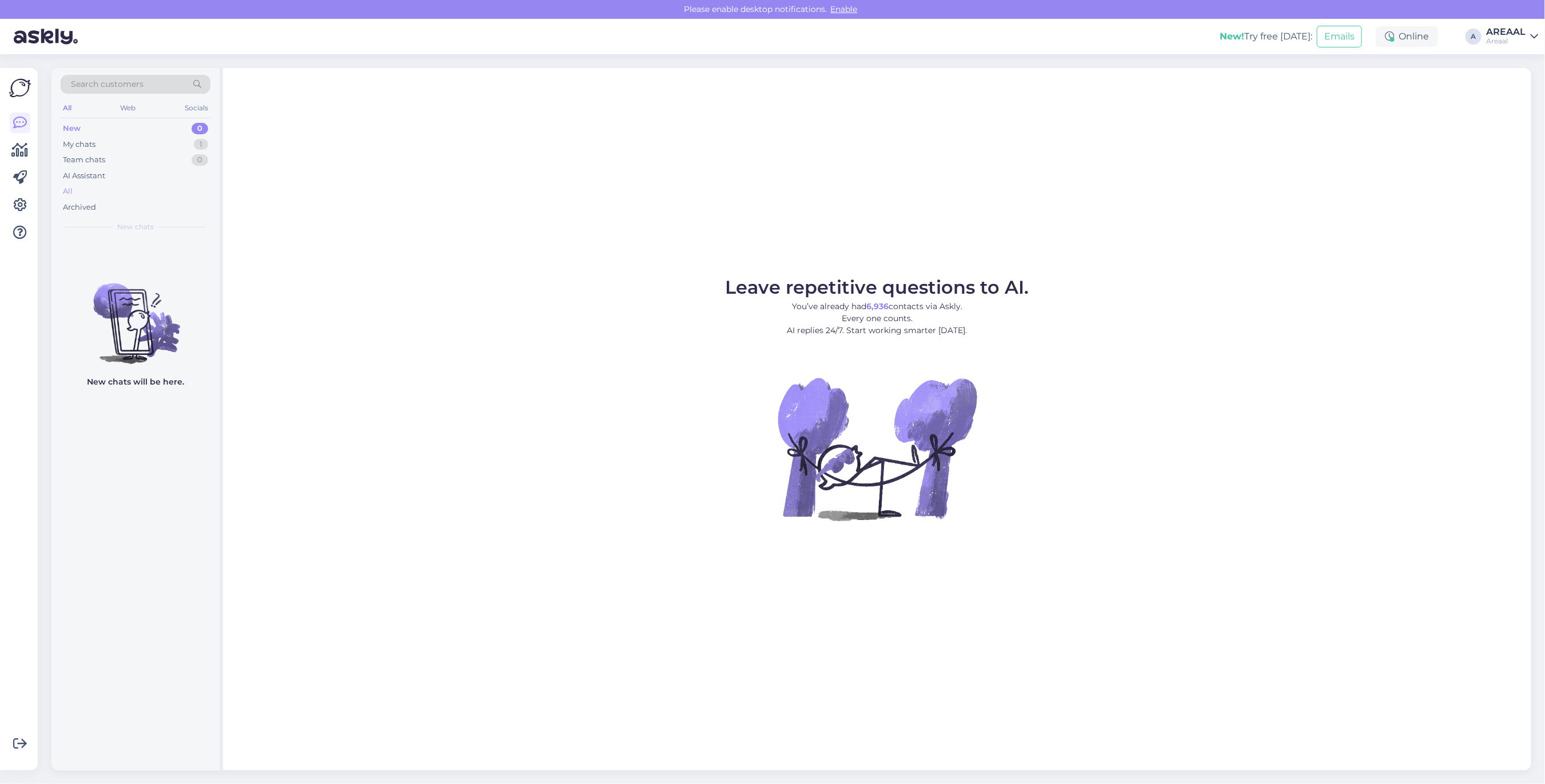
click at [154, 198] on div "All" at bounding box center [136, 191] width 150 height 16
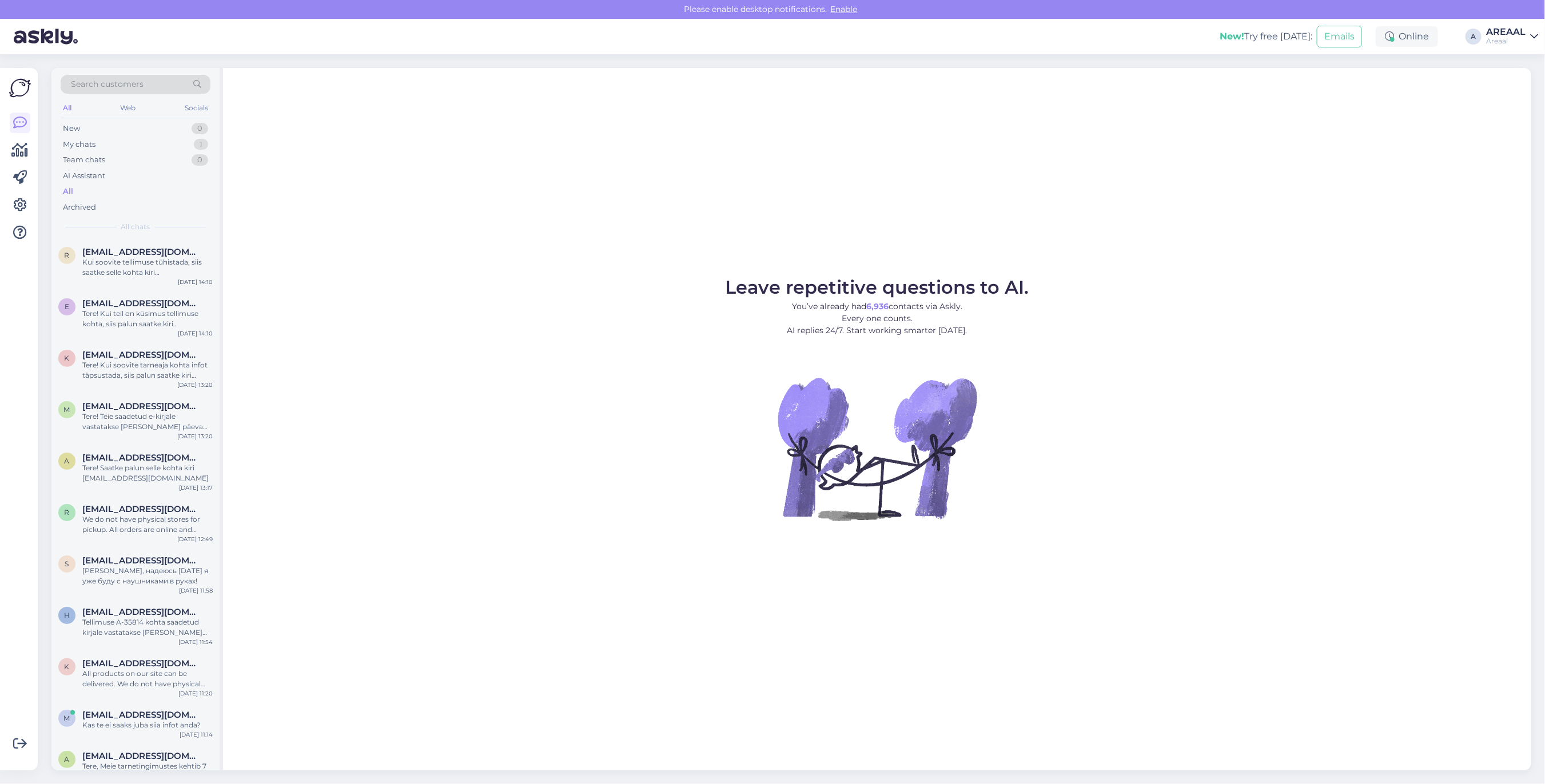
click at [158, 194] on div "All" at bounding box center [136, 191] width 150 height 16
click at [199, 140] on div "1" at bounding box center [201, 144] width 14 height 11
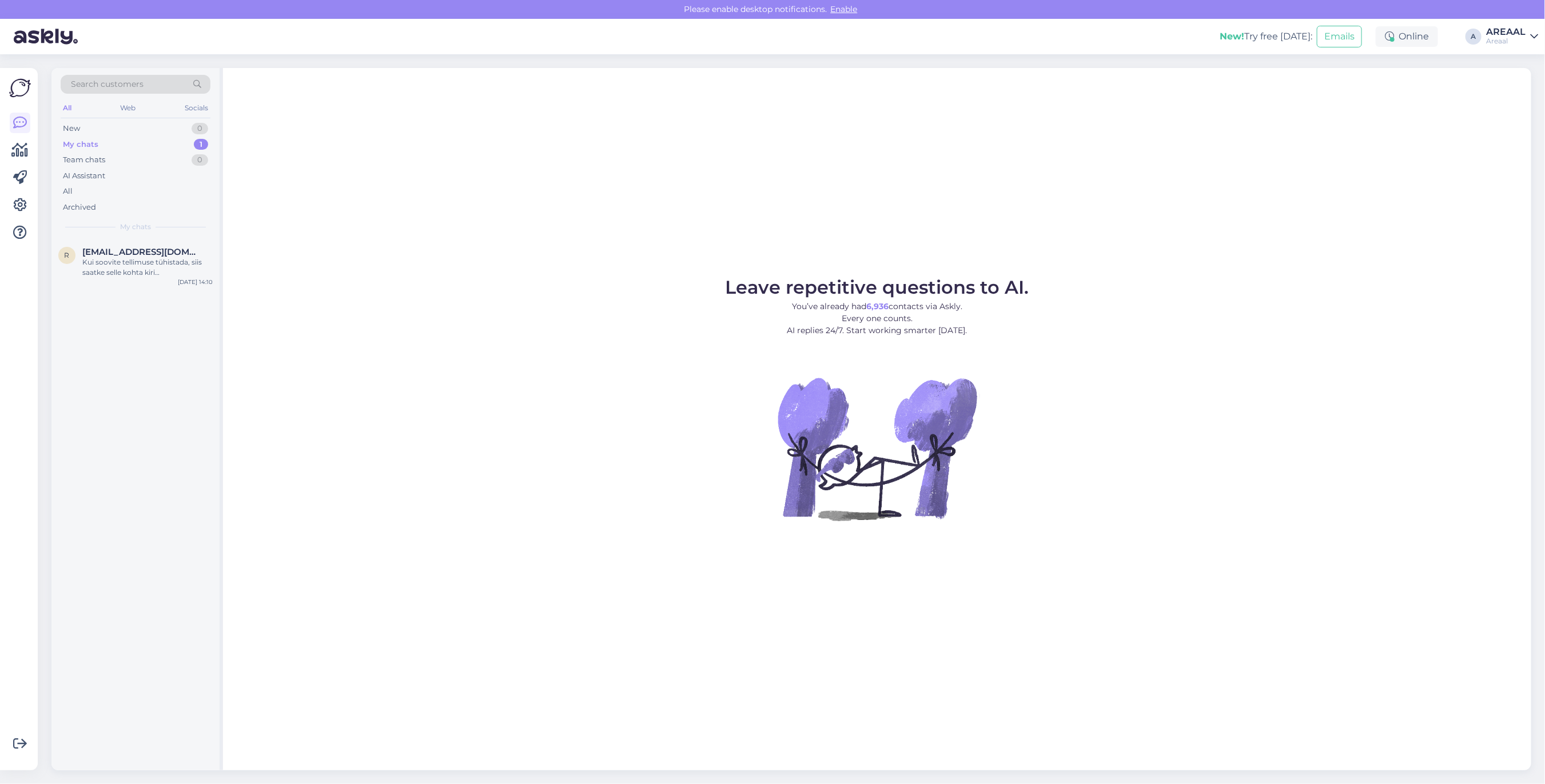
click at [164, 288] on div "r ropp.o@list.ru Kui soovite tellimuse tühistada, siis saatke selle kohta kiri …" at bounding box center [136, 265] width 168 height 52
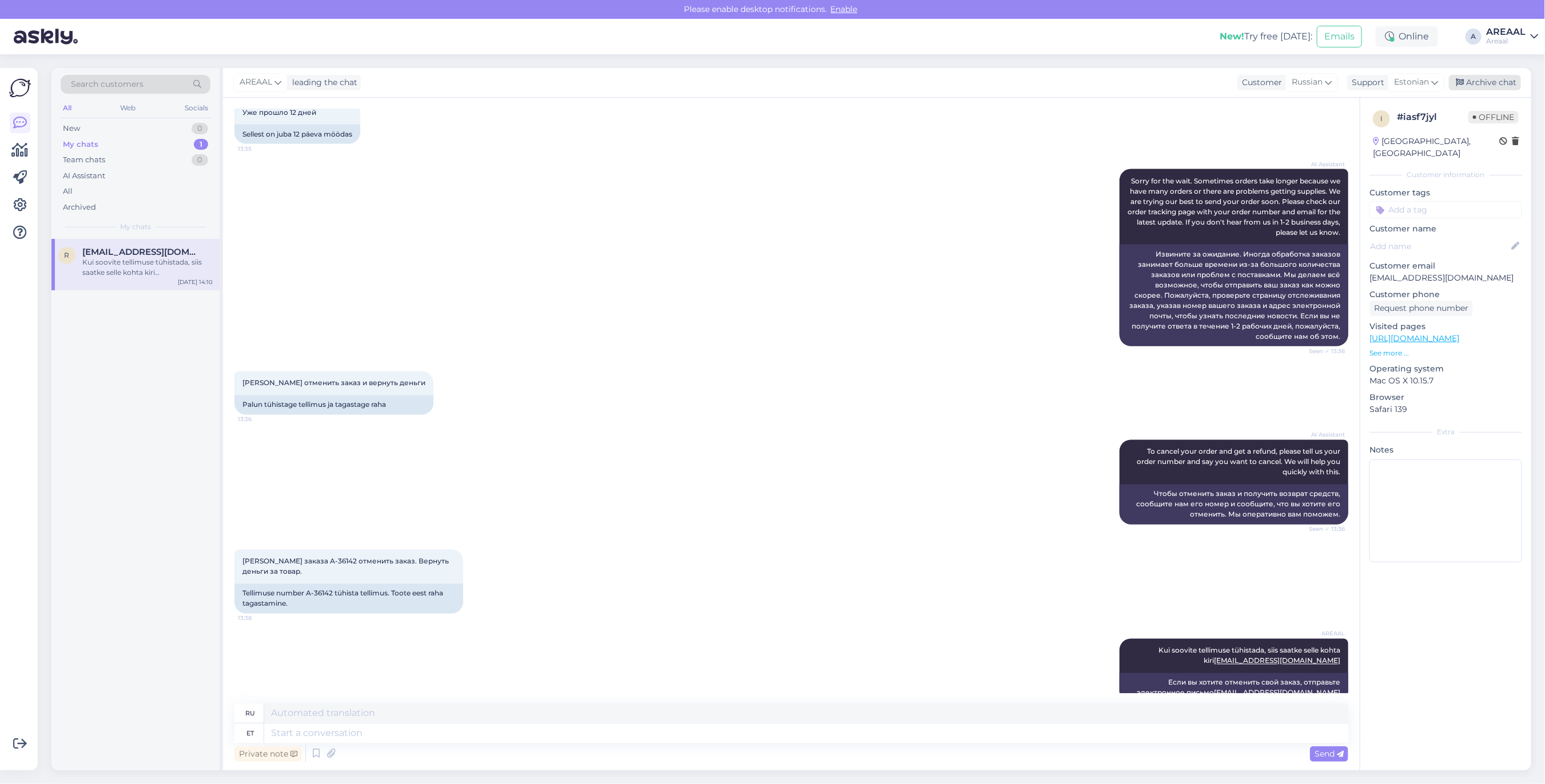
click at [1490, 78] on div "Archive chat" at bounding box center [1485, 83] width 72 height 16
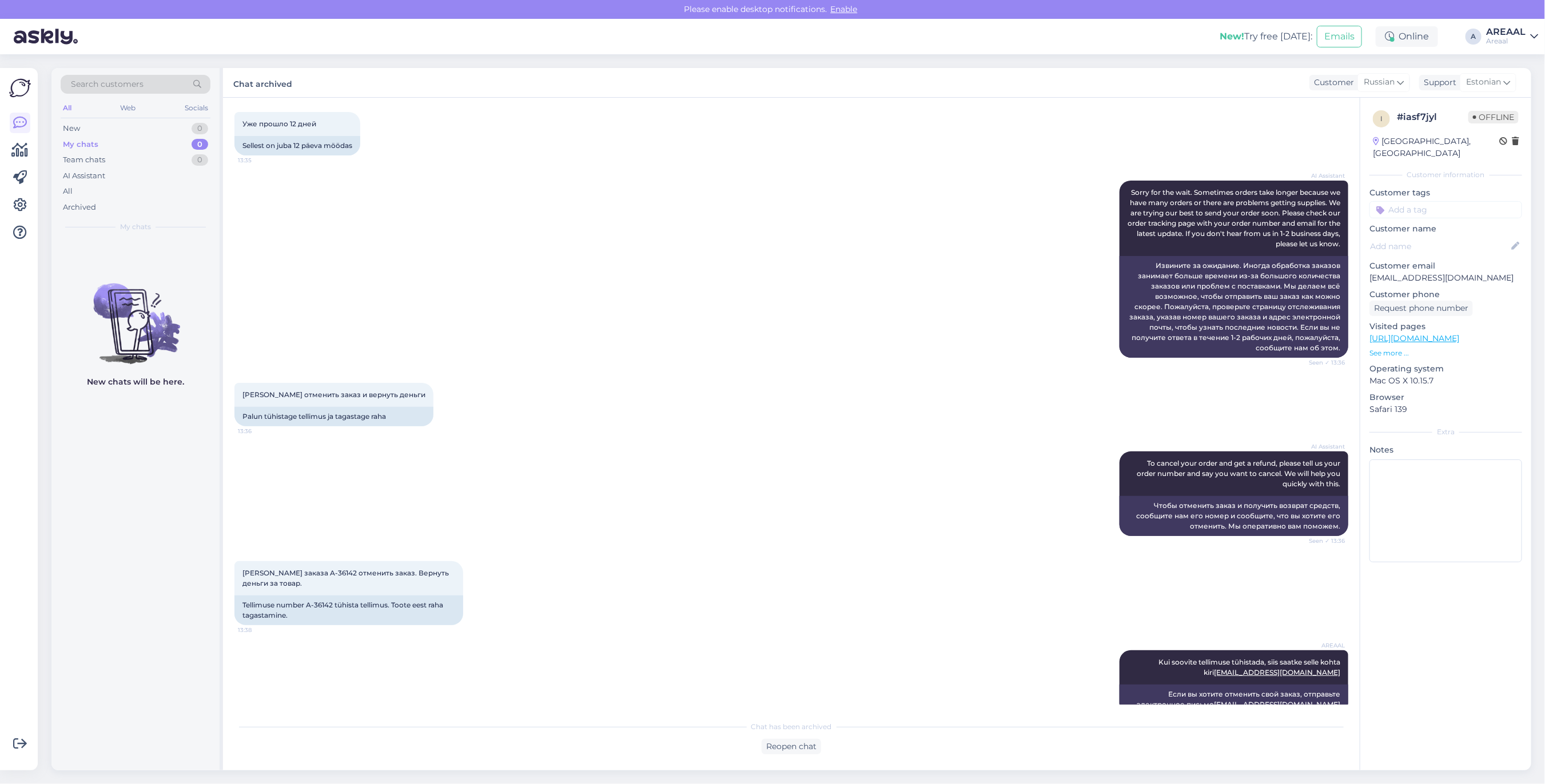
click at [1501, 34] on div "AREAAL" at bounding box center [1506, 32] width 40 height 9
click at [1502, 89] on button "Open" at bounding box center [1513, 89] width 32 height 18
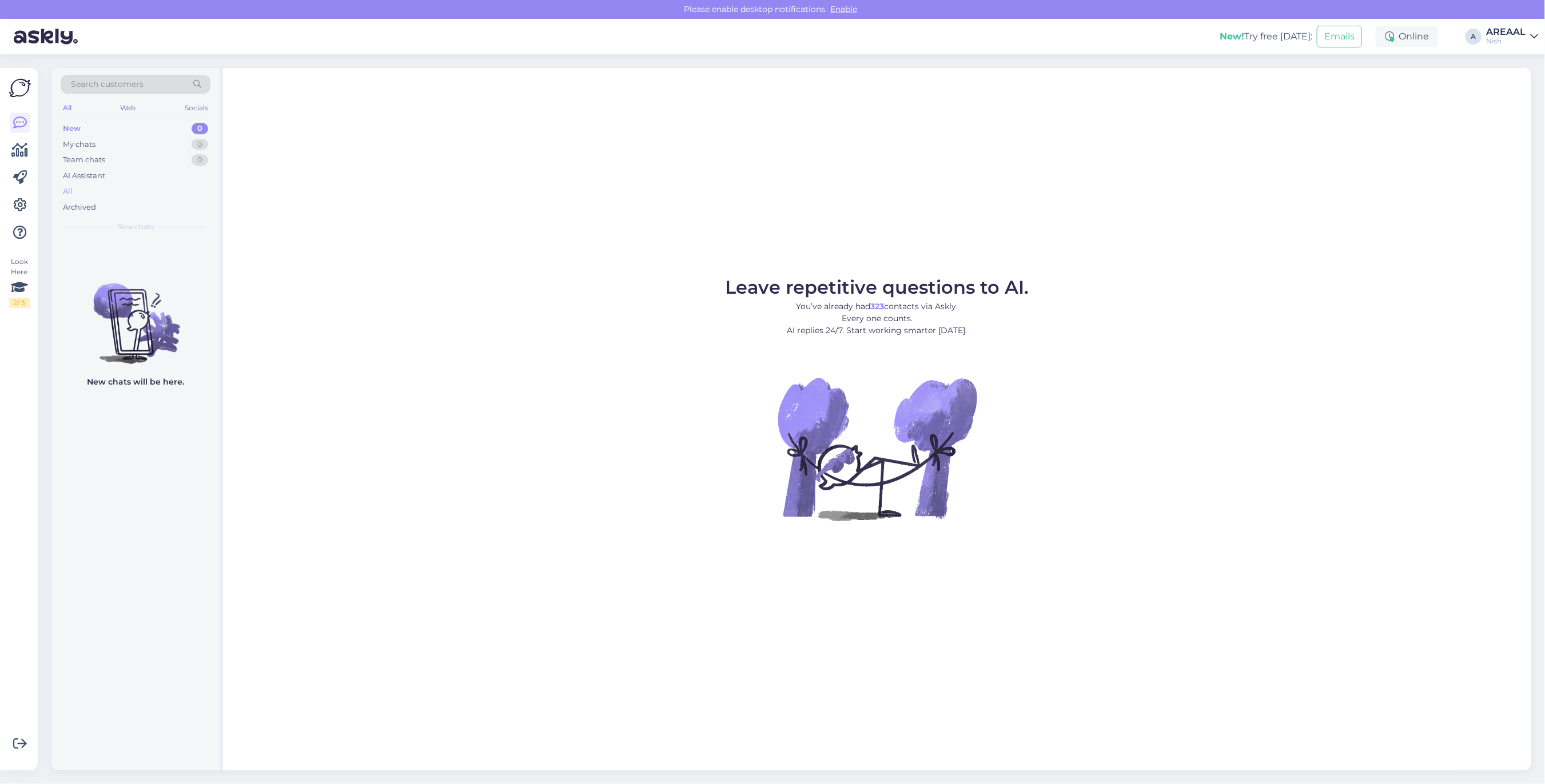
click at [131, 191] on div "All" at bounding box center [136, 191] width 150 height 16
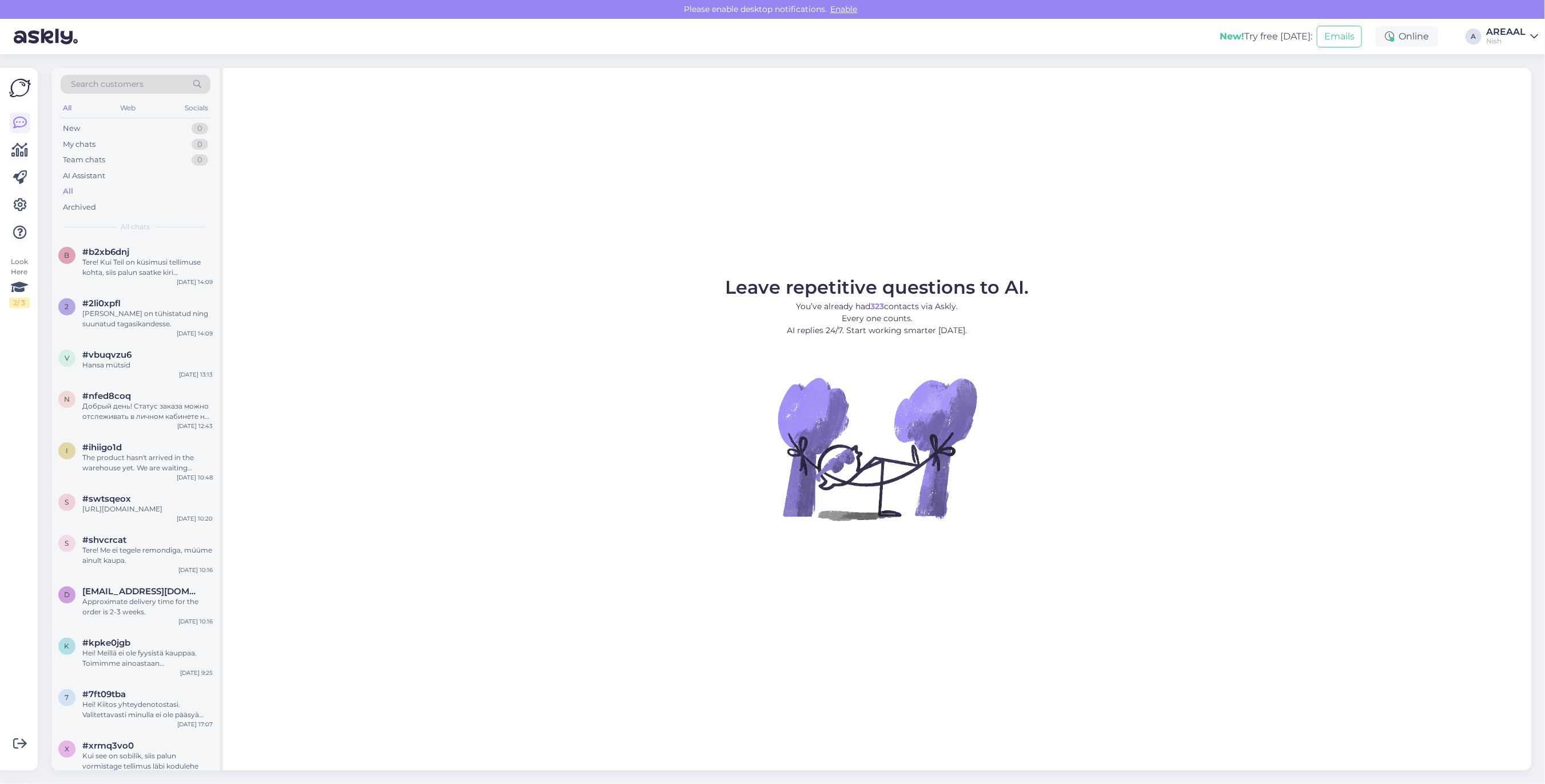
click at [1527, 33] on link "AREAAL Nish" at bounding box center [1512, 37] width 52 height 19
click at [1520, 69] on button "Open" at bounding box center [1513, 64] width 32 height 18
